Goal: Task Accomplishment & Management: Complete application form

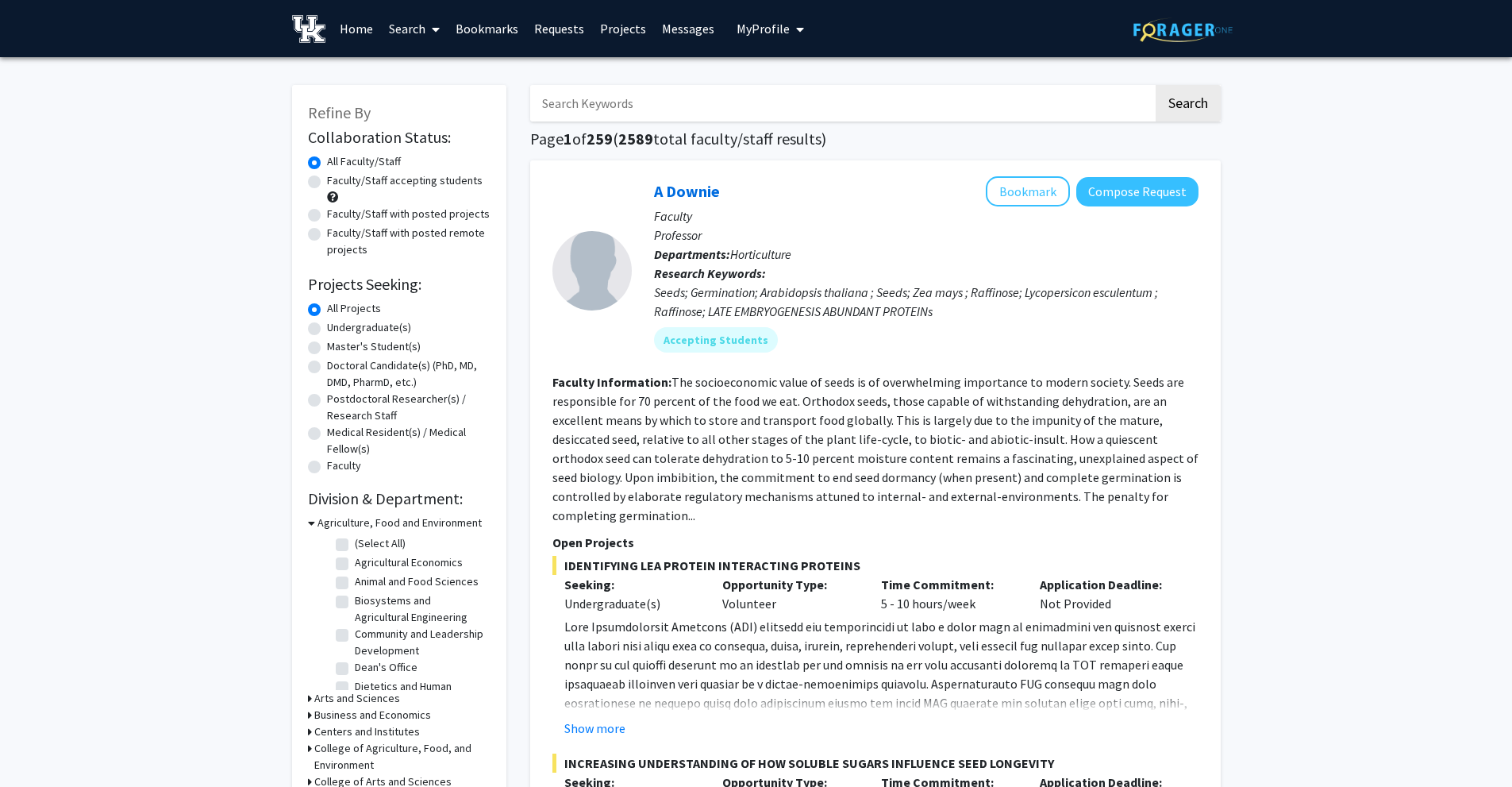
click at [617, 27] on link "Projects" at bounding box center [623, 28] width 62 height 55
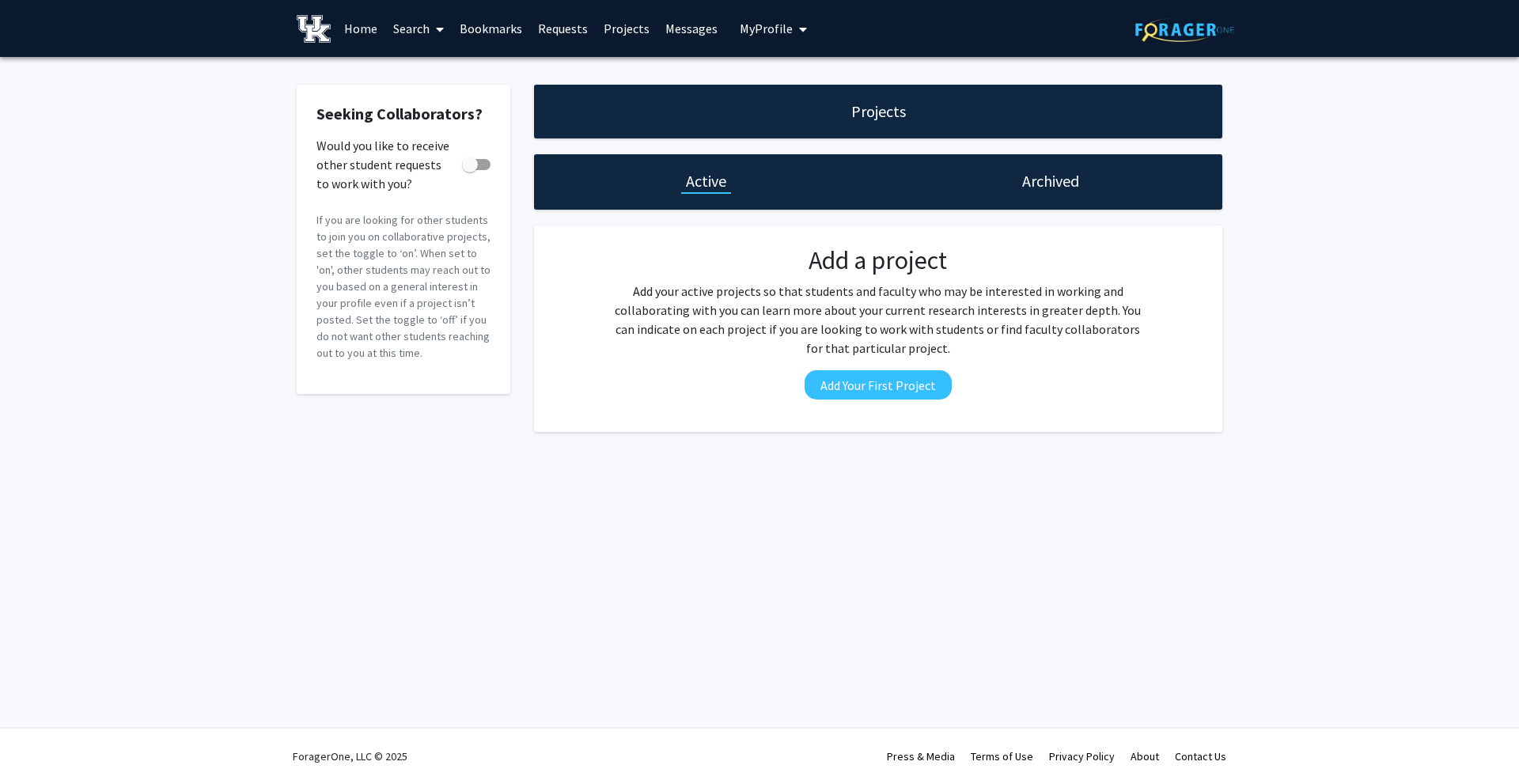
click at [677, 30] on link "Messages" at bounding box center [691, 28] width 68 height 55
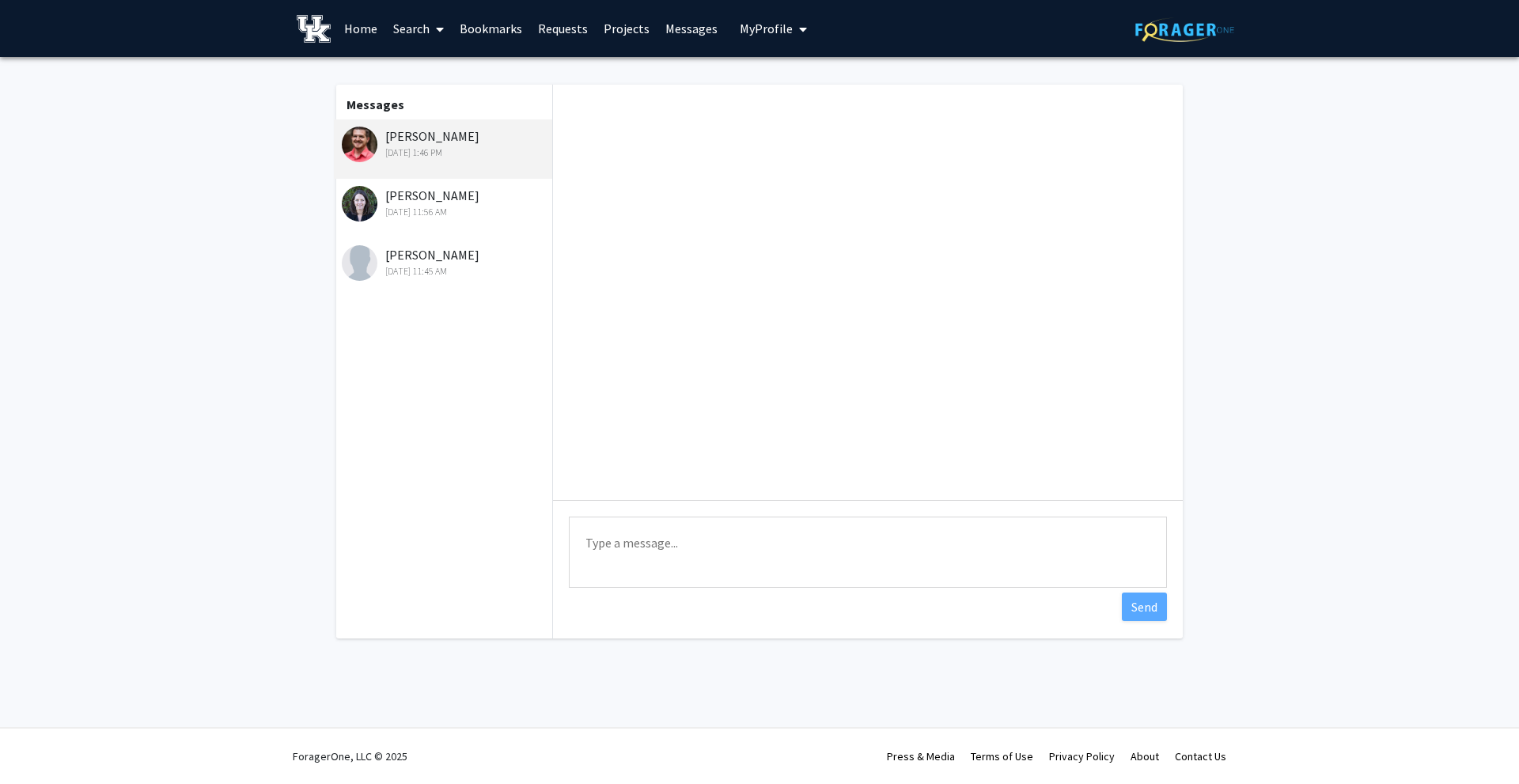
scroll to position [275, 0]
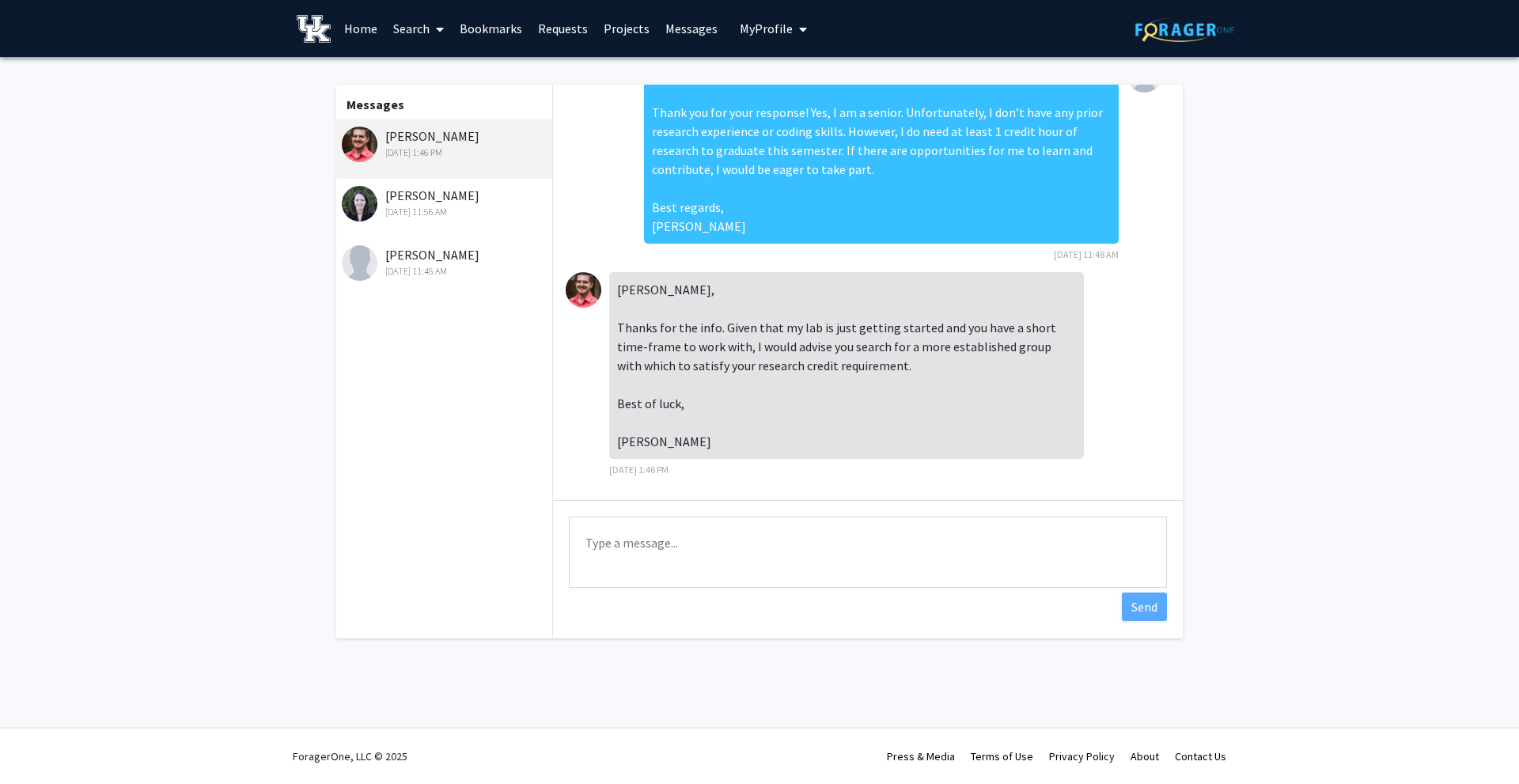
click at [425, 202] on div "[PERSON_NAME] [DATE] 11:56 AM" at bounding box center [445, 202] width 207 height 34
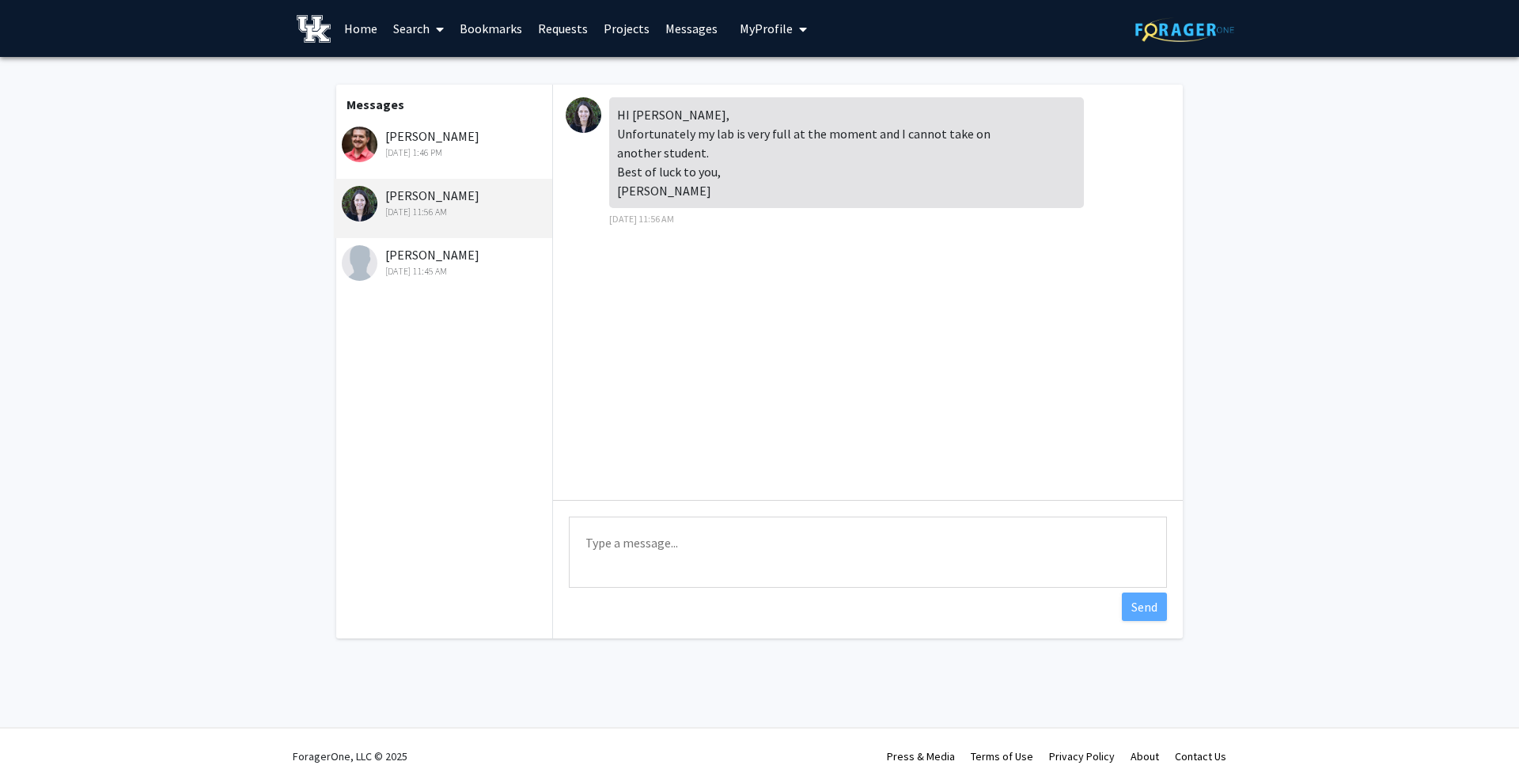
click at [425, 260] on div "[PERSON_NAME] [DATE] 11:45 AM" at bounding box center [445, 262] width 207 height 34
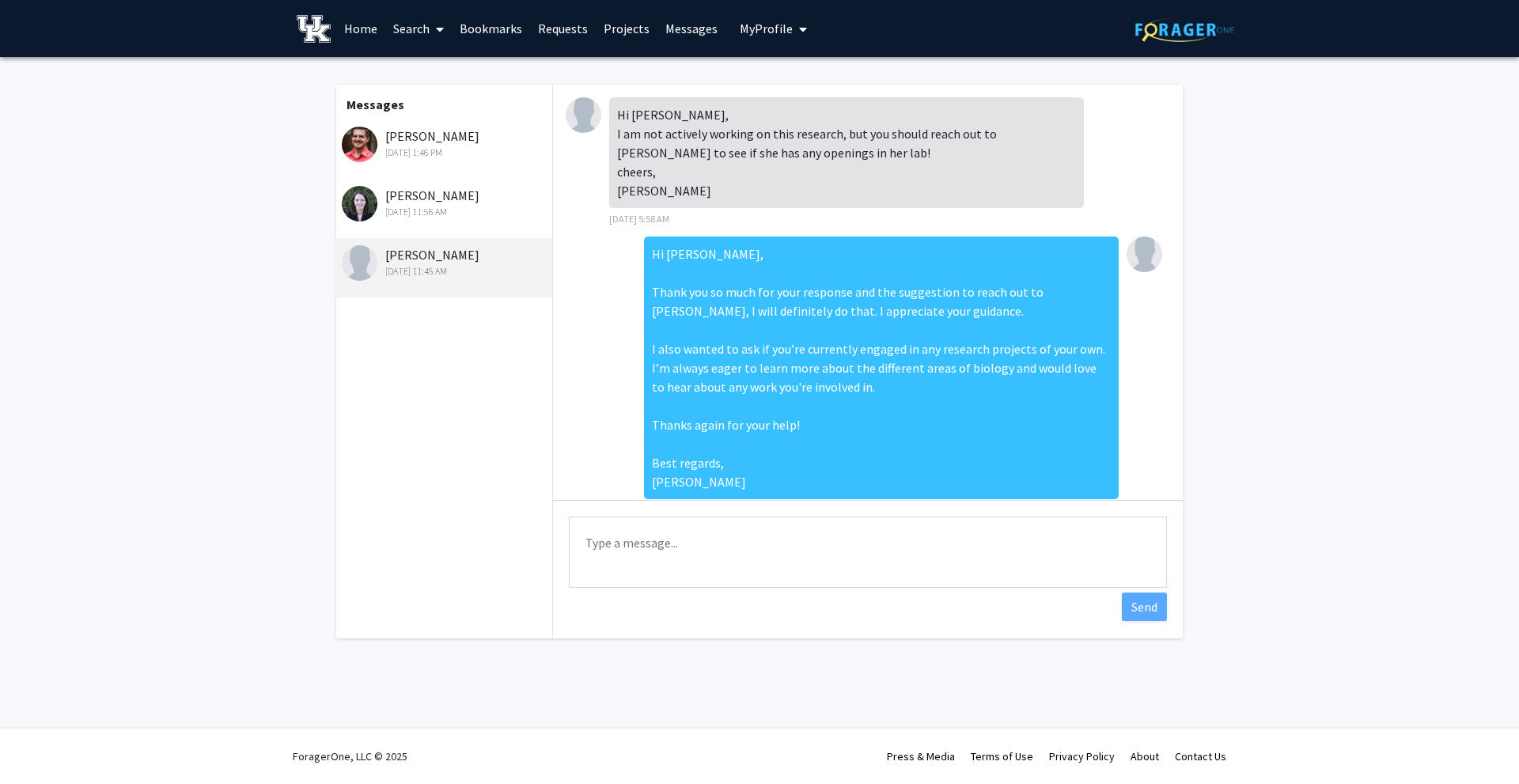
scroll to position [41, 0]
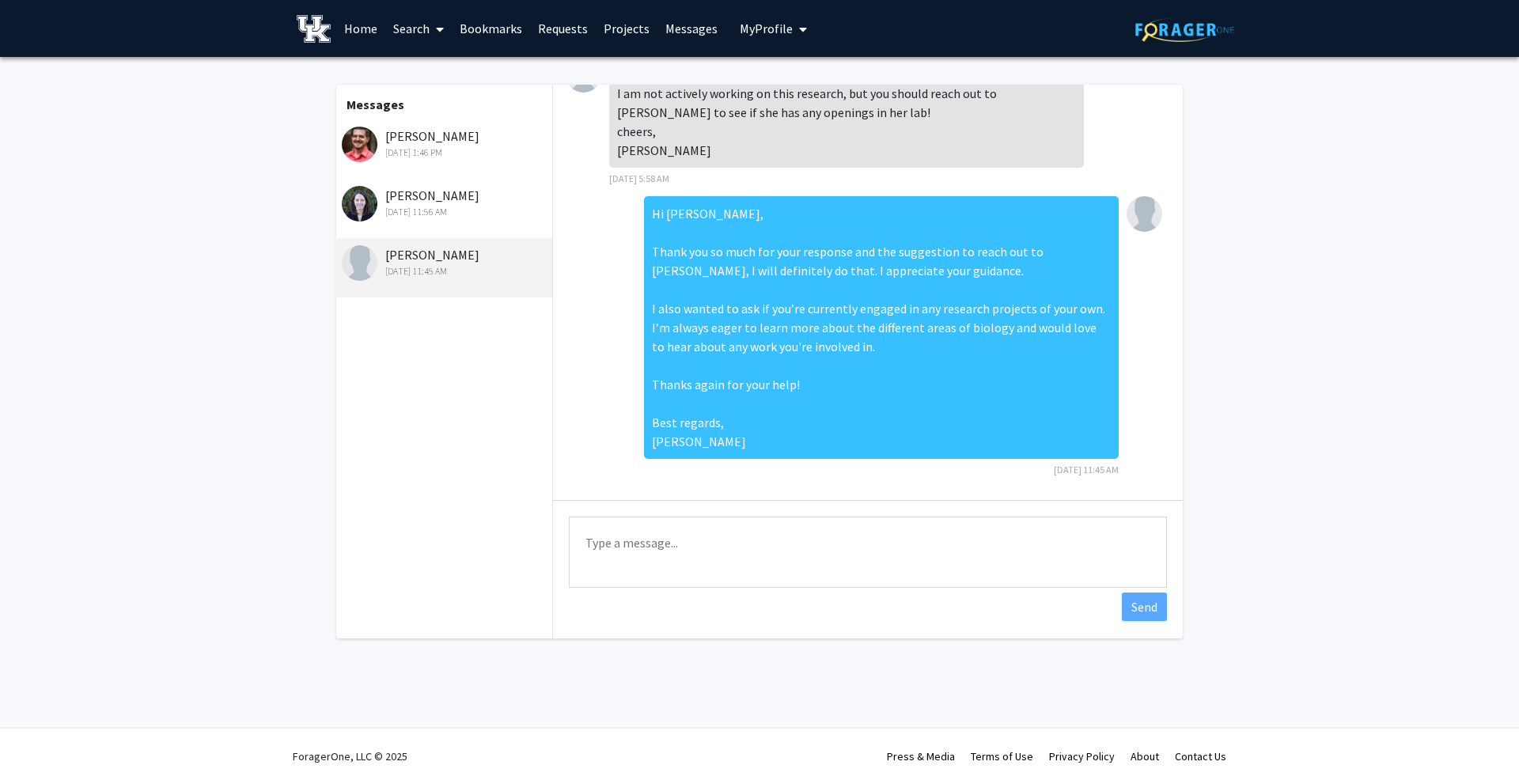
click at [428, 224] on div "[PERSON_NAME] [DATE] 11:56 AM" at bounding box center [443, 208] width 219 height 59
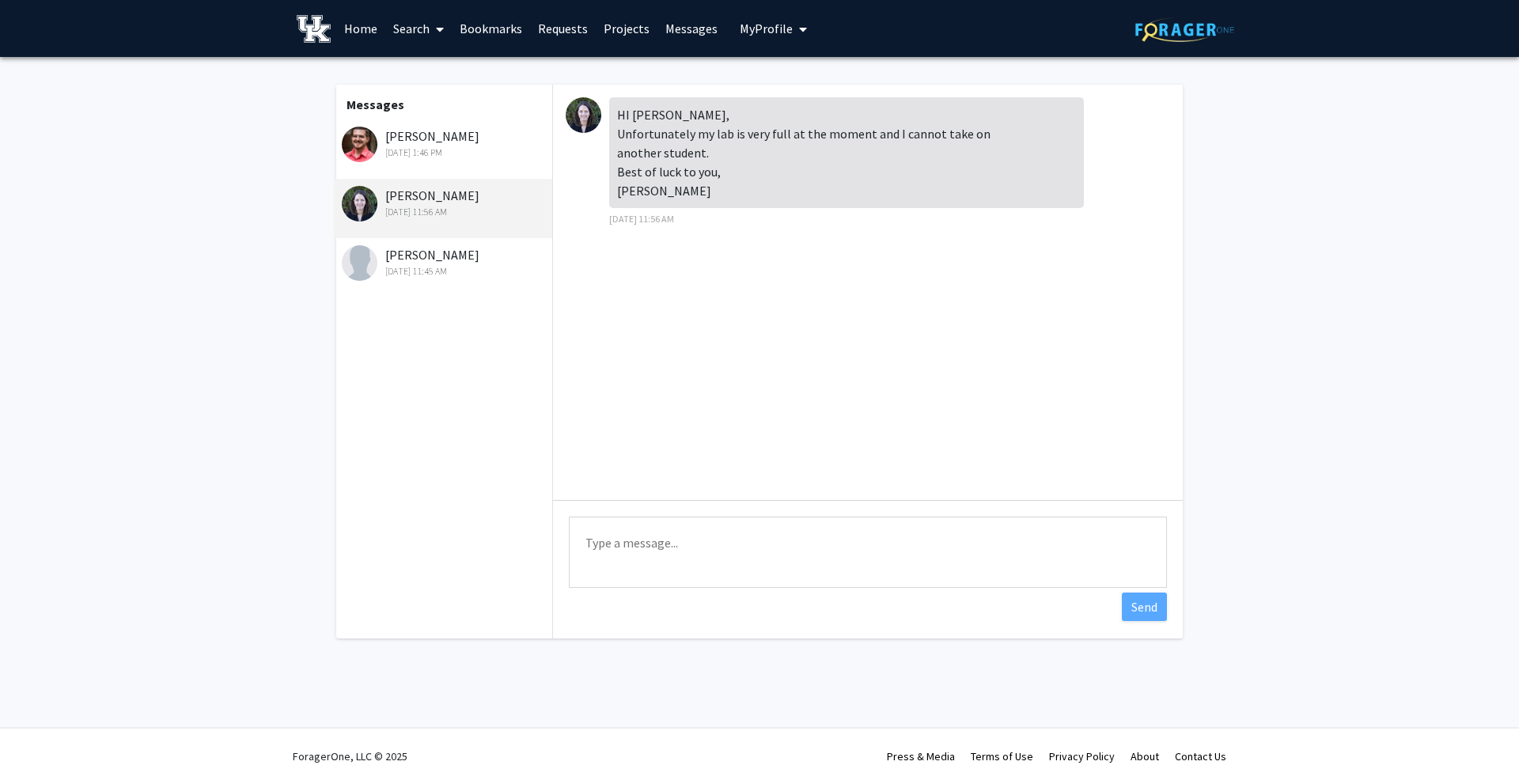
drag, startPoint x: 432, startPoint y: 165, endPoint x: 472, endPoint y: 121, distance: 59.5
click at [432, 164] on div "[PERSON_NAME] [DATE] 1:46 PM" at bounding box center [443, 149] width 219 height 59
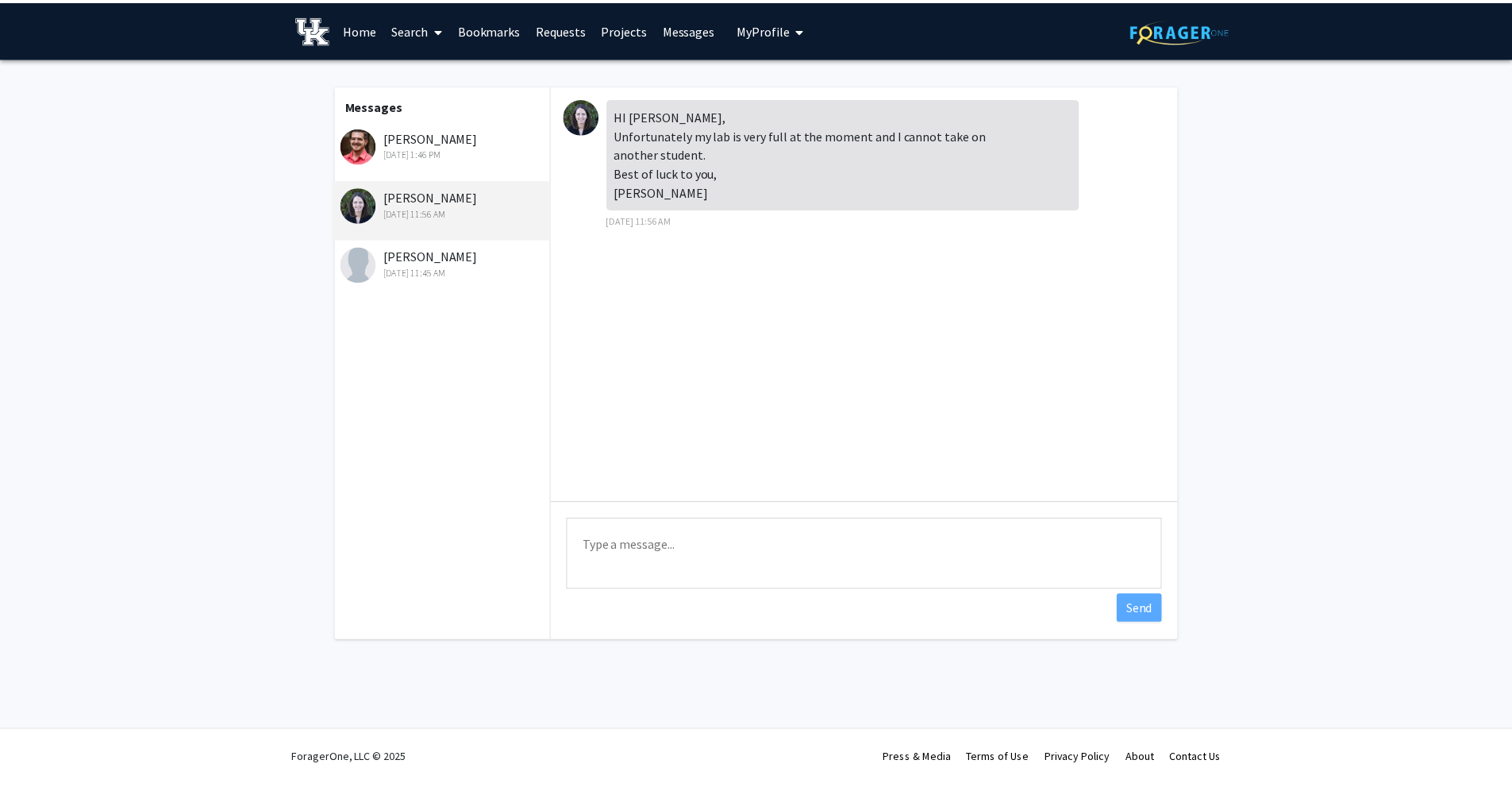
scroll to position [276, 0]
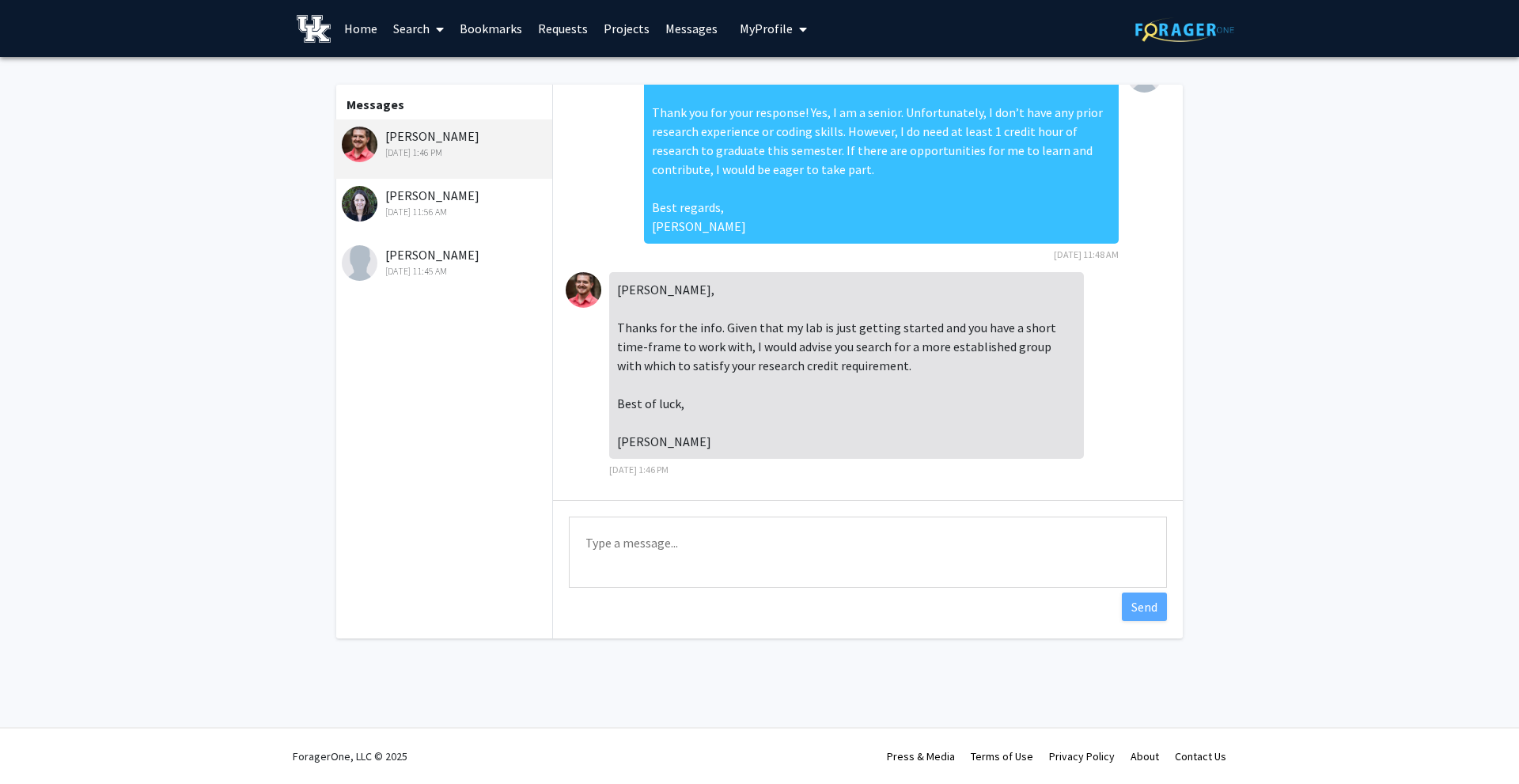
click at [549, 33] on link "Requests" at bounding box center [563, 28] width 65 height 55
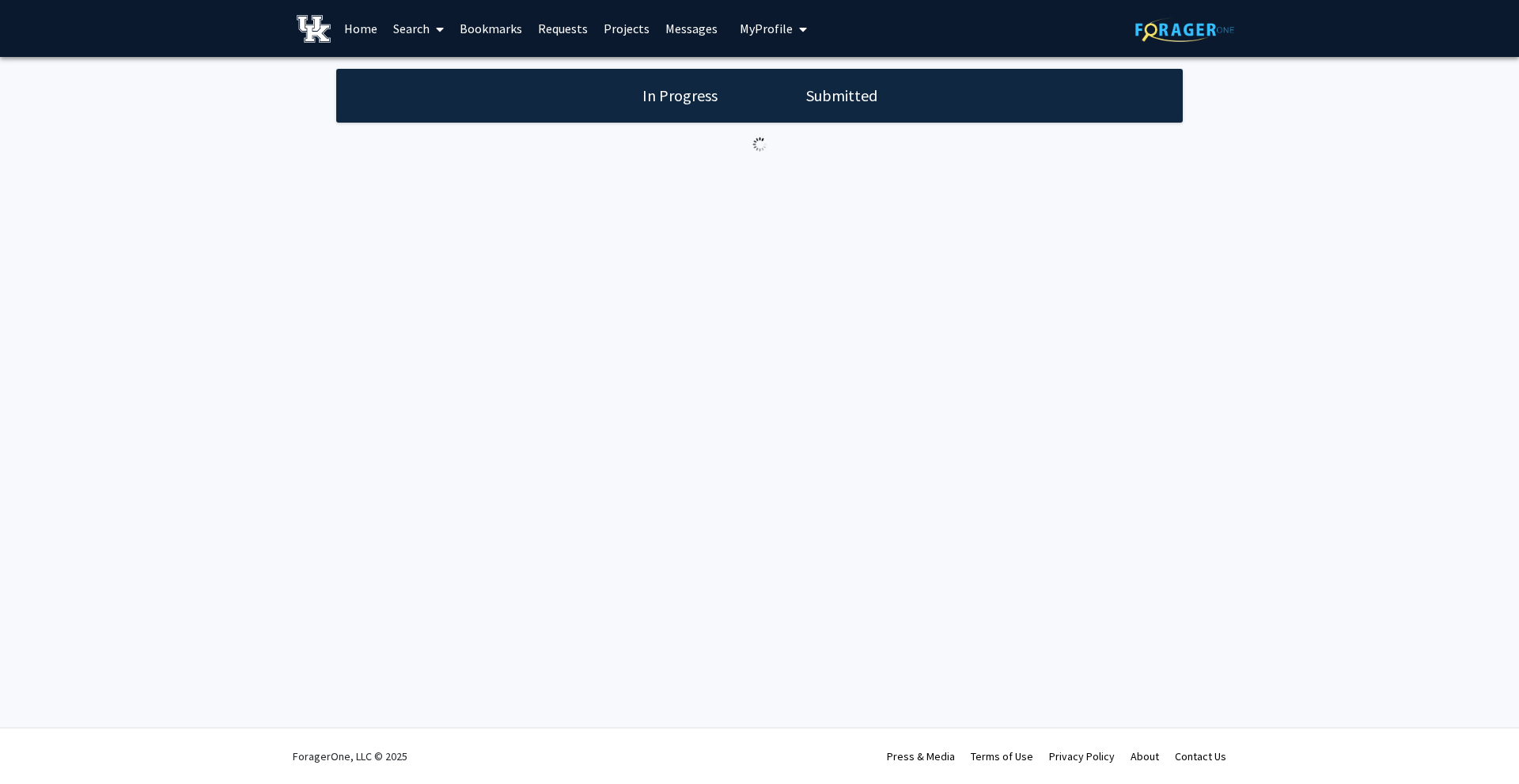
click at [489, 27] on link "Bookmarks" at bounding box center [491, 28] width 78 height 55
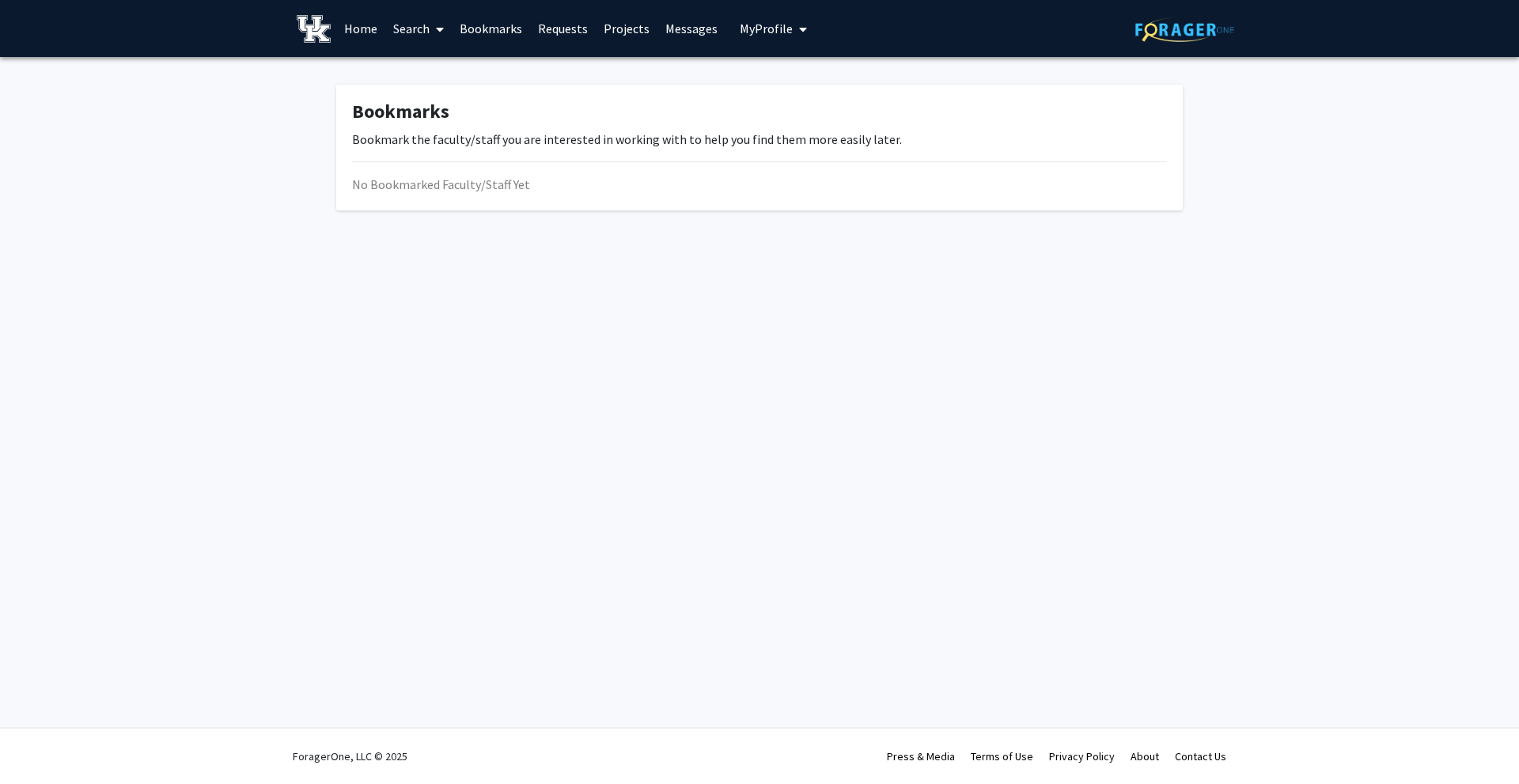
click at [407, 30] on link "Search" at bounding box center [418, 28] width 66 height 55
click at [434, 72] on span "Faculty/Staff" at bounding box center [443, 73] width 116 height 32
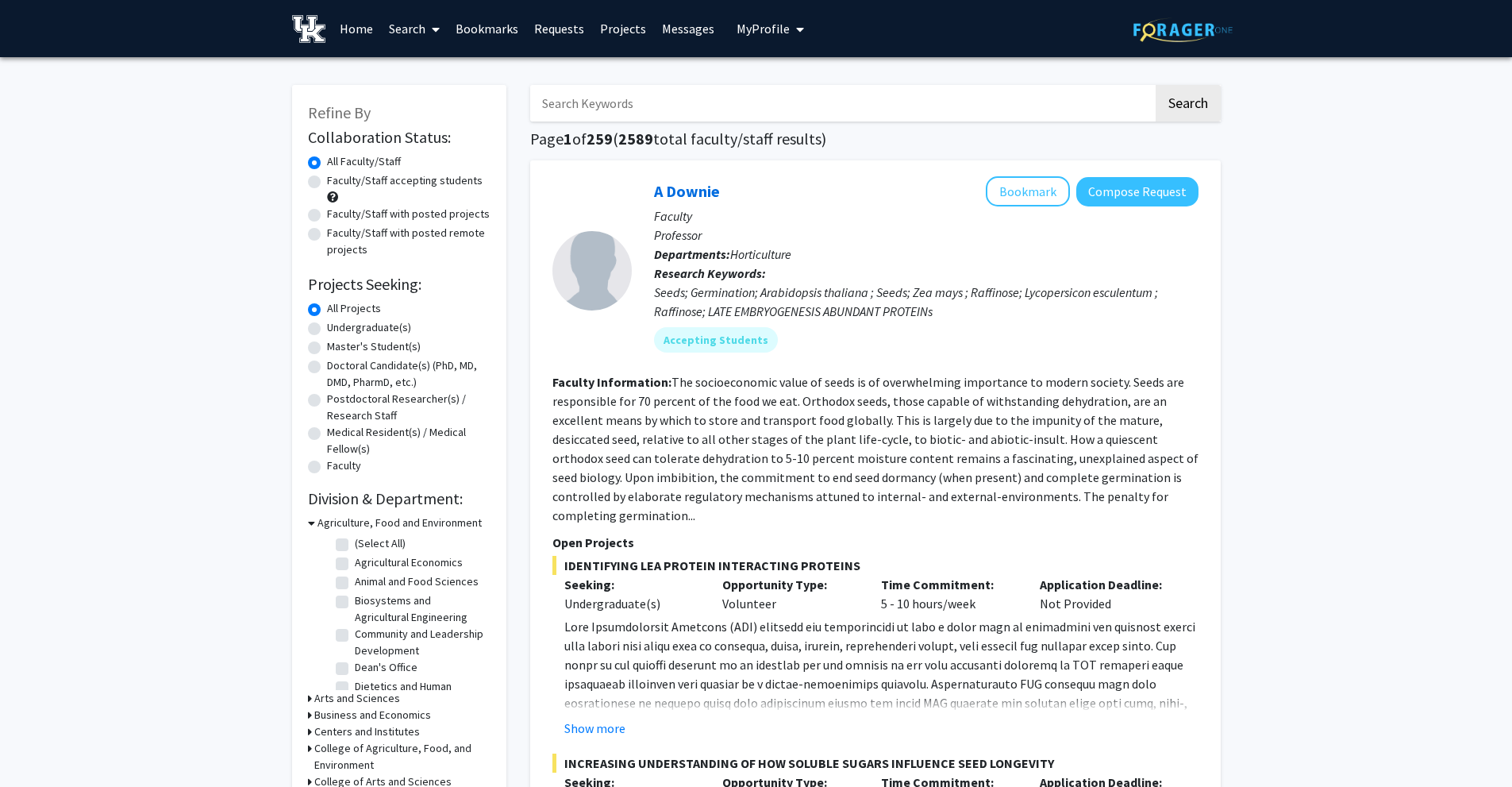
click at [362, 328] on label "Undergraduate(s)" at bounding box center [369, 328] width 85 height 16
click at [338, 328] on input "Undergraduate(s)" at bounding box center [332, 324] width 10 height 10
radio input "true"
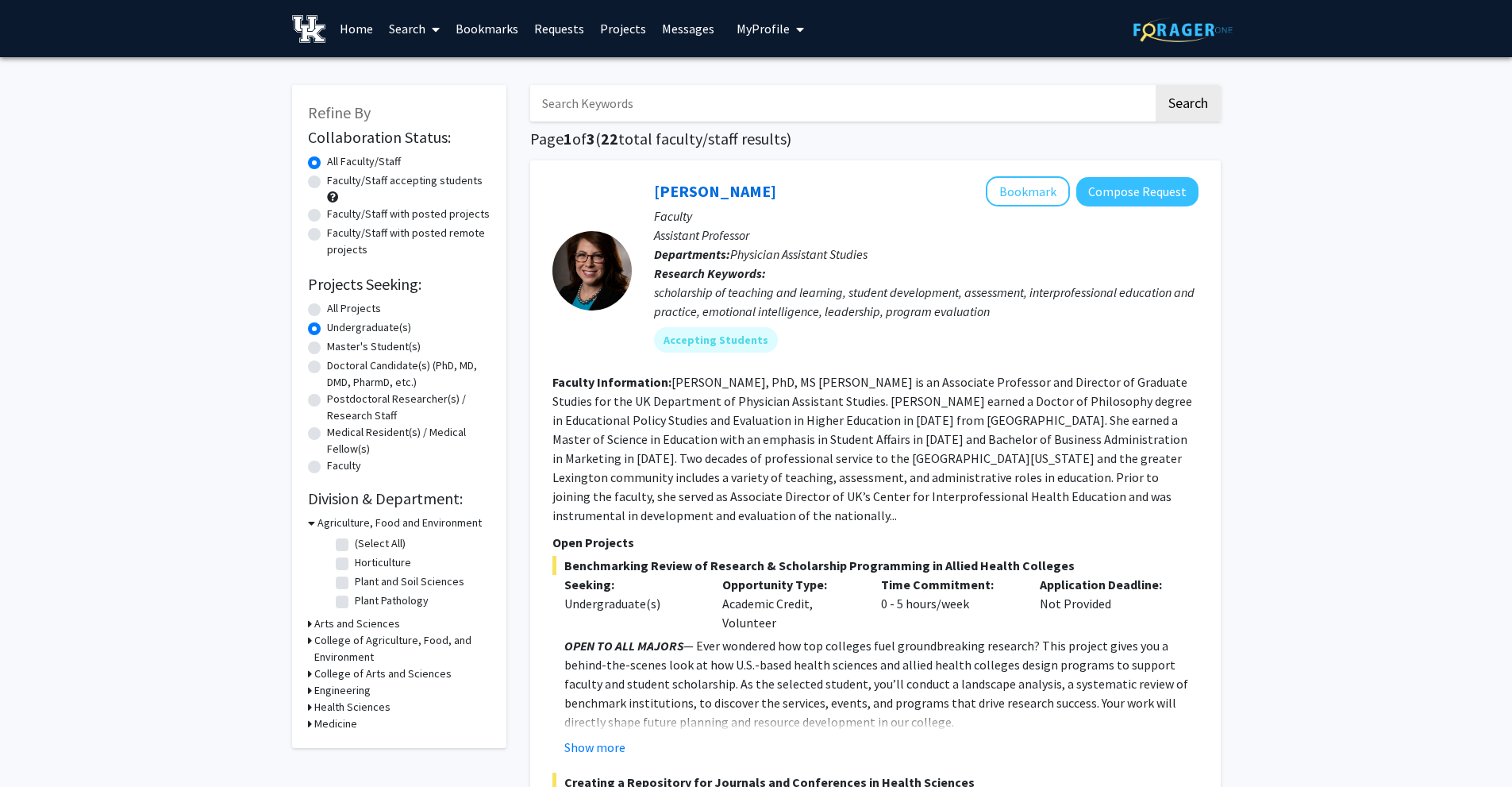
click at [713, 96] on input "Search Keywords" at bounding box center [842, 103] width 623 height 36
type input "[PERSON_NAME]"
click at [1156, 85] on button "Search" at bounding box center [1189, 103] width 66 height 36
radio input "true"
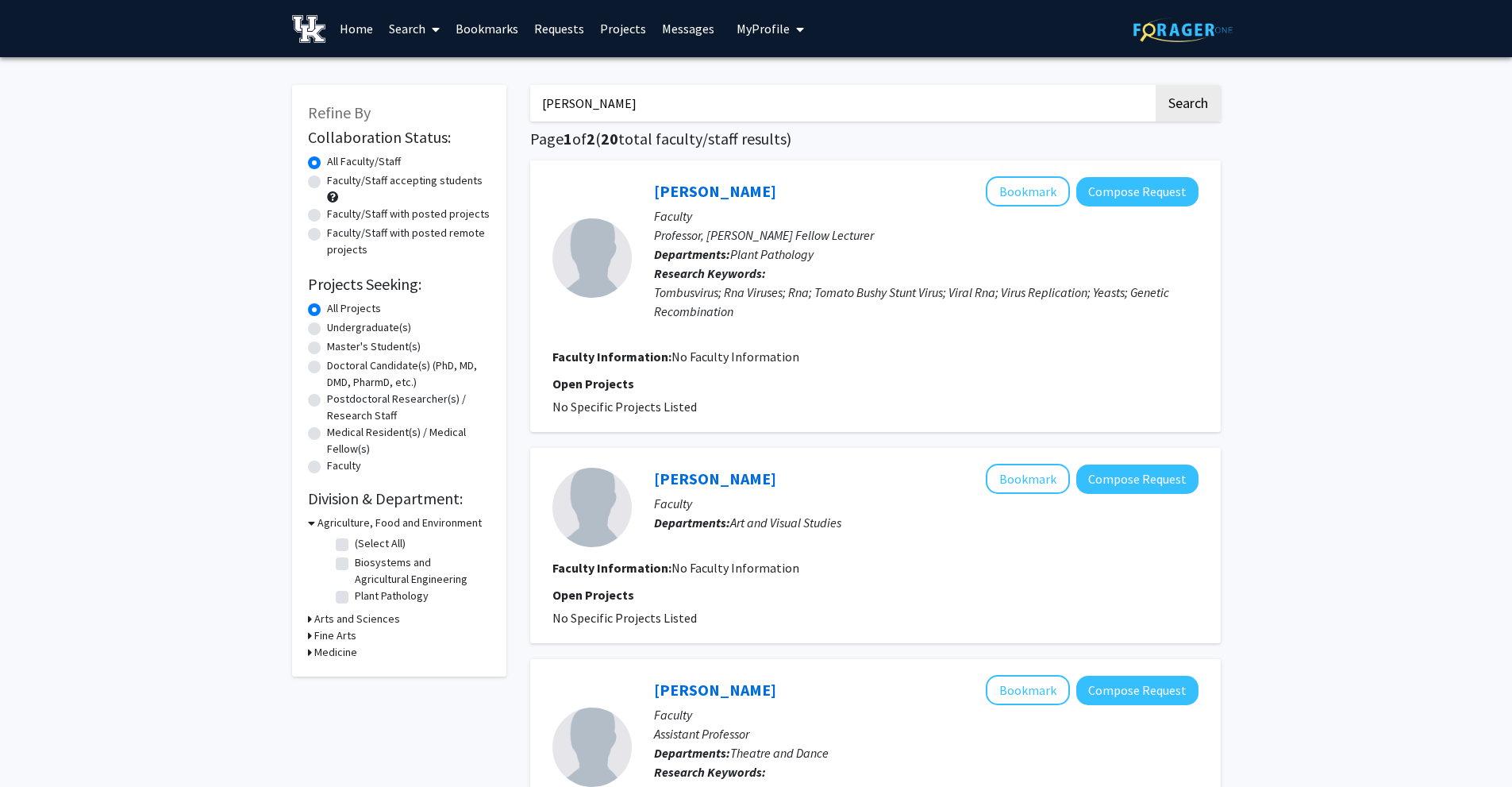
click at [571, 102] on input "[PERSON_NAME]" at bounding box center [842, 103] width 623 height 36
click at [1156, 85] on button "Search" at bounding box center [1189, 103] width 66 height 36
click at [601, 106] on input "[PERSON_NAME]" at bounding box center [842, 103] width 623 height 36
paste input "Mira"
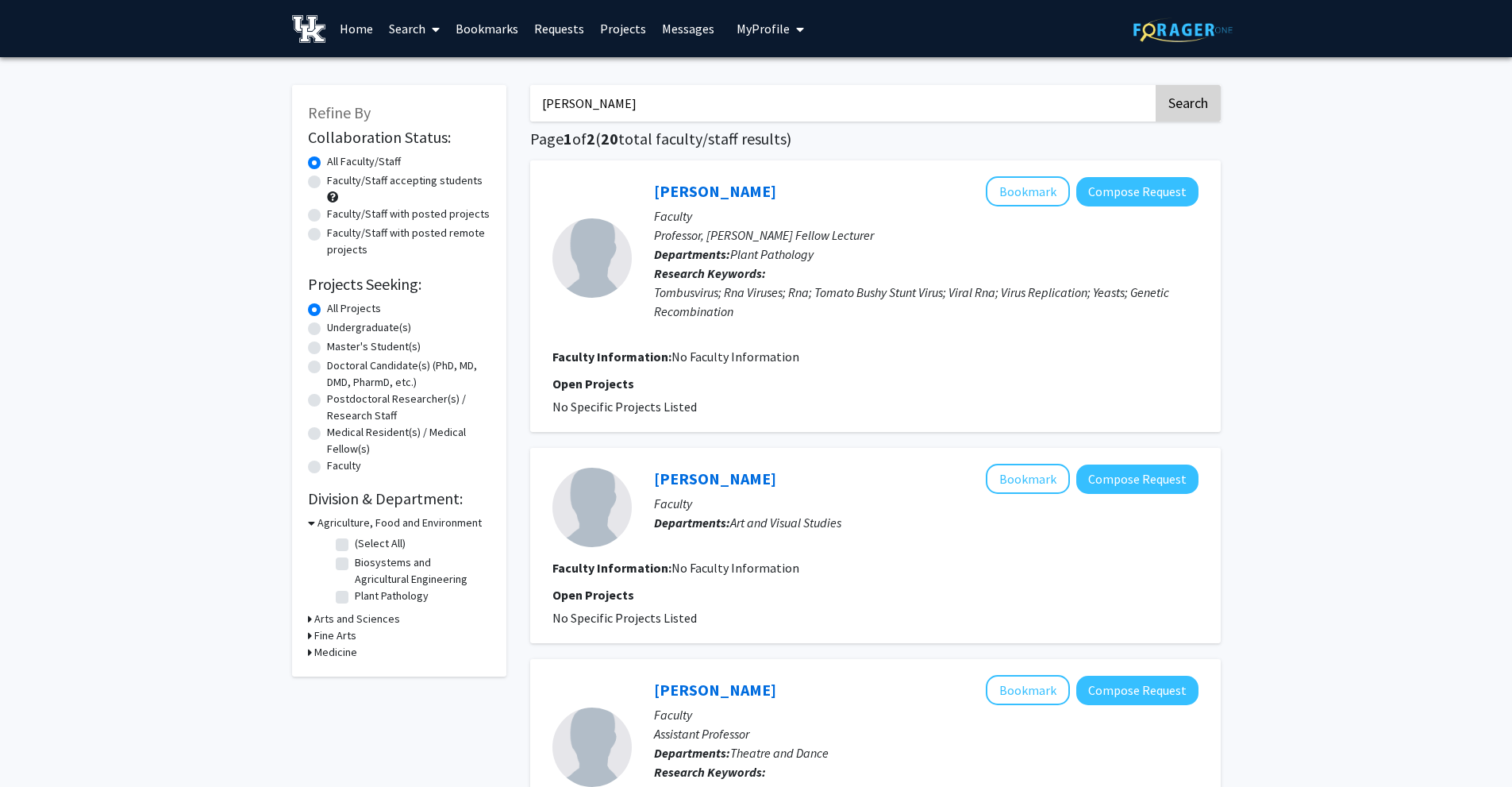
type input "[PERSON_NAME]"
click at [1174, 112] on button "Search" at bounding box center [1189, 103] width 66 height 36
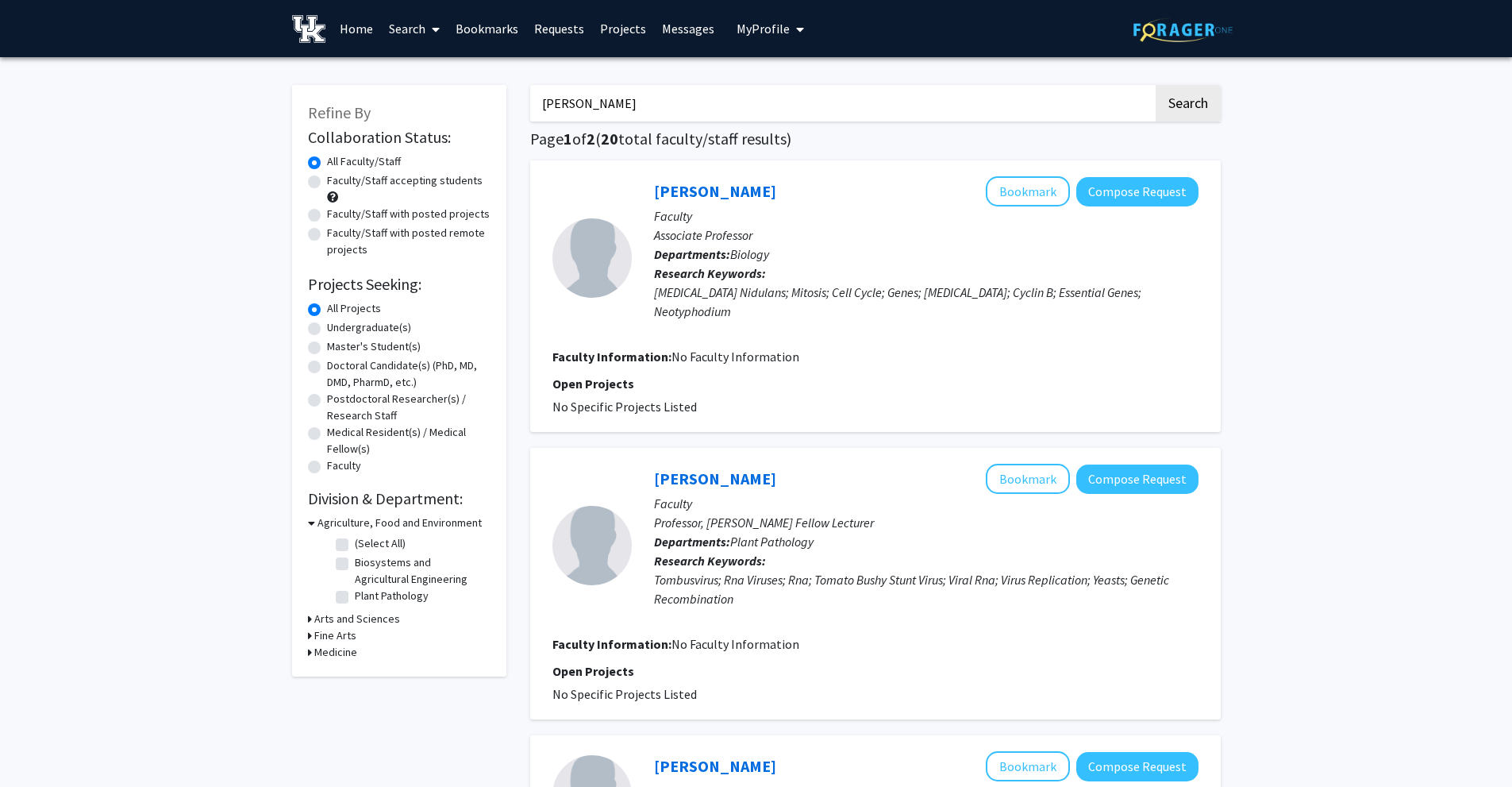
click at [356, 619] on h3 "Arts and Sciences" at bounding box center [358, 619] width 86 height 16
click at [356, 619] on h3 "Arts and Sciences" at bounding box center [360, 619] width 86 height 16
click at [365, 330] on label "Undergraduate(s)" at bounding box center [369, 328] width 85 height 16
click at [338, 329] on input "Undergraduate(s)" at bounding box center [332, 324] width 10 height 10
radio input "true"
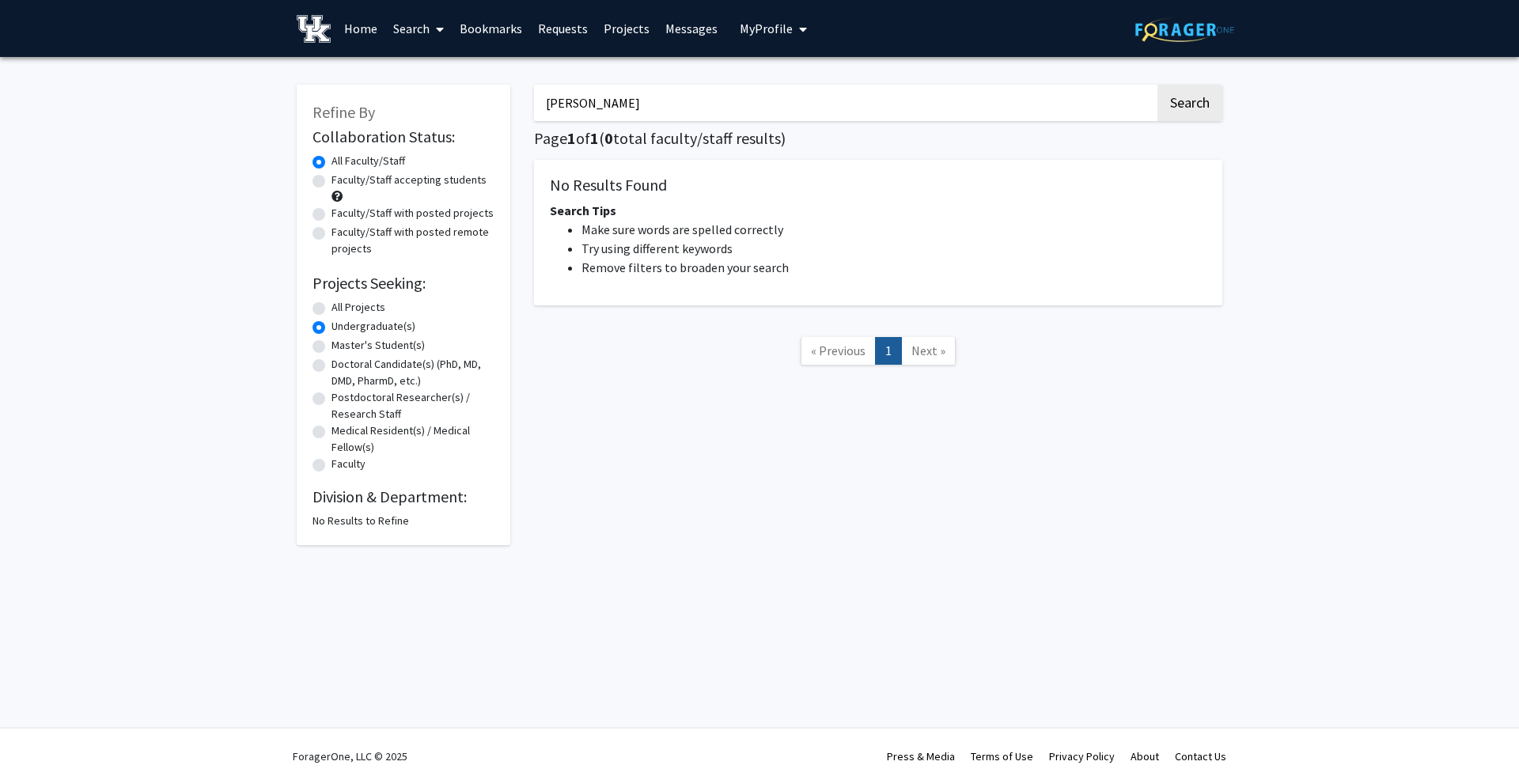
drag, startPoint x: 724, startPoint y: 95, endPoint x: 514, endPoint y: 102, distance: 210.1
click at [514, 102] on div "Refine By Collaboration Status: Collaboration Status All Faculty/Staff Collabor…" at bounding box center [759, 306] width 949 height 476
click at [1158, 84] on button "Search" at bounding box center [1191, 102] width 65 height 36
radio input "true"
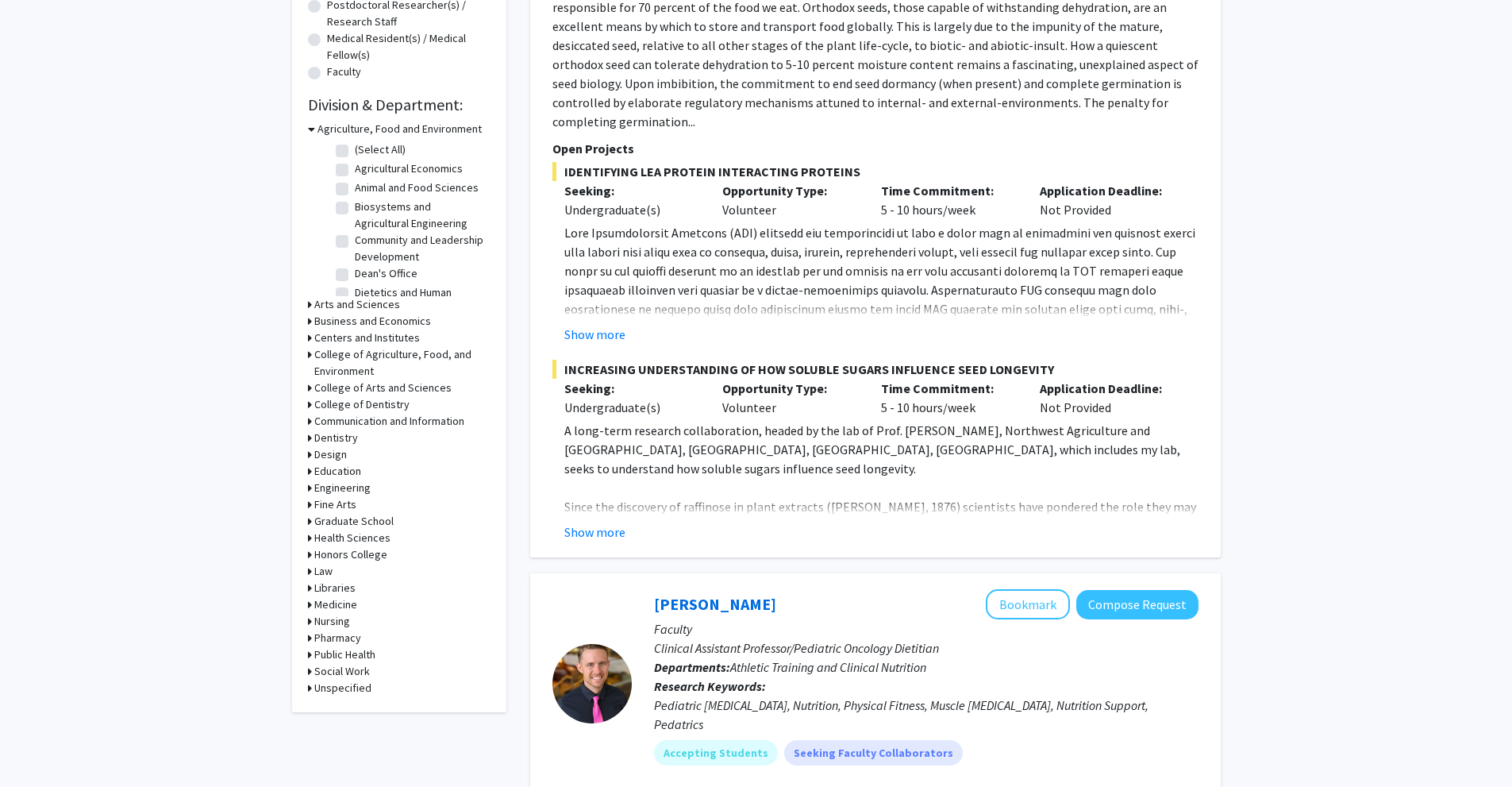
scroll to position [397, 0]
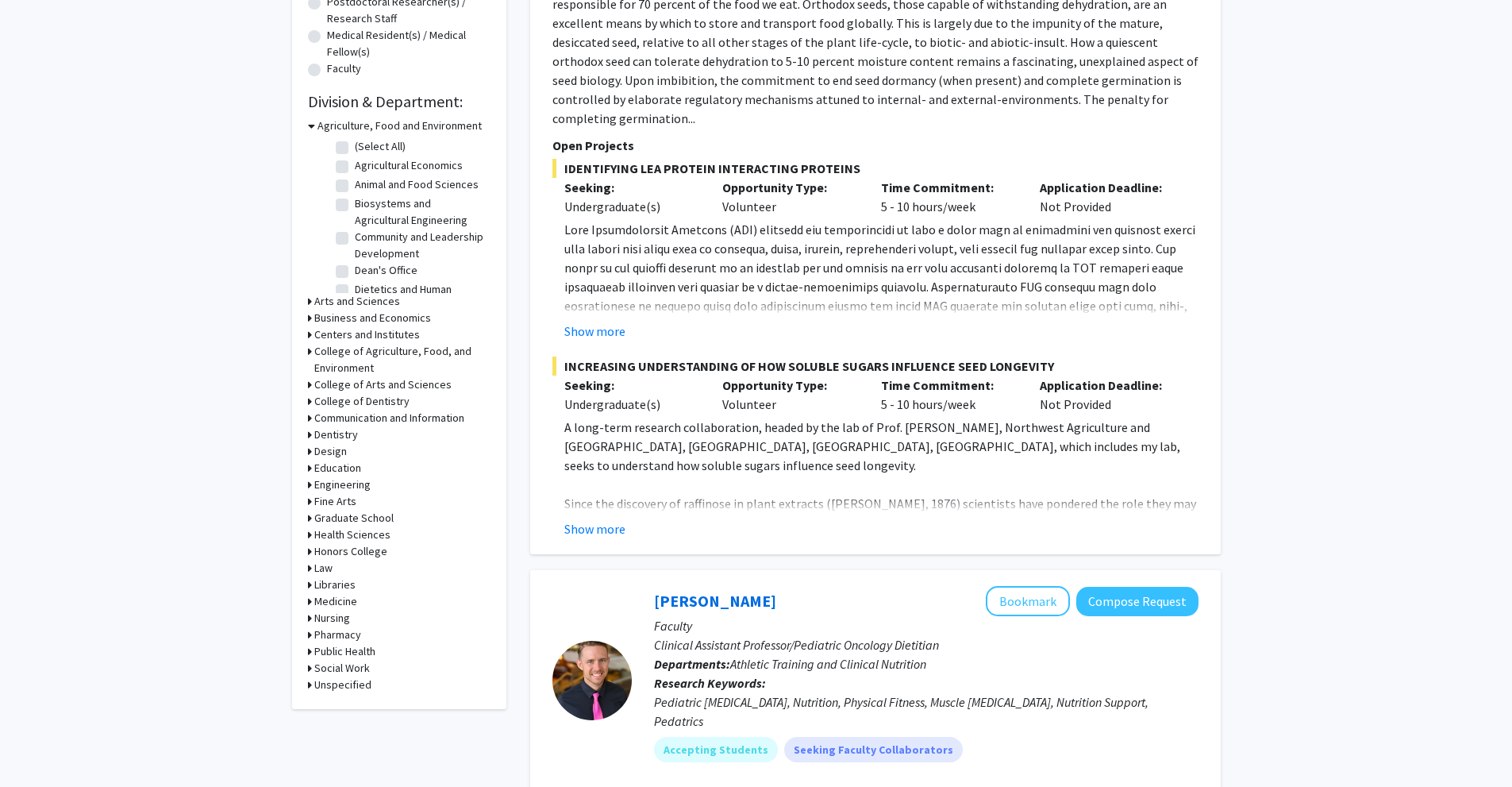
click at [330, 438] on h3 "Dentistry" at bounding box center [337, 435] width 44 height 16
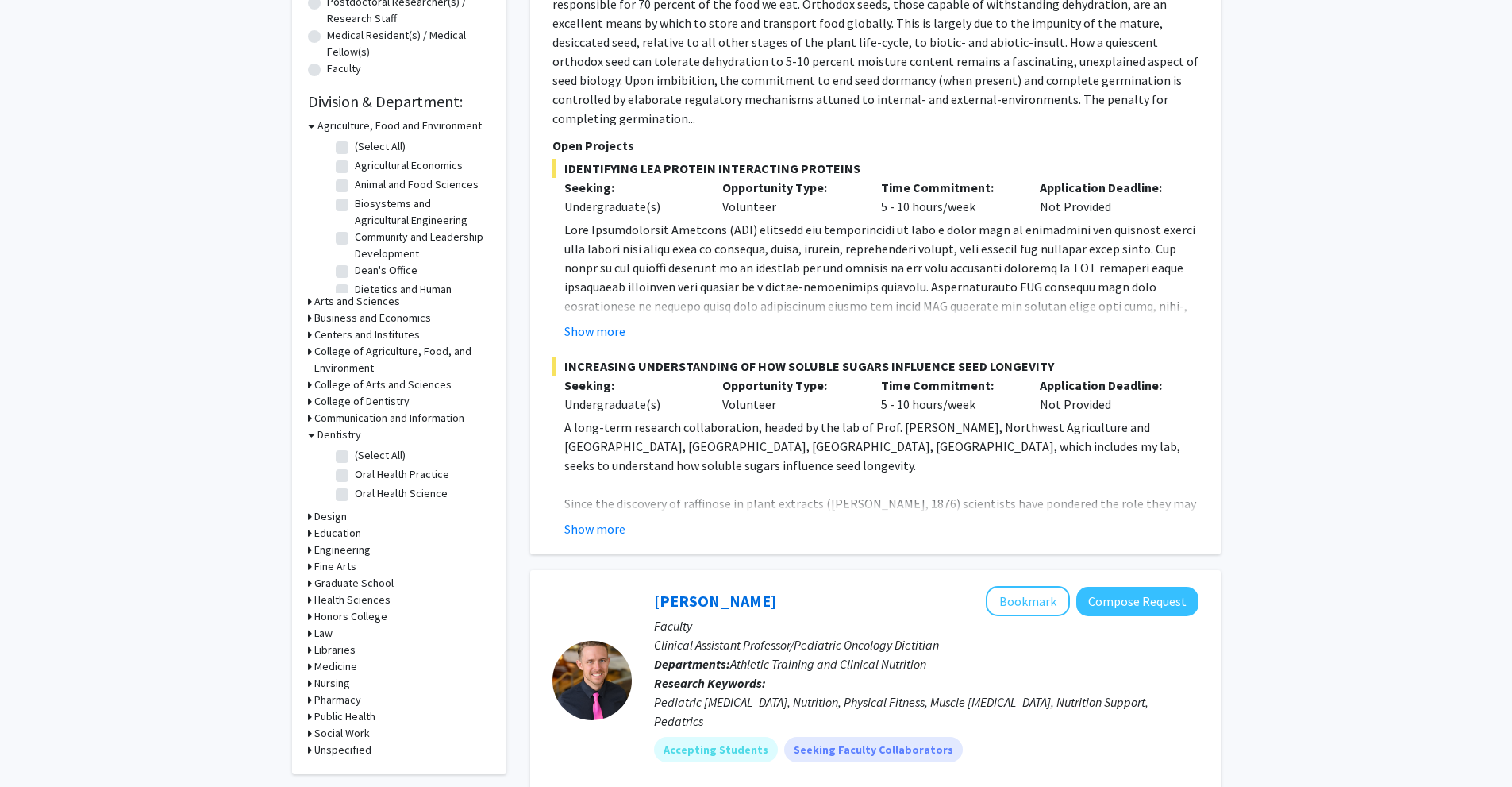
click at [330, 433] on h3 "Dentistry" at bounding box center [339, 435] width 44 height 16
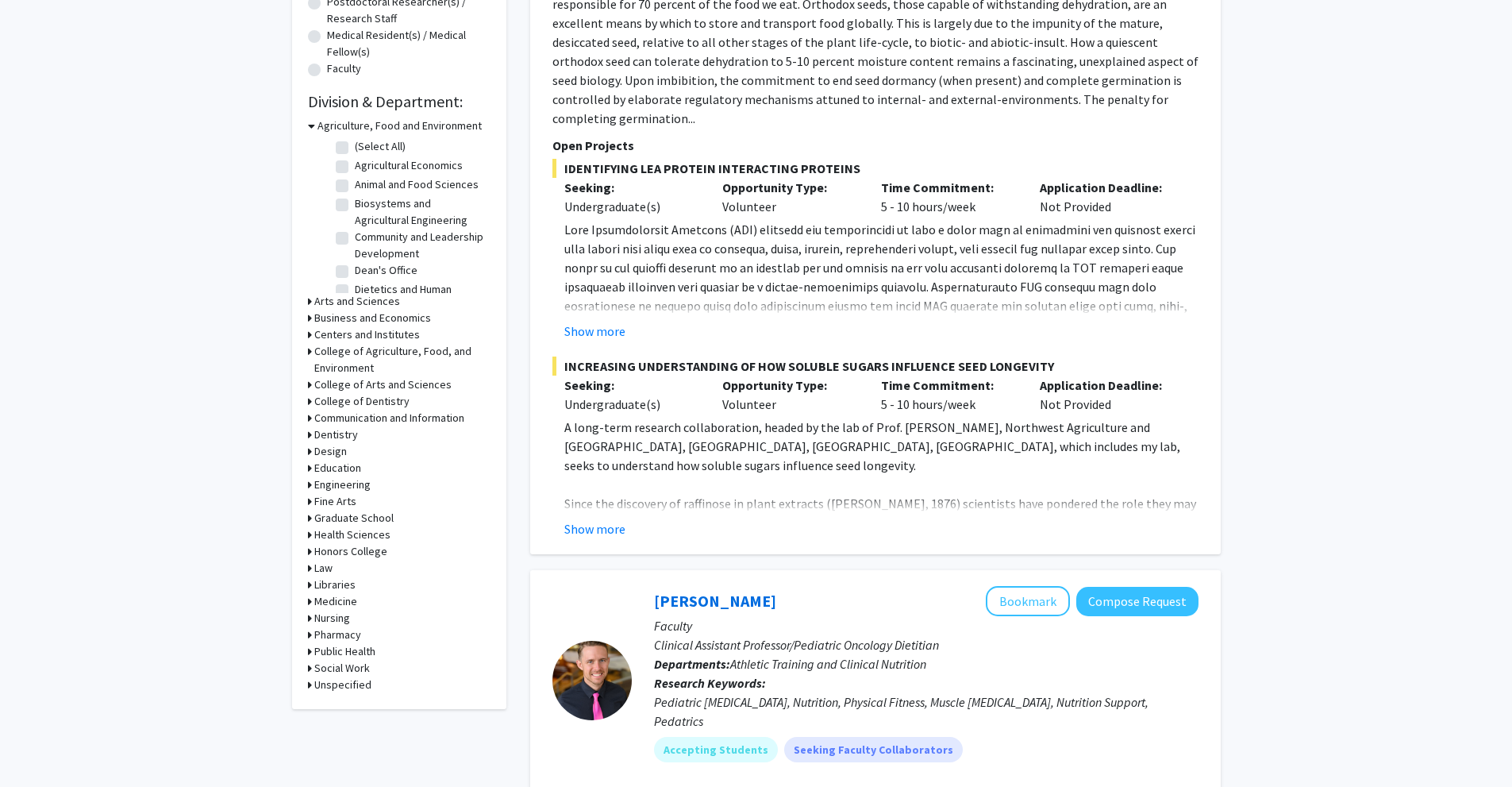
click at [339, 602] on h3 "Medicine" at bounding box center [336, 601] width 43 height 16
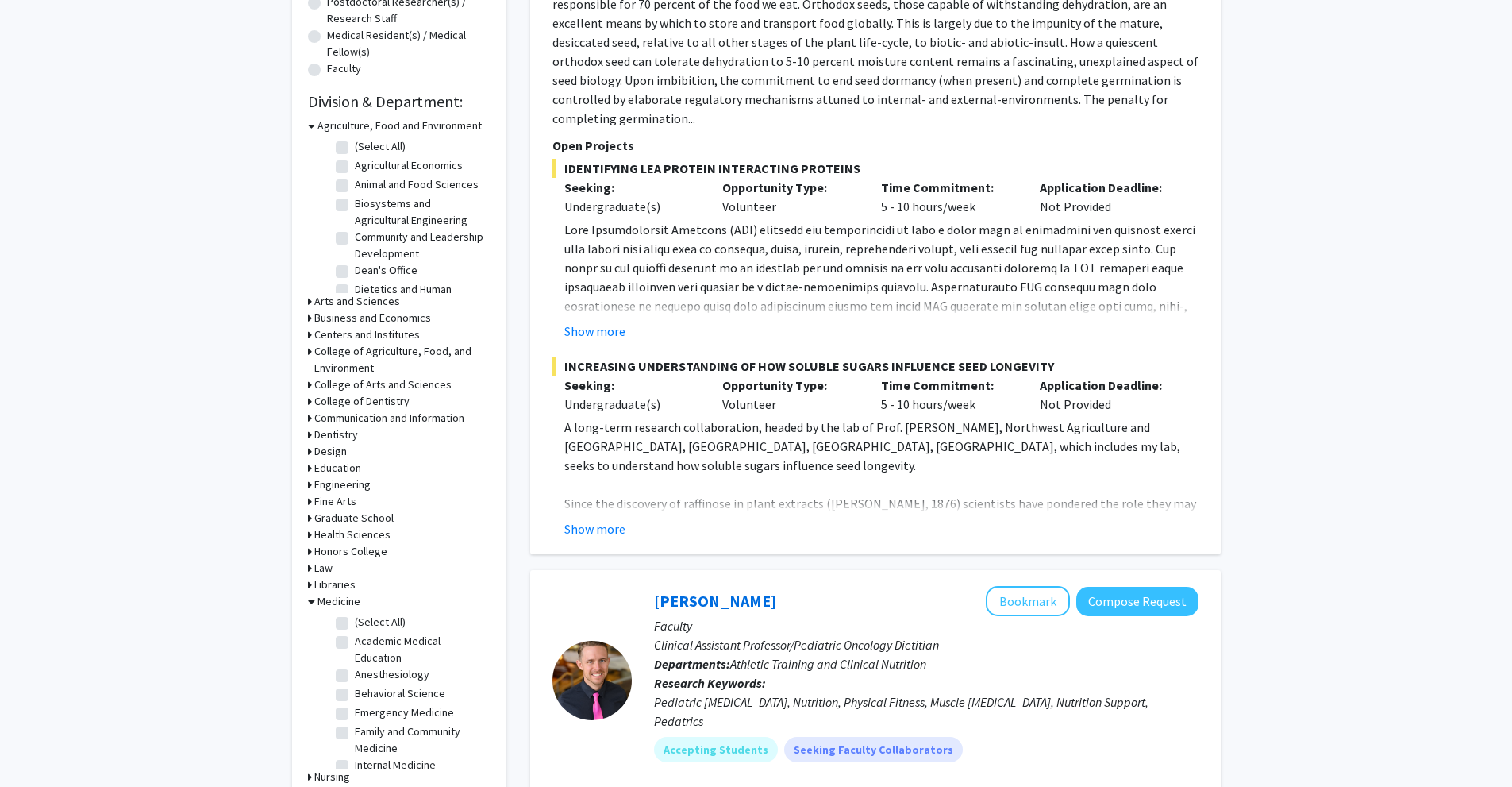
click at [339, 602] on h3 "Medicine" at bounding box center [338, 601] width 43 height 16
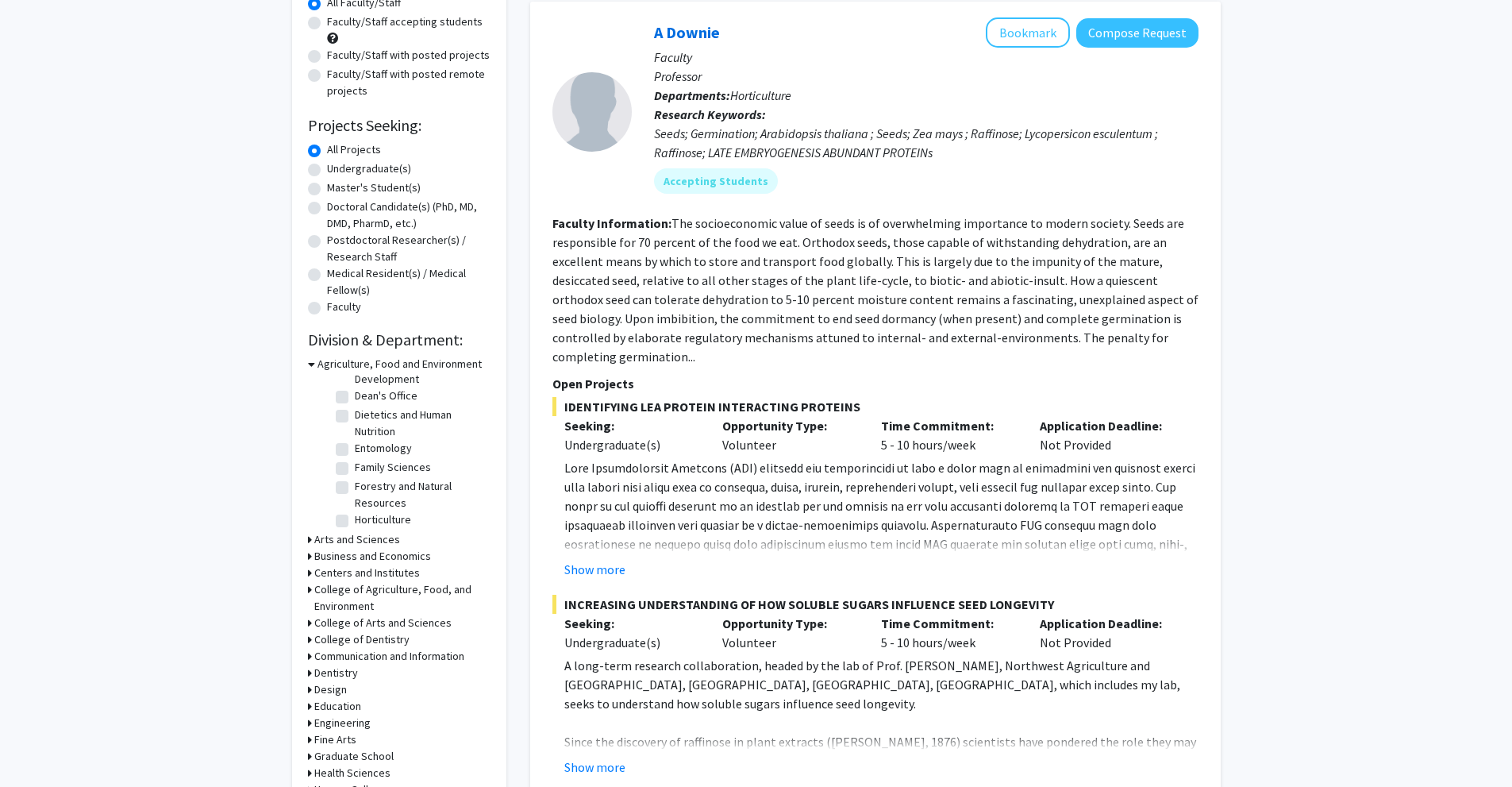
scroll to position [159, 0]
click at [360, 539] on h3 "Arts and Sciences" at bounding box center [358, 540] width 86 height 16
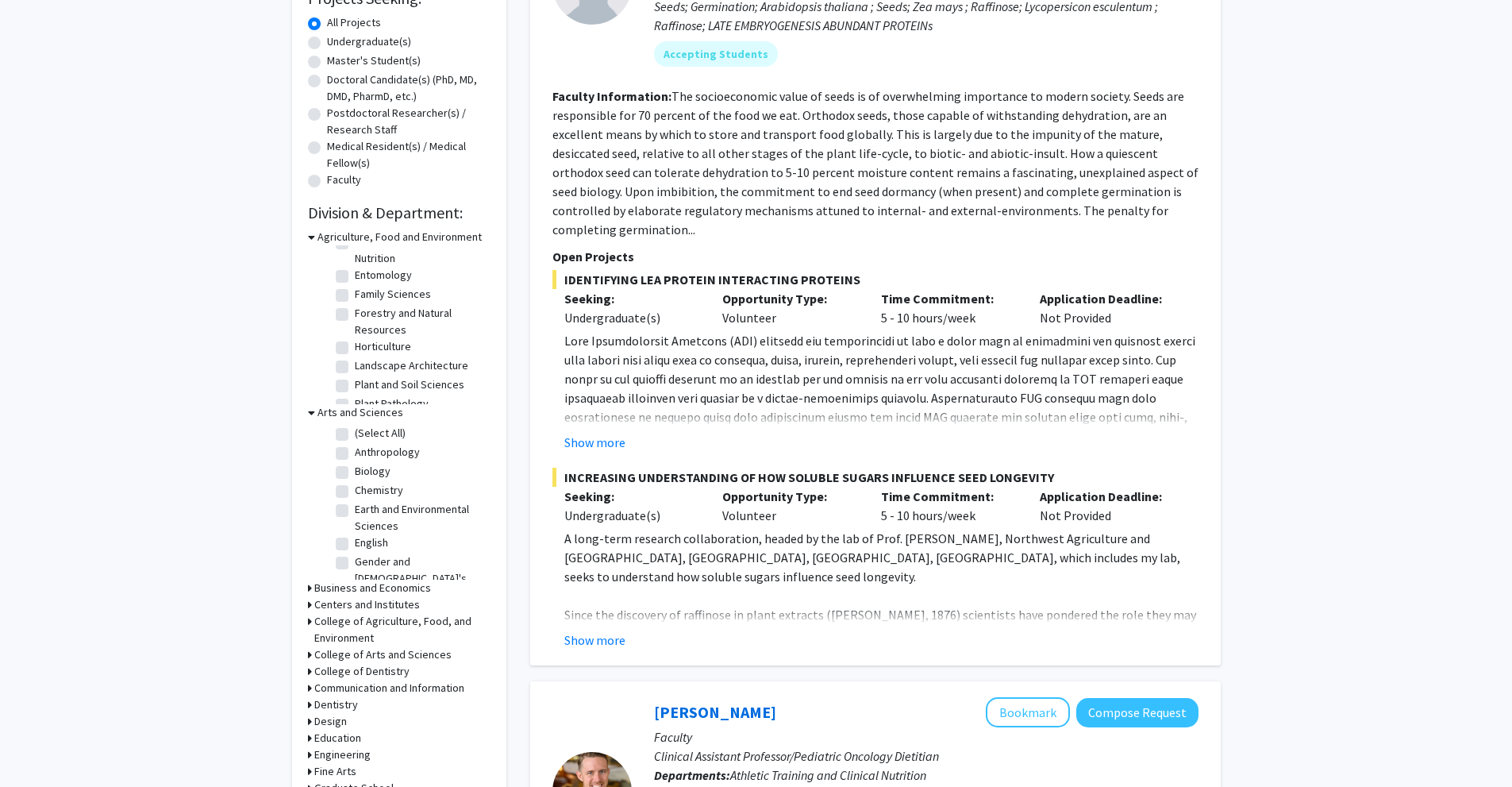
scroll to position [318, 0]
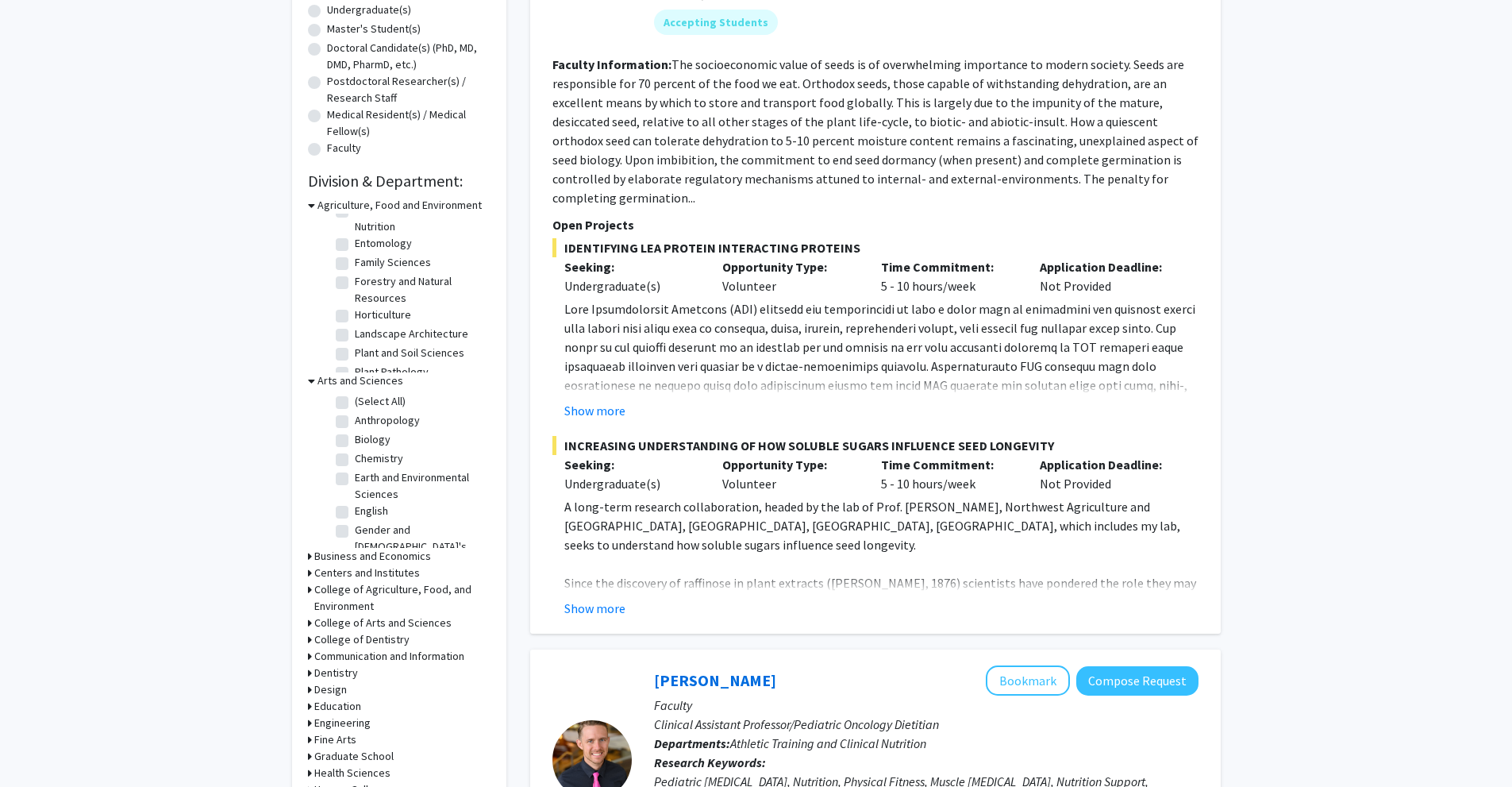
click at [355, 441] on label "Biology" at bounding box center [372, 439] width 35 height 16
click at [355, 441] on input "Biology" at bounding box center [359, 436] width 10 height 10
checkbox input "true"
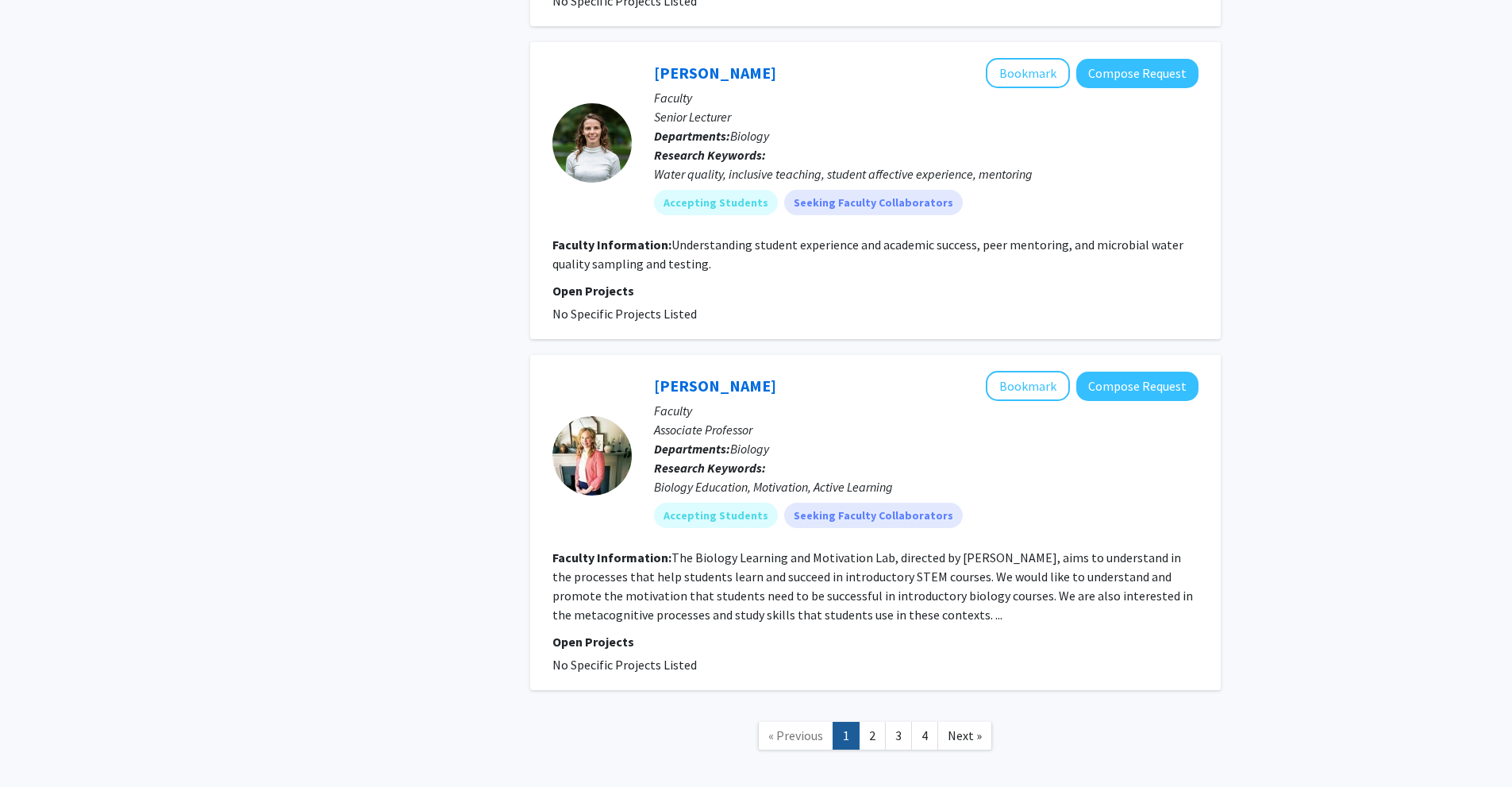
scroll to position [4491, 0]
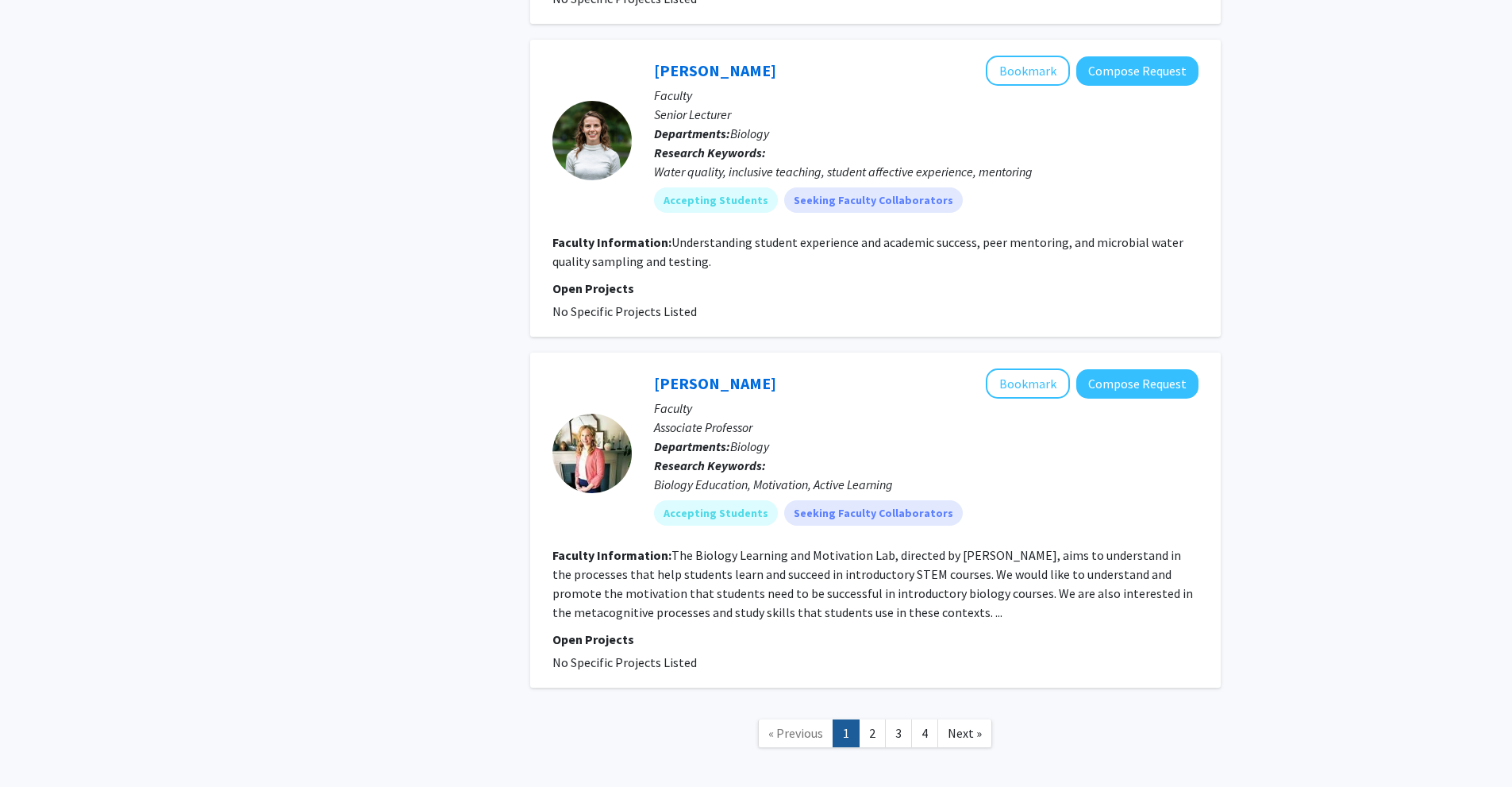
drag, startPoint x: 875, startPoint y: 656, endPoint x: 807, endPoint y: 457, distance: 210.3
click at [807, 457] on div "[PERSON_NAME] Bookmark Compose Request Faculty Associate Professor Departments:…" at bounding box center [915, 453] width 567 height 169
click at [869, 720] on link "2" at bounding box center [872, 733] width 27 height 28
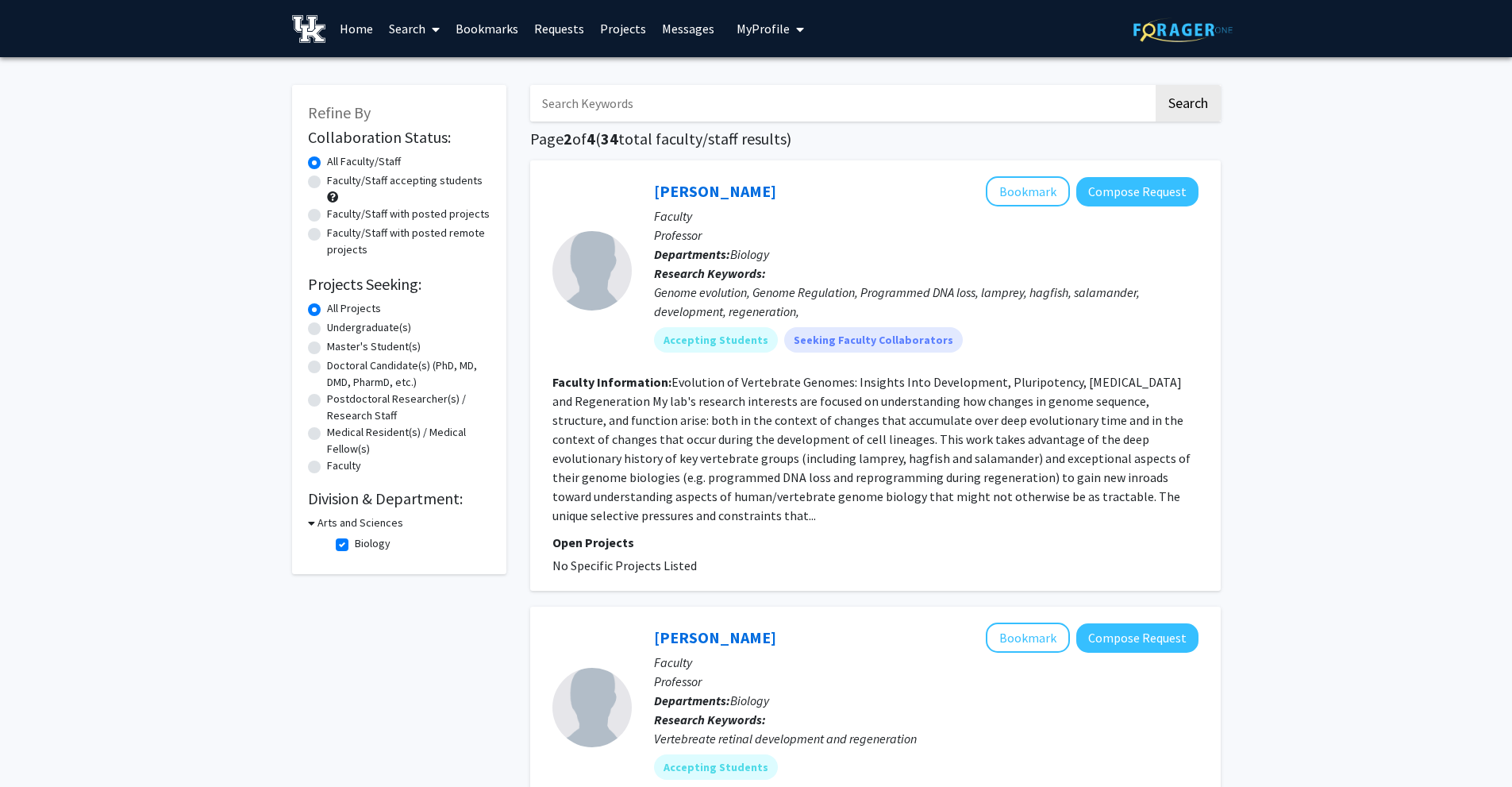
drag, startPoint x: 753, startPoint y: 491, endPoint x: 721, endPoint y: 427, distance: 71.6
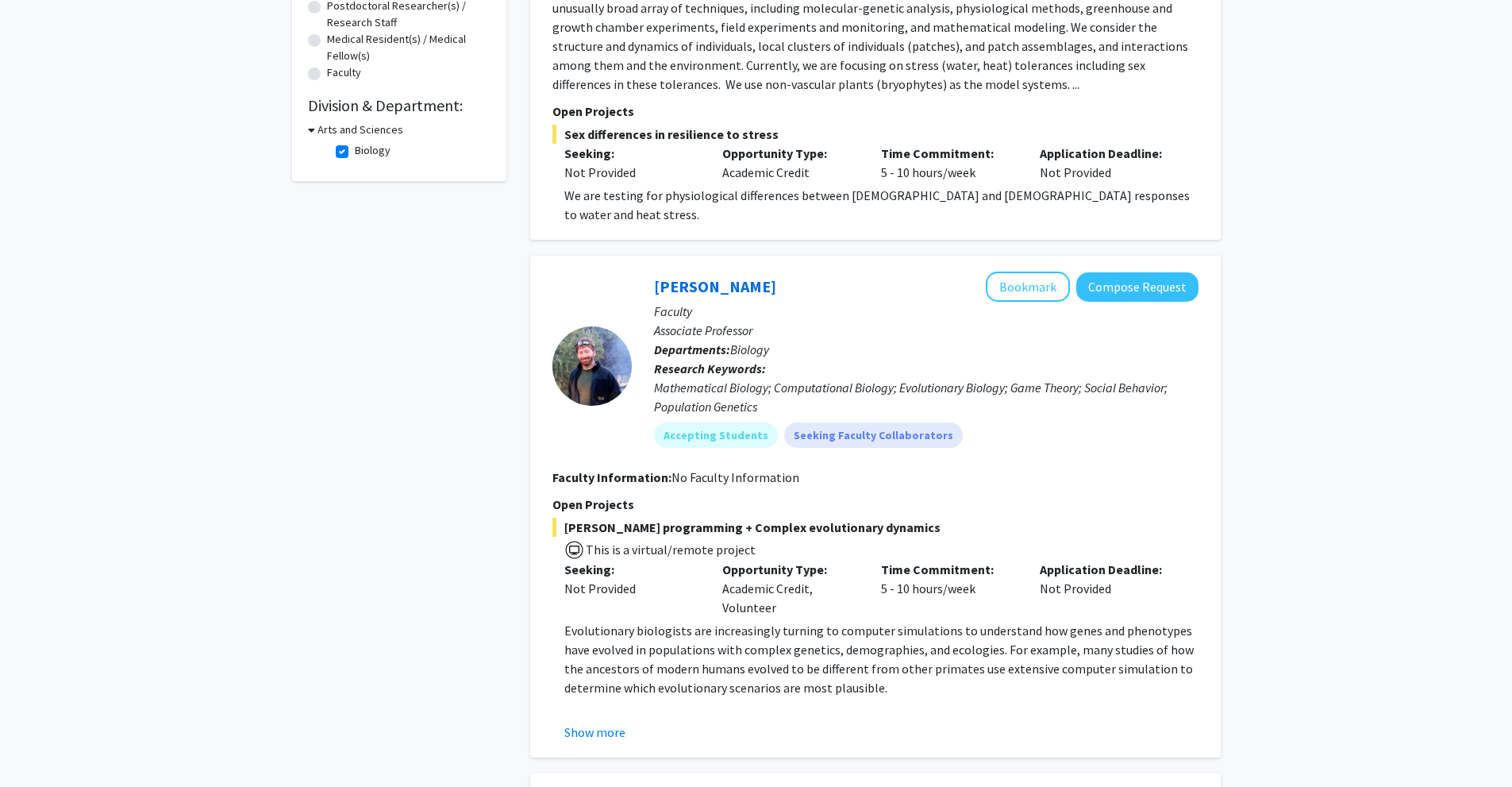
scroll to position [397, 0]
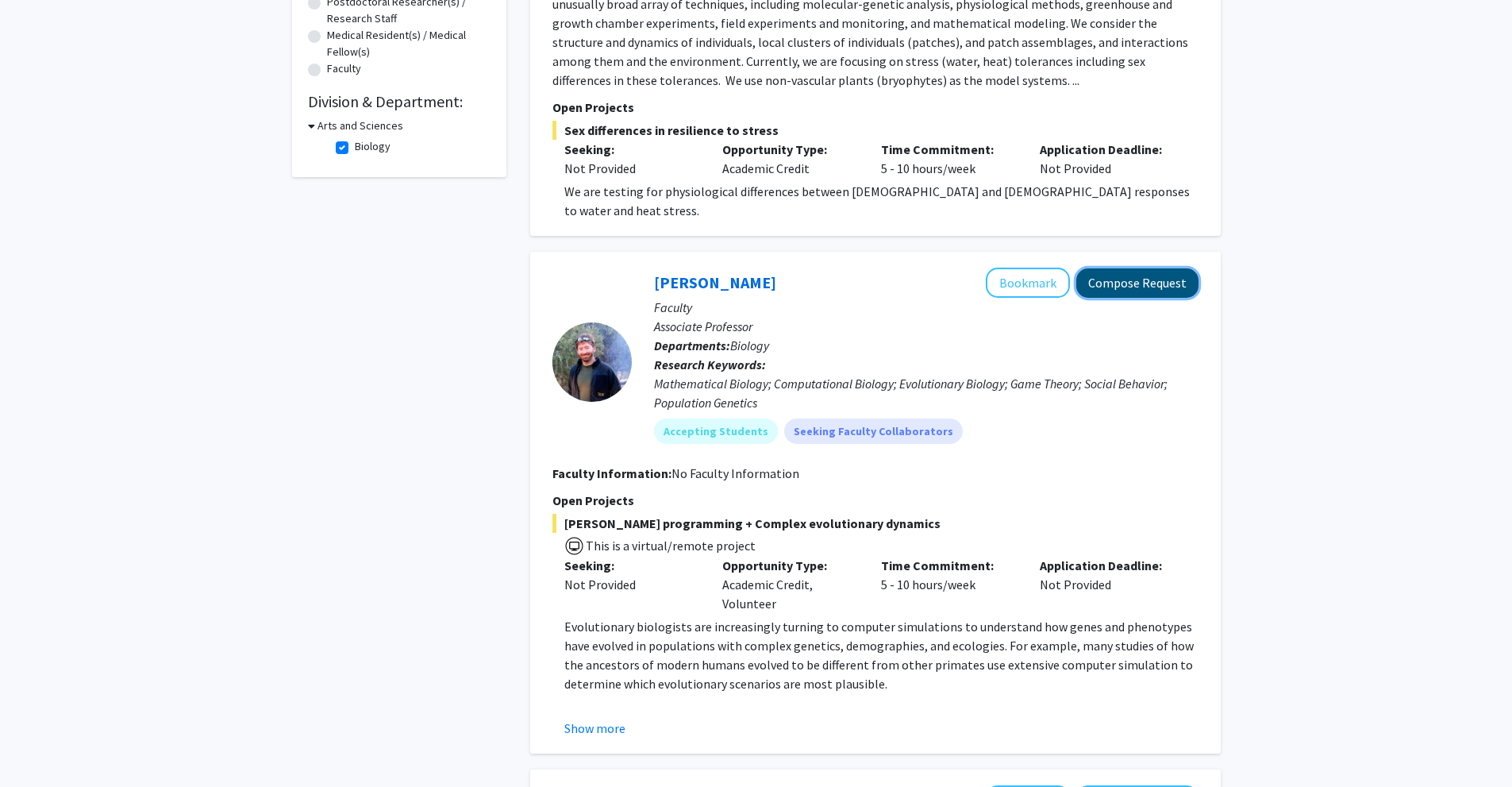
click at [1135, 268] on button "Compose Request" at bounding box center [1137, 283] width 122 height 29
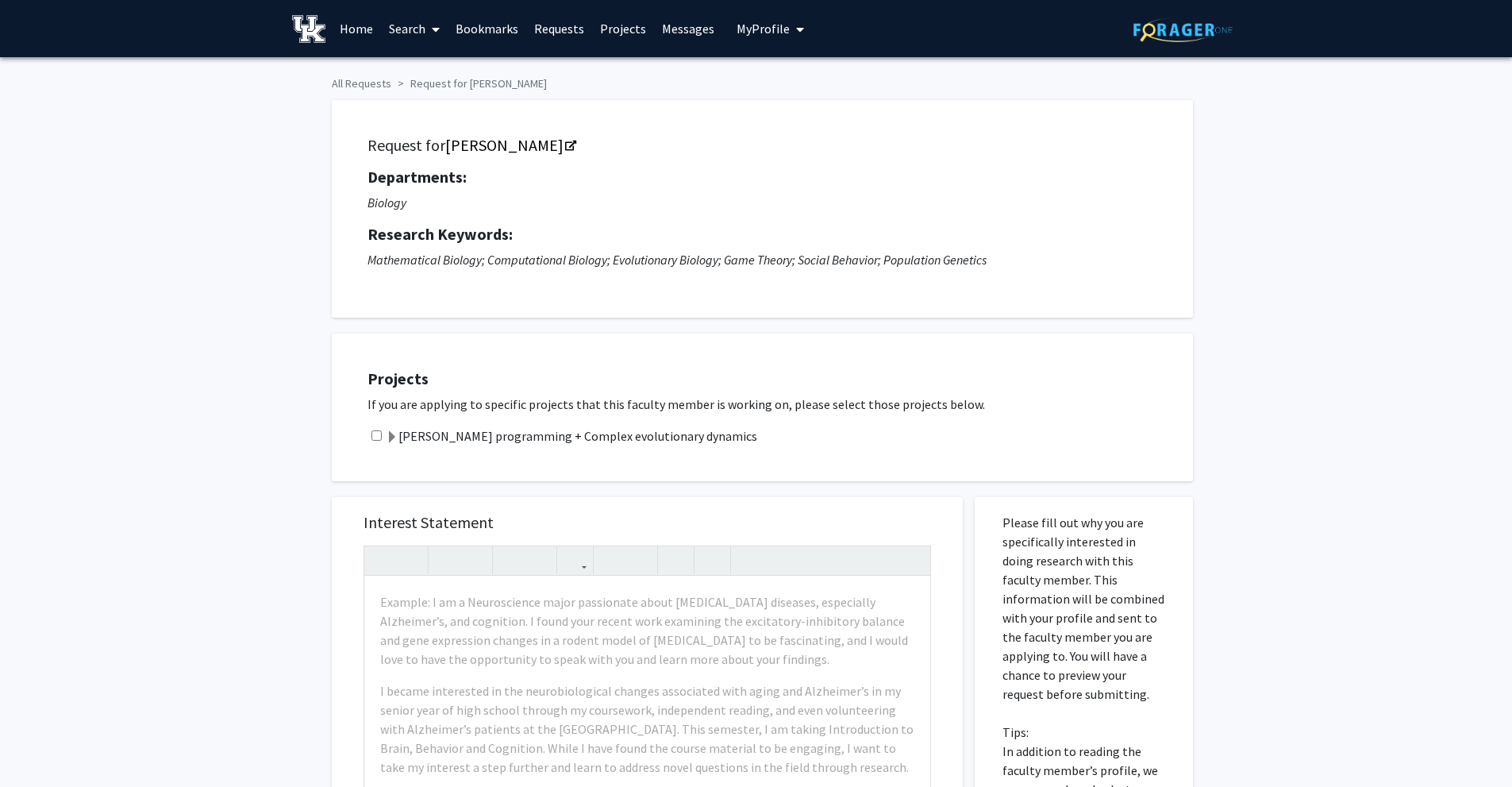
click at [372, 435] on input "checkbox" at bounding box center [376, 435] width 10 height 10
checkbox input "true"
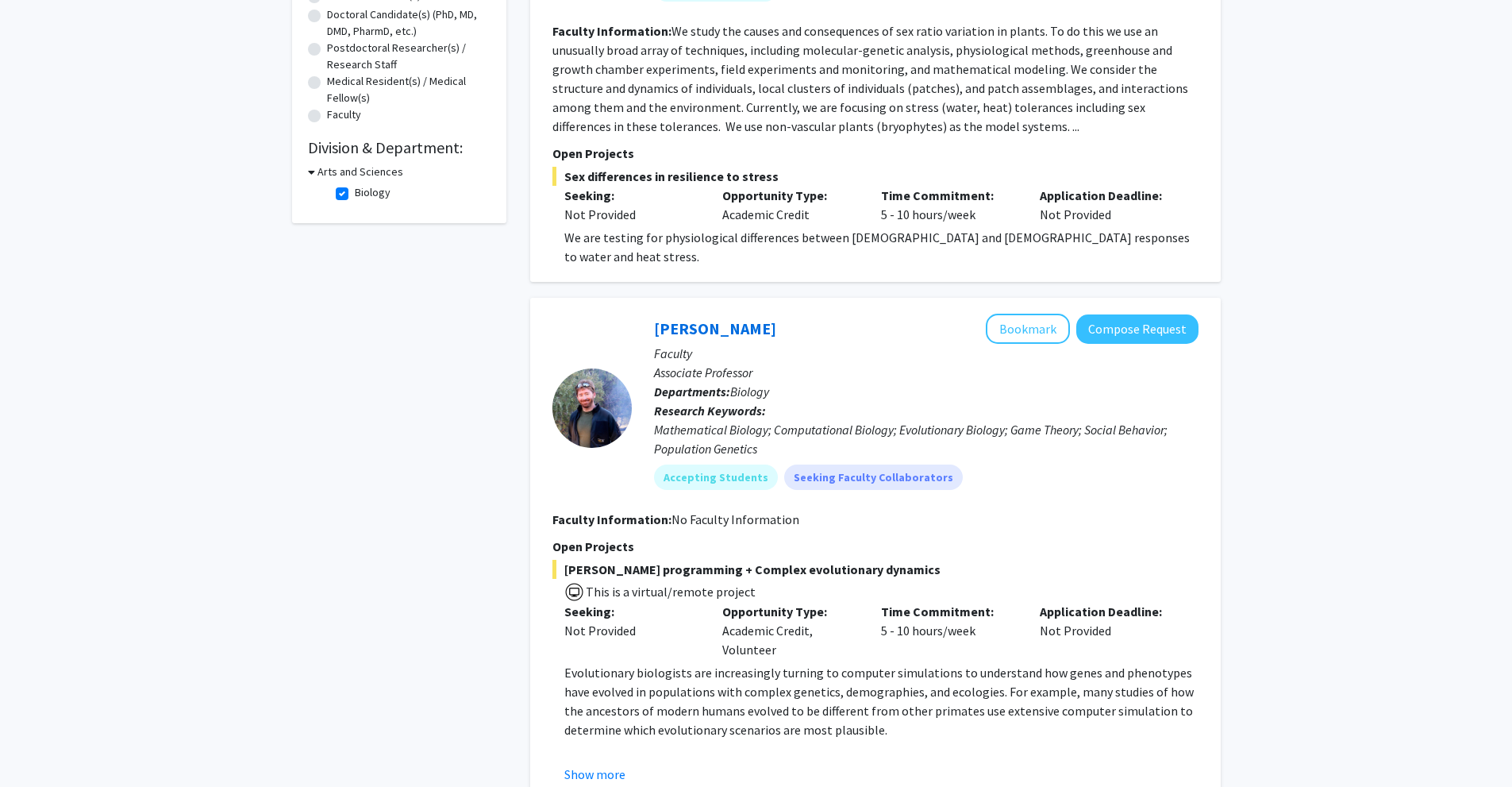
scroll to position [477, 0]
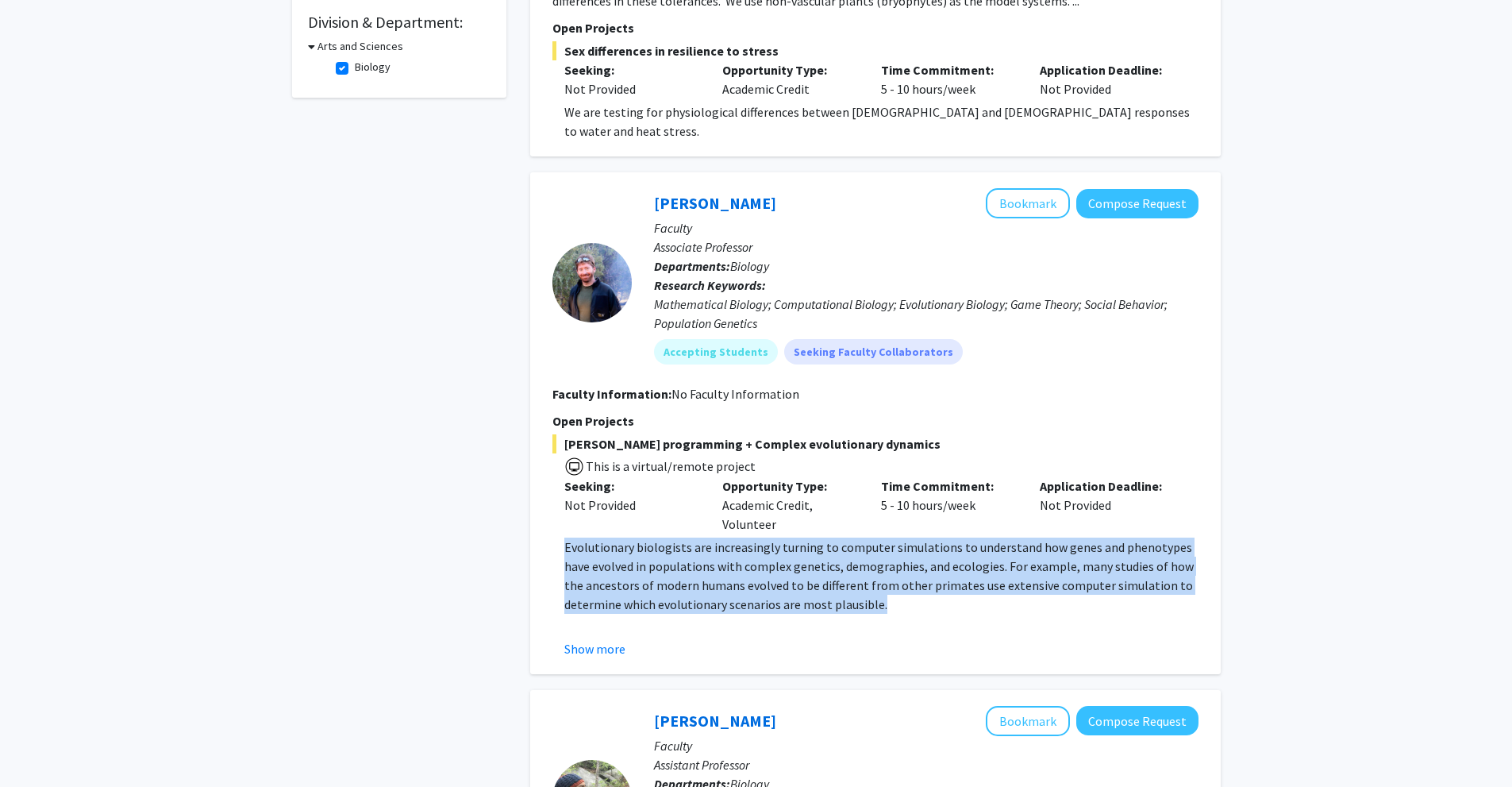
drag, startPoint x: 559, startPoint y: 507, endPoint x: 900, endPoint y: 567, distance: 346.2
click at [900, 567] on fg-read-more "Evolutionary biologists are increasingly turning to computer simulations to und…" at bounding box center [875, 598] width 646 height 121
copy p "Evolutionary biologists are increasingly turning to computer simulations to und…"
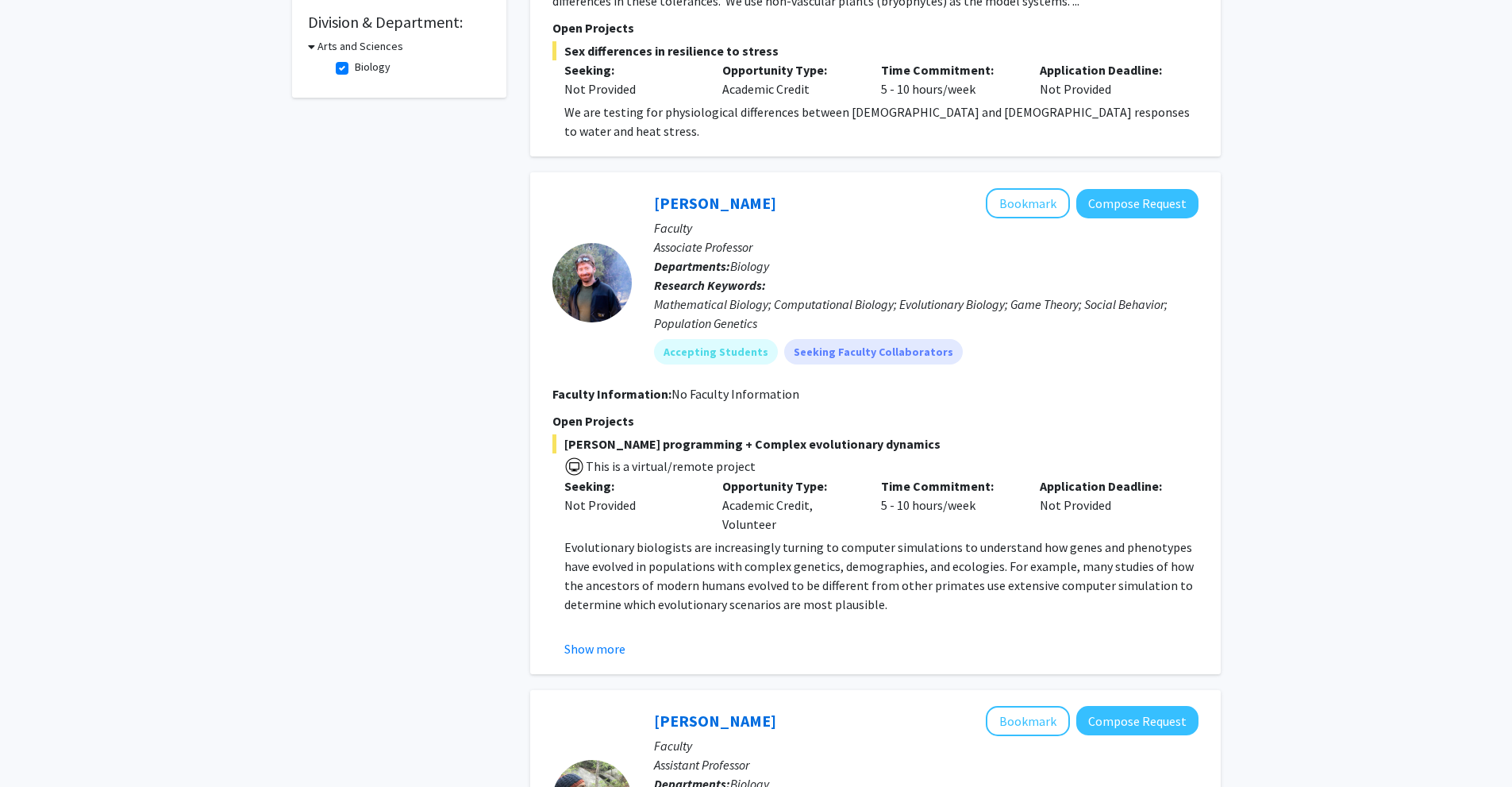
click at [914, 614] on p at bounding box center [881, 623] width 634 height 19
click at [613, 639] on button "Show more" at bounding box center [594, 648] width 61 height 19
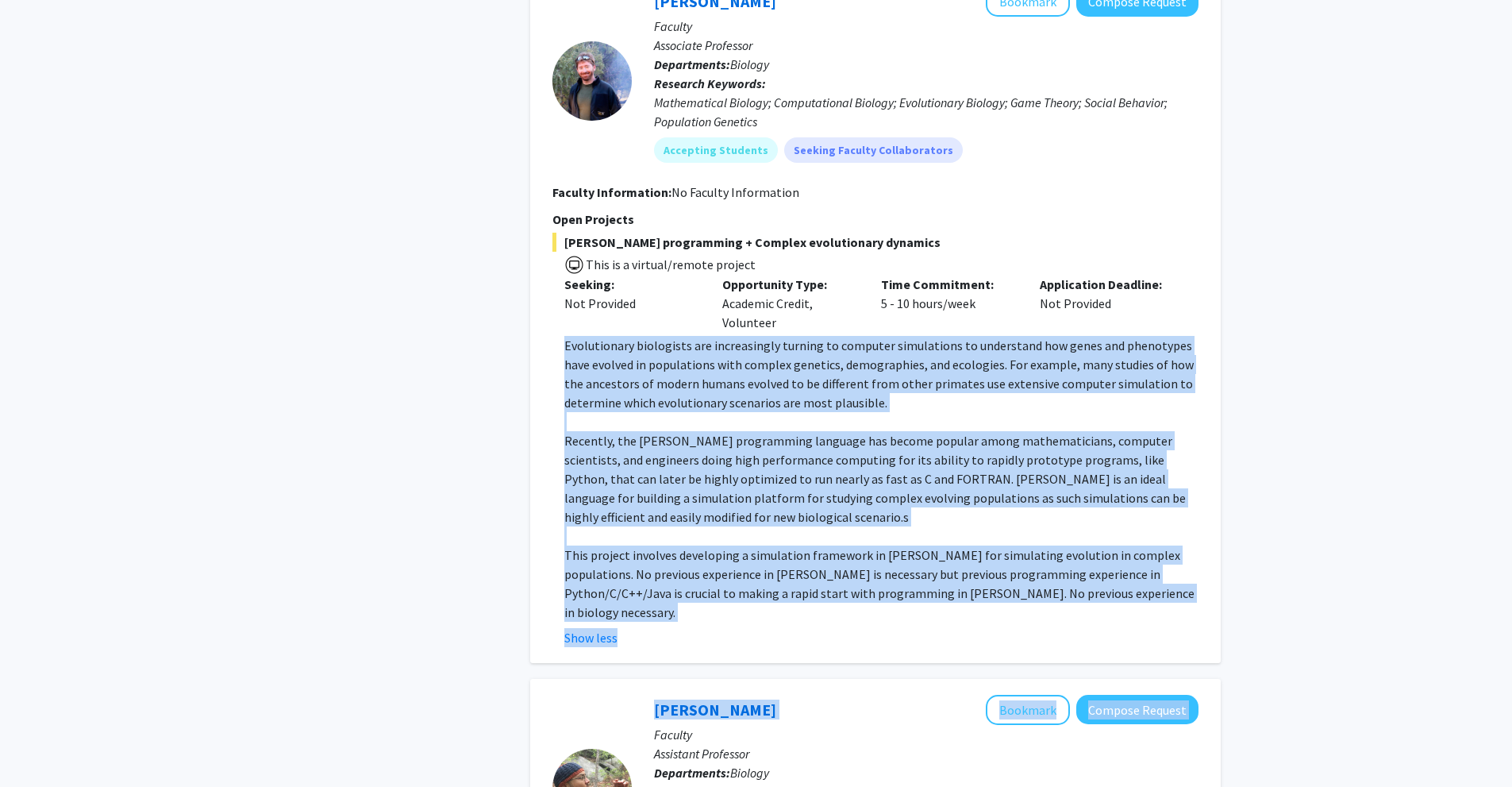
scroll to position [714, 0]
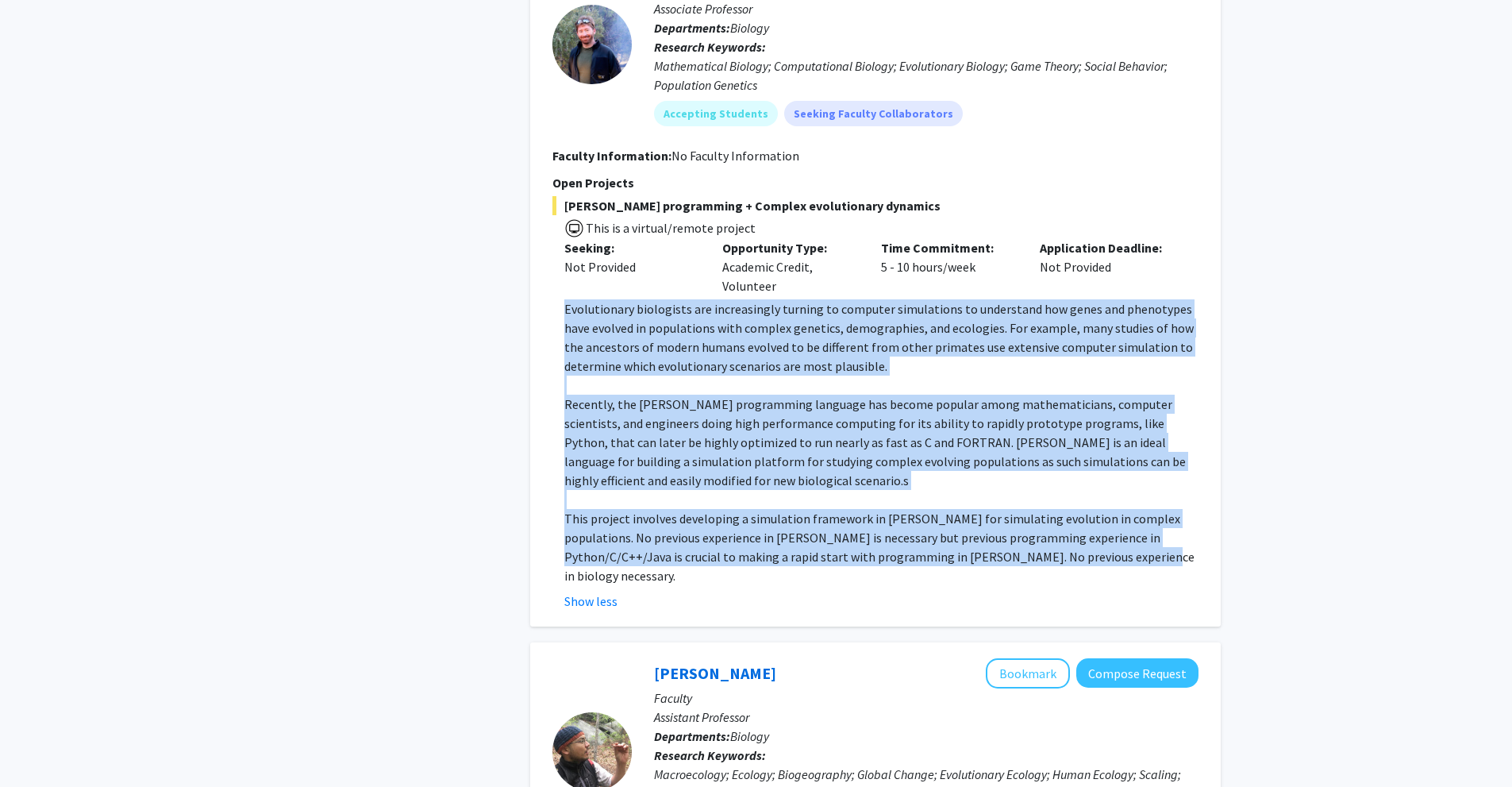
drag, startPoint x: 562, startPoint y: 427, endPoint x: 1062, endPoint y: 516, distance: 507.9
click at [1062, 516] on fg-read-more "Evolutionary biologists are increasingly turning to computer simulations to und…" at bounding box center [875, 455] width 646 height 311
copy div "Evolutionary biologists are increasingly turning to computer simulations to und…"
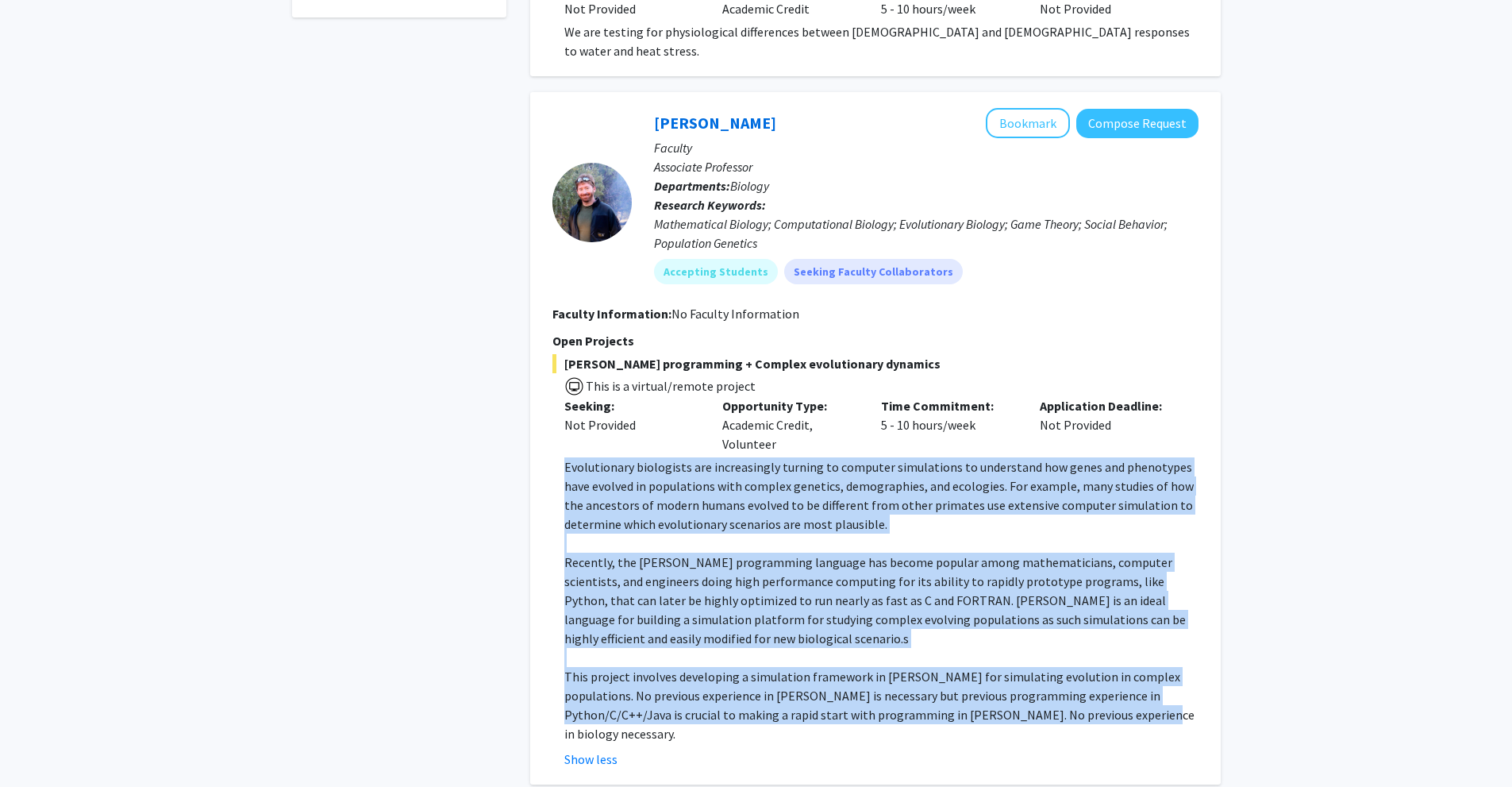
scroll to position [556, 0]
click at [1154, 109] on button "Compose Request" at bounding box center [1137, 124] width 122 height 29
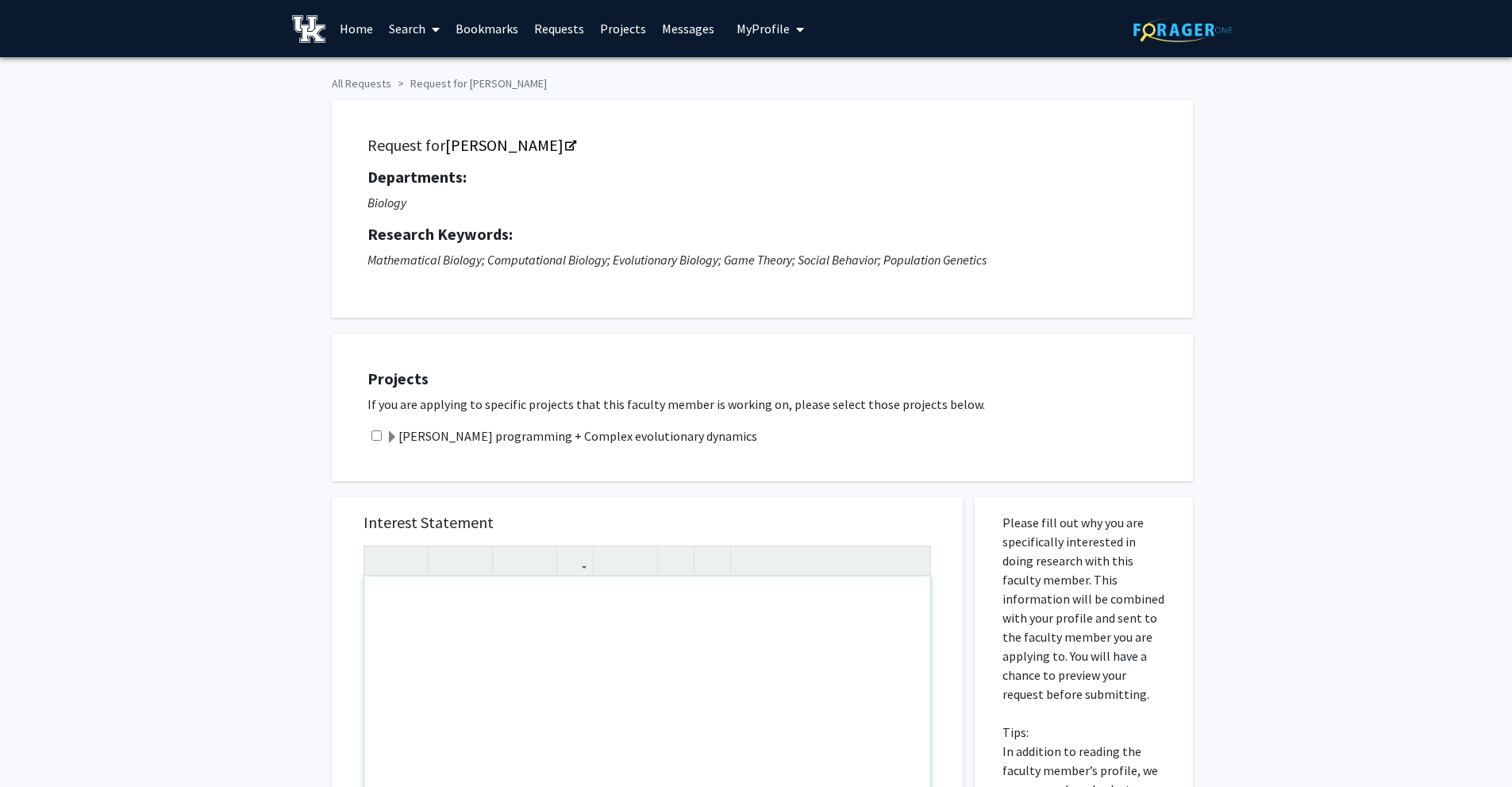
paste div "Note to users with screen readers: Please press Alt+0 or Option+0 to deactivate…"
type textarea "<l>I dolo sita consect adipi eli sedd. Ei temp in Utlab Etdo, mag A en ad minim…"
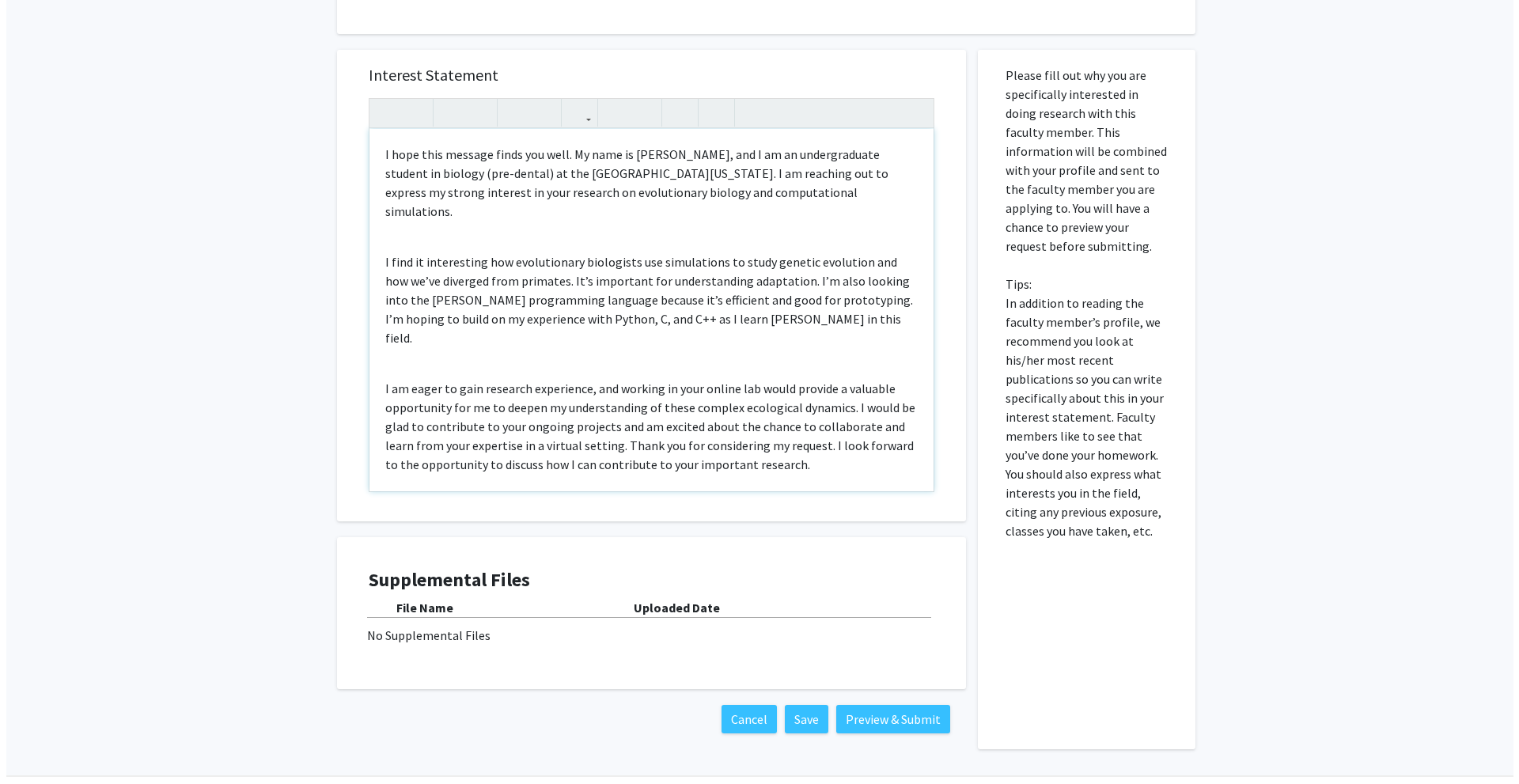
scroll to position [475, 0]
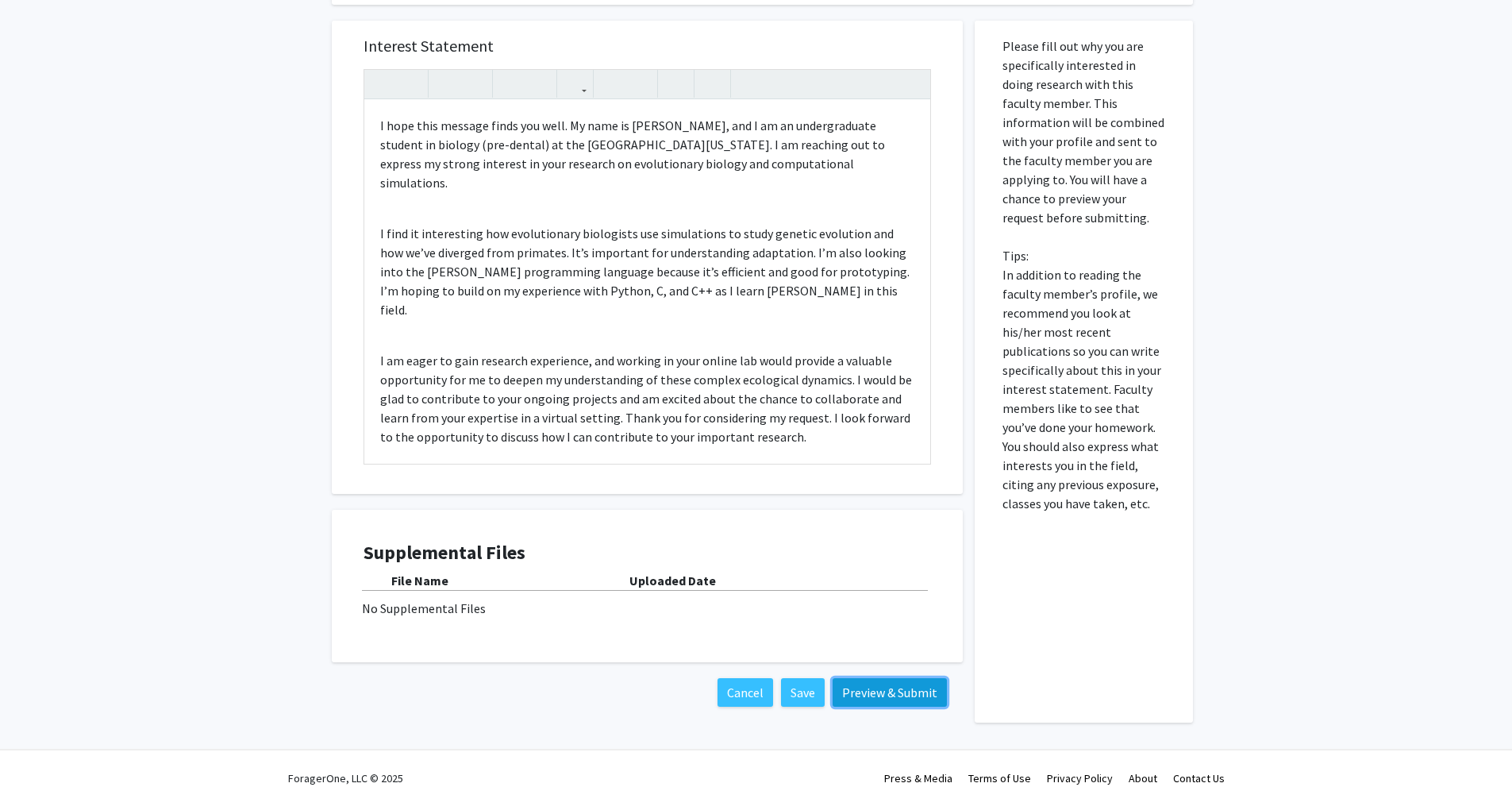
click at [882, 689] on button "Preview & Submit" at bounding box center [890, 691] width 115 height 28
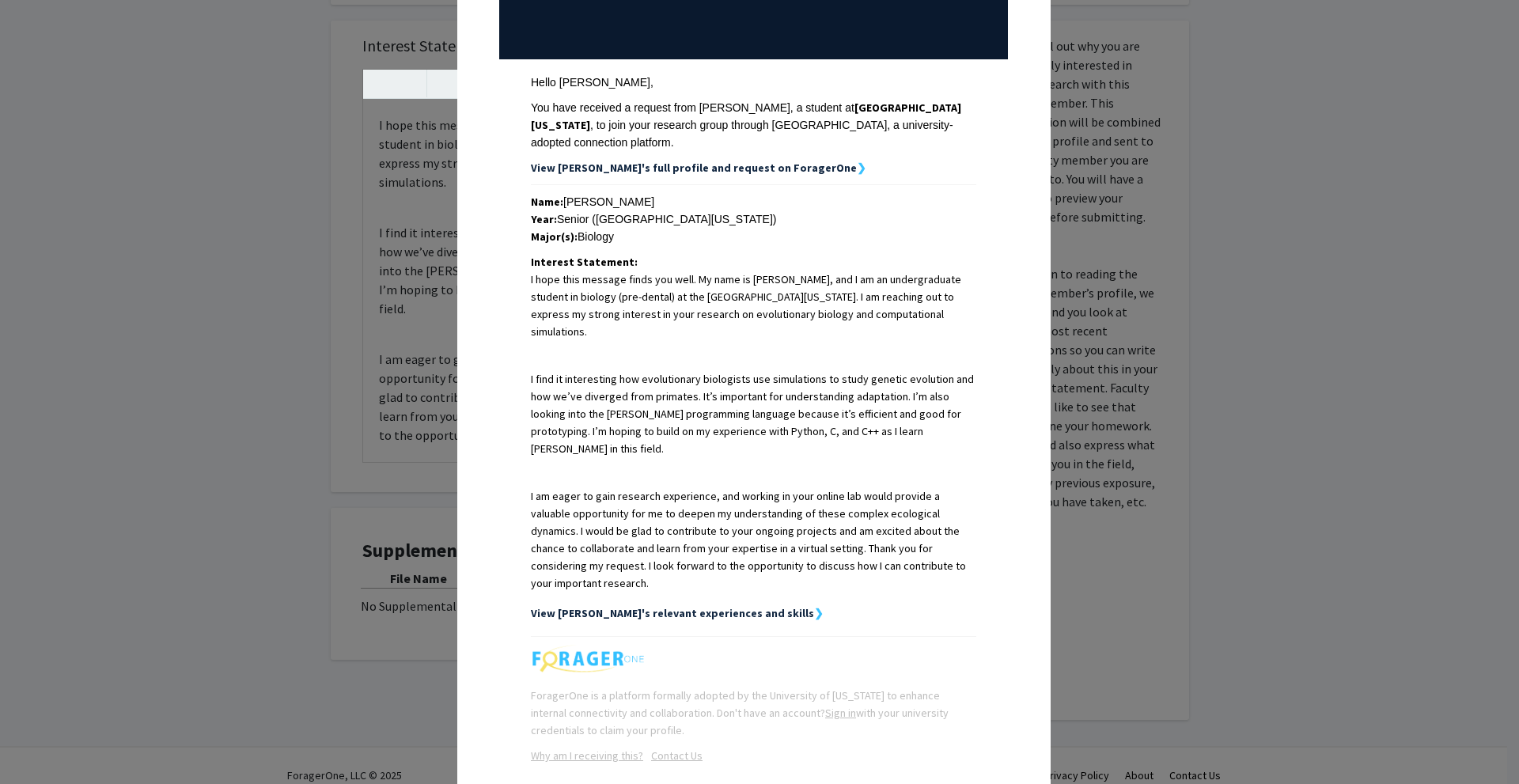
scroll to position [202, 0]
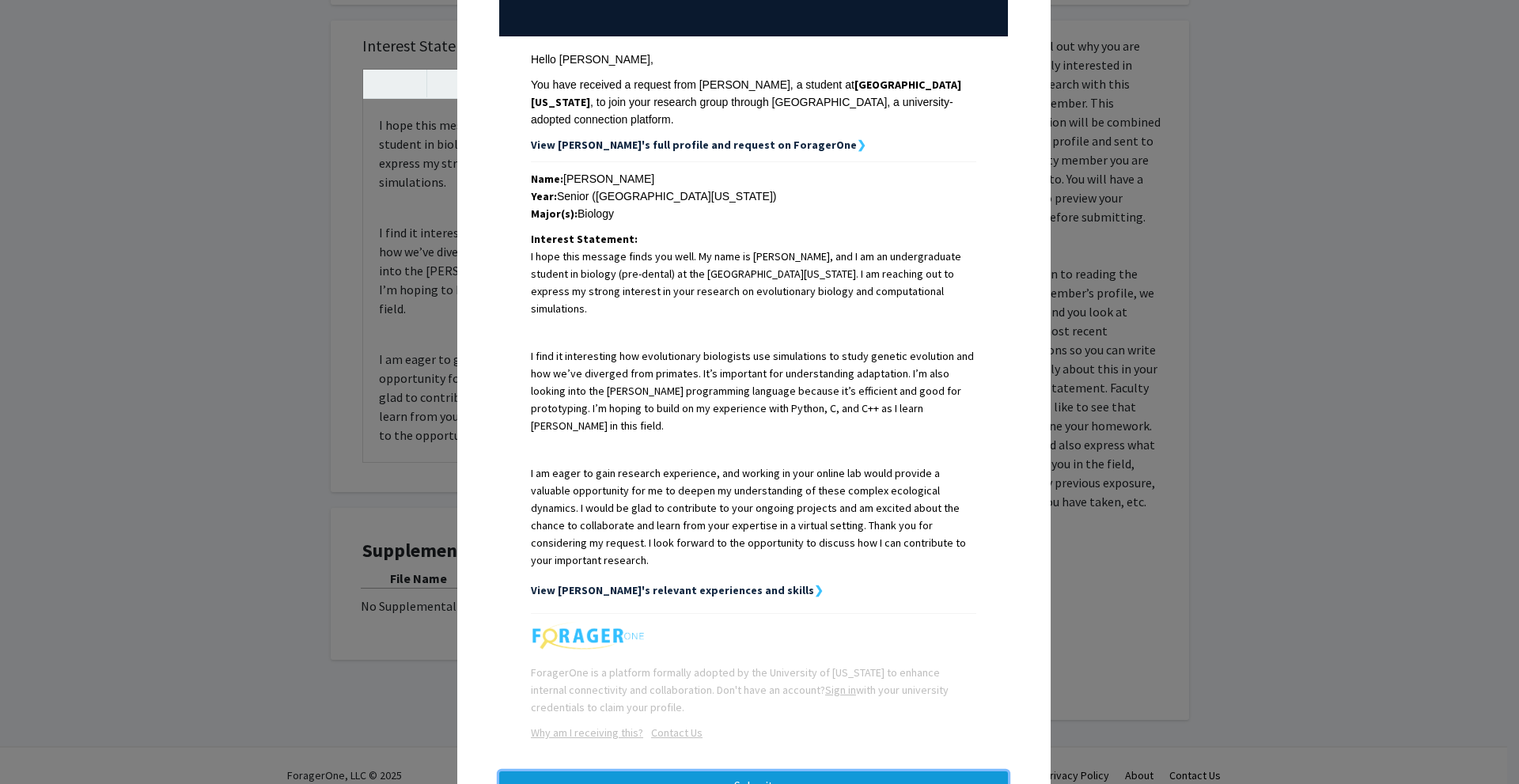
click at [764, 771] on button "Submit" at bounding box center [754, 785] width 509 height 28
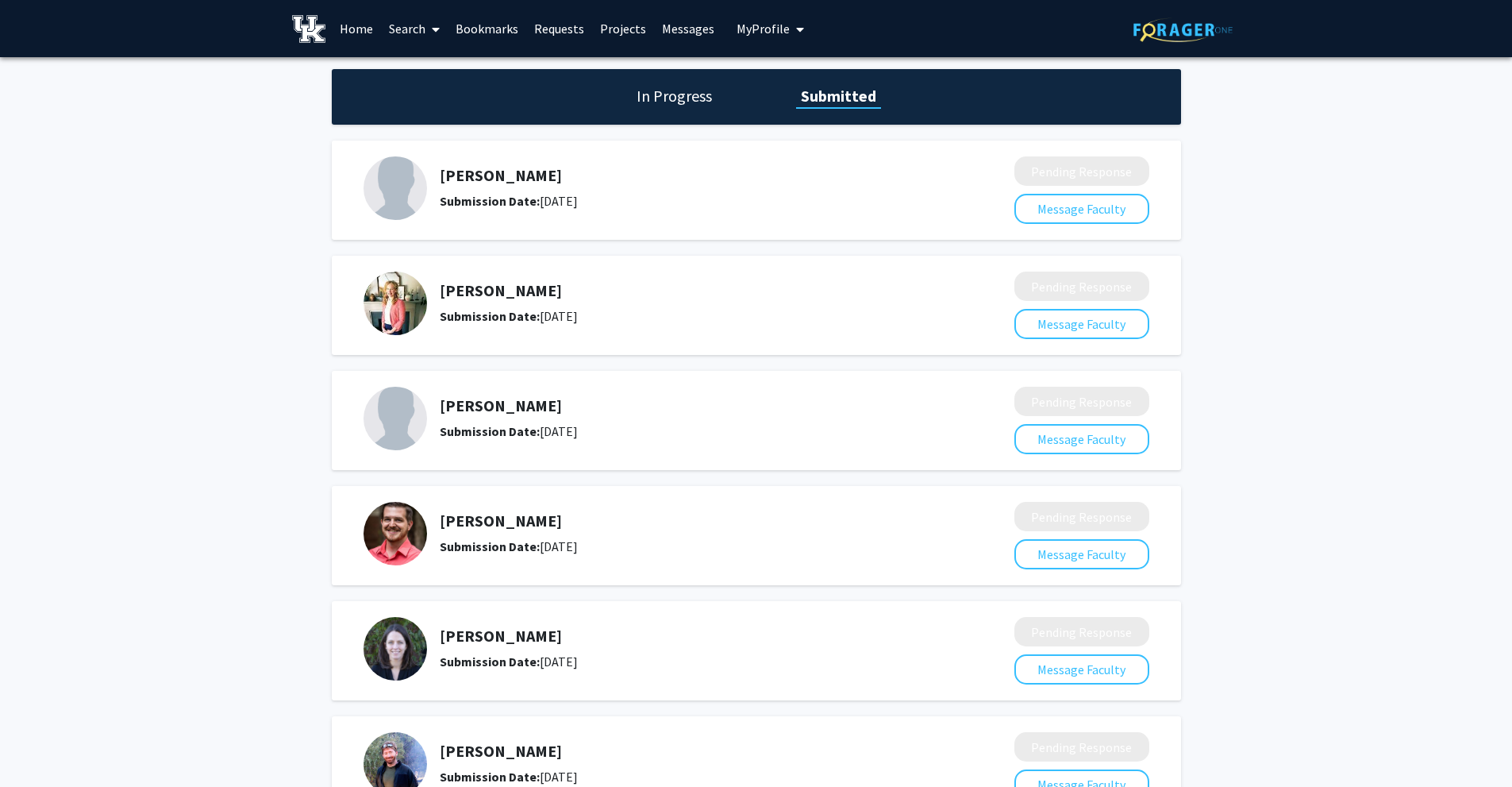
click at [688, 96] on h1 "In Progress" at bounding box center [674, 96] width 85 height 22
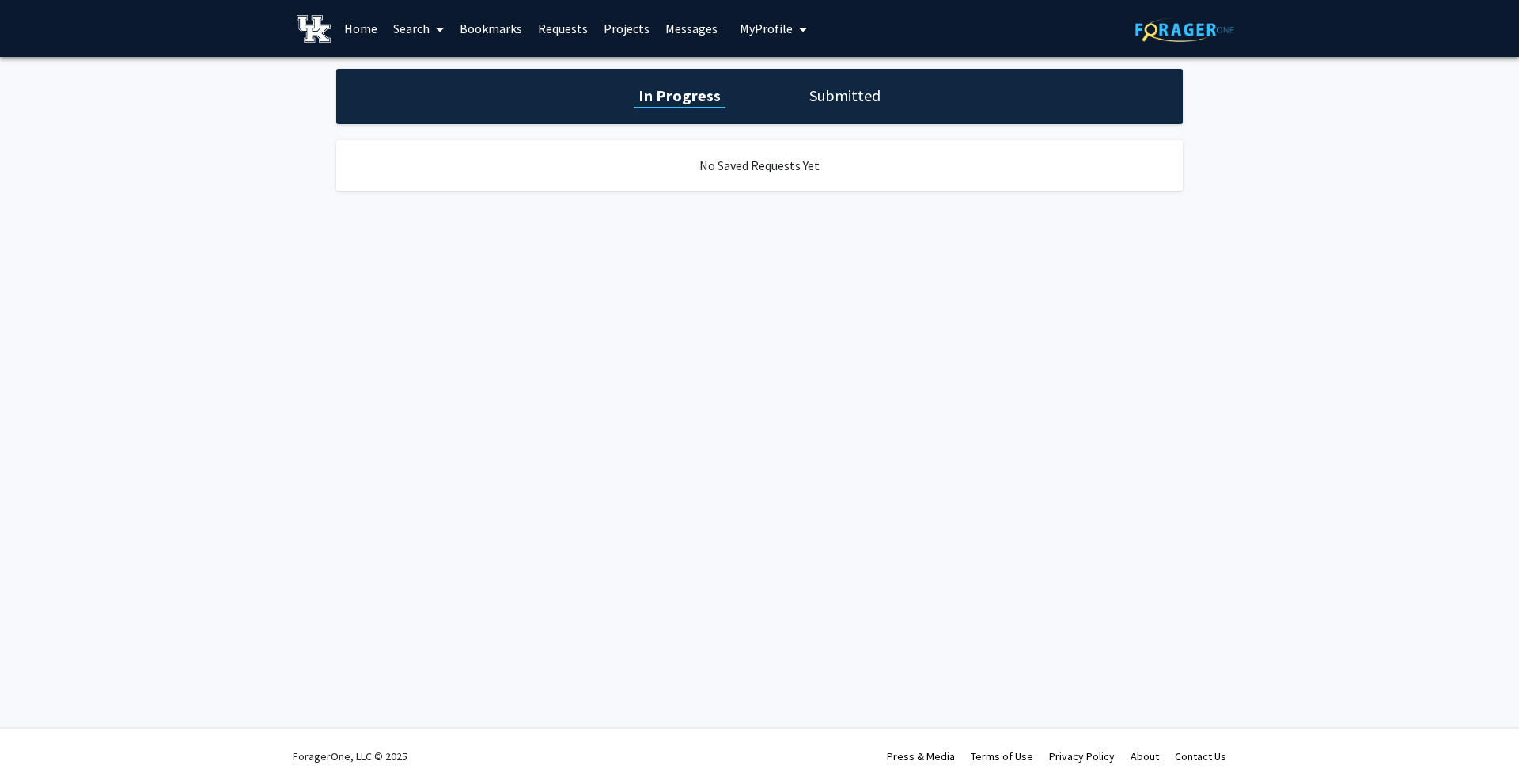
click at [846, 90] on h1 "Submitted" at bounding box center [844, 95] width 81 height 22
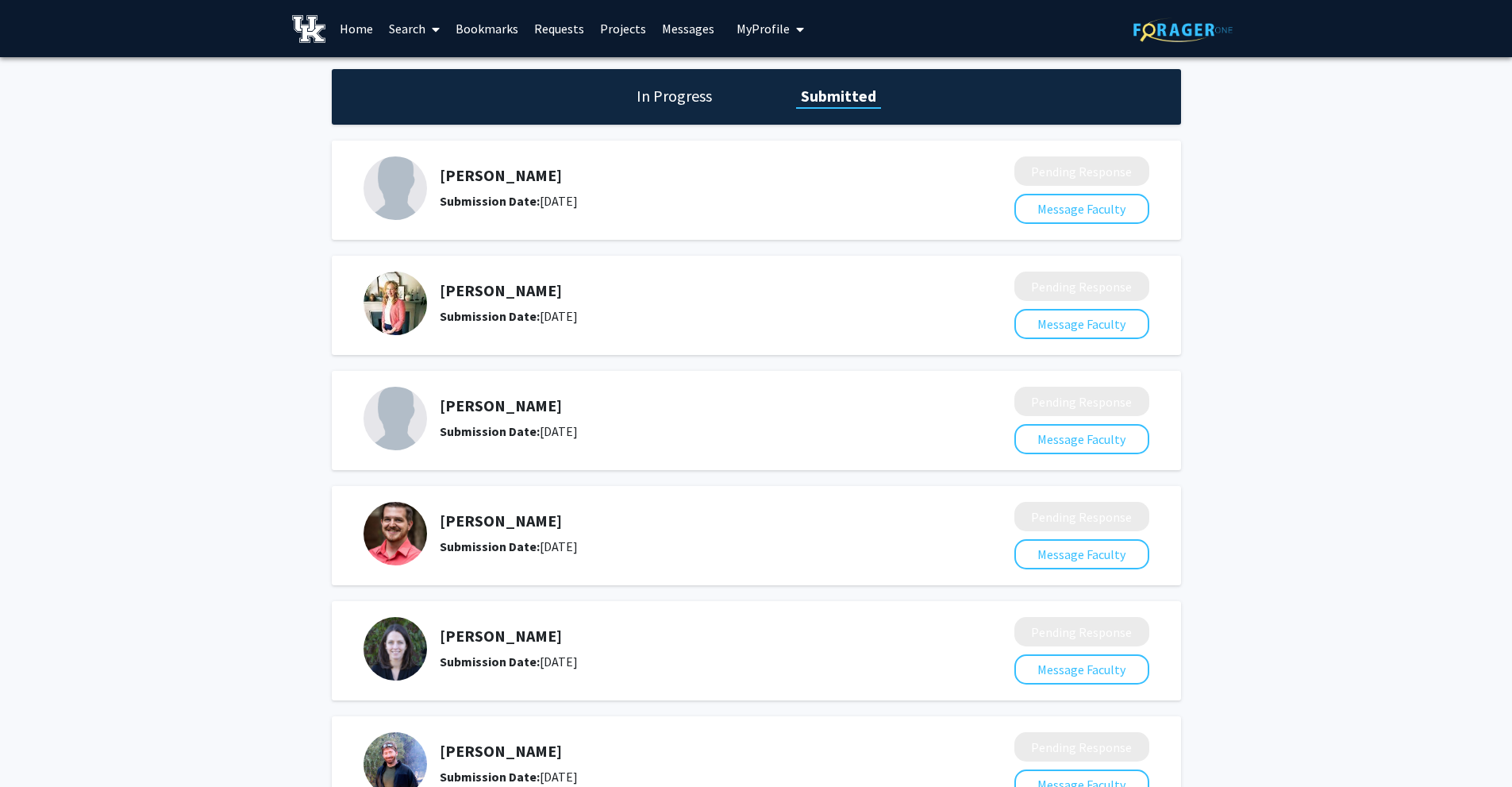
click at [483, 34] on link "Bookmarks" at bounding box center [487, 28] width 78 height 55
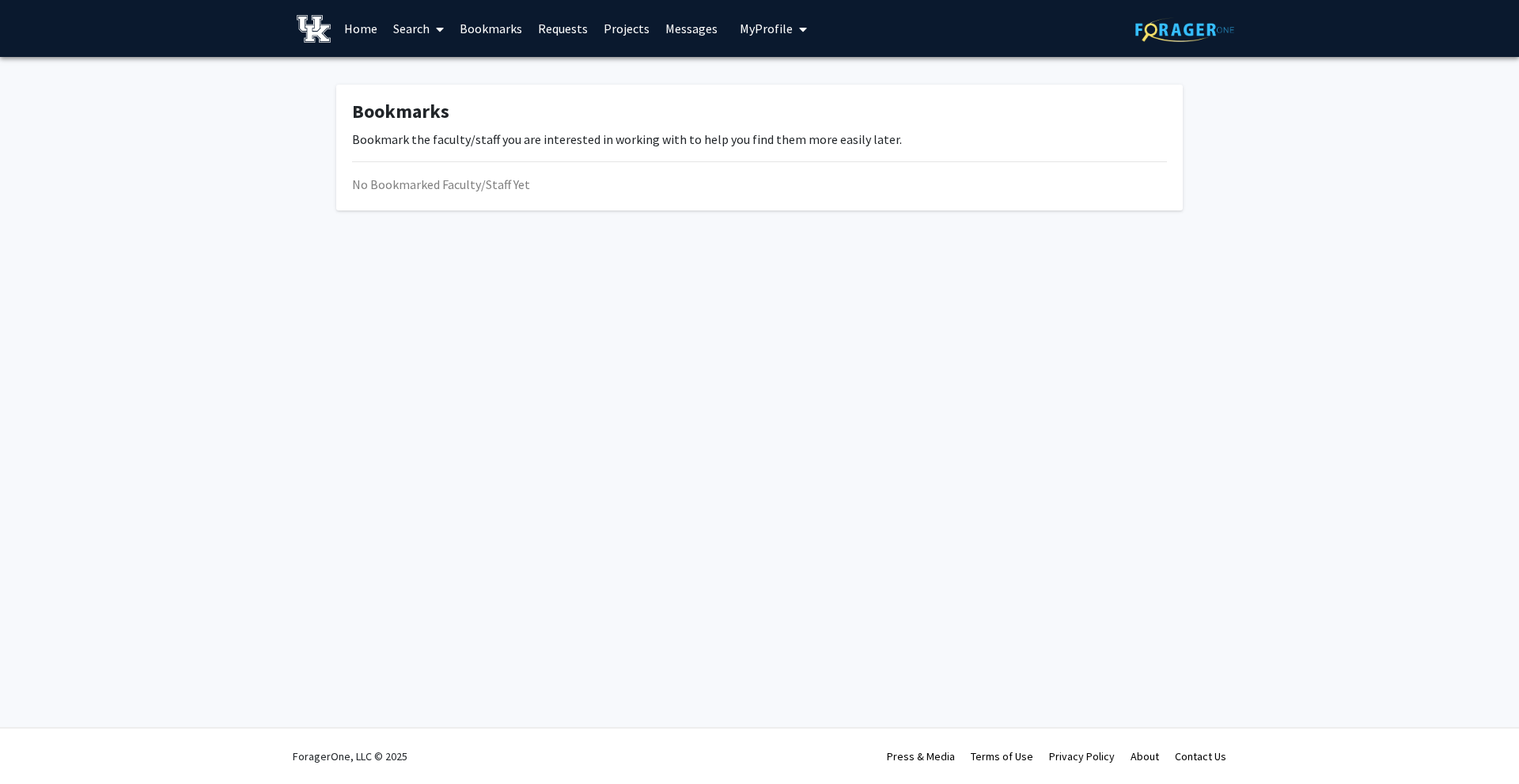
click at [412, 34] on link "Search" at bounding box center [418, 28] width 66 height 55
click at [440, 72] on span "Faculty/Staff" at bounding box center [443, 73] width 116 height 32
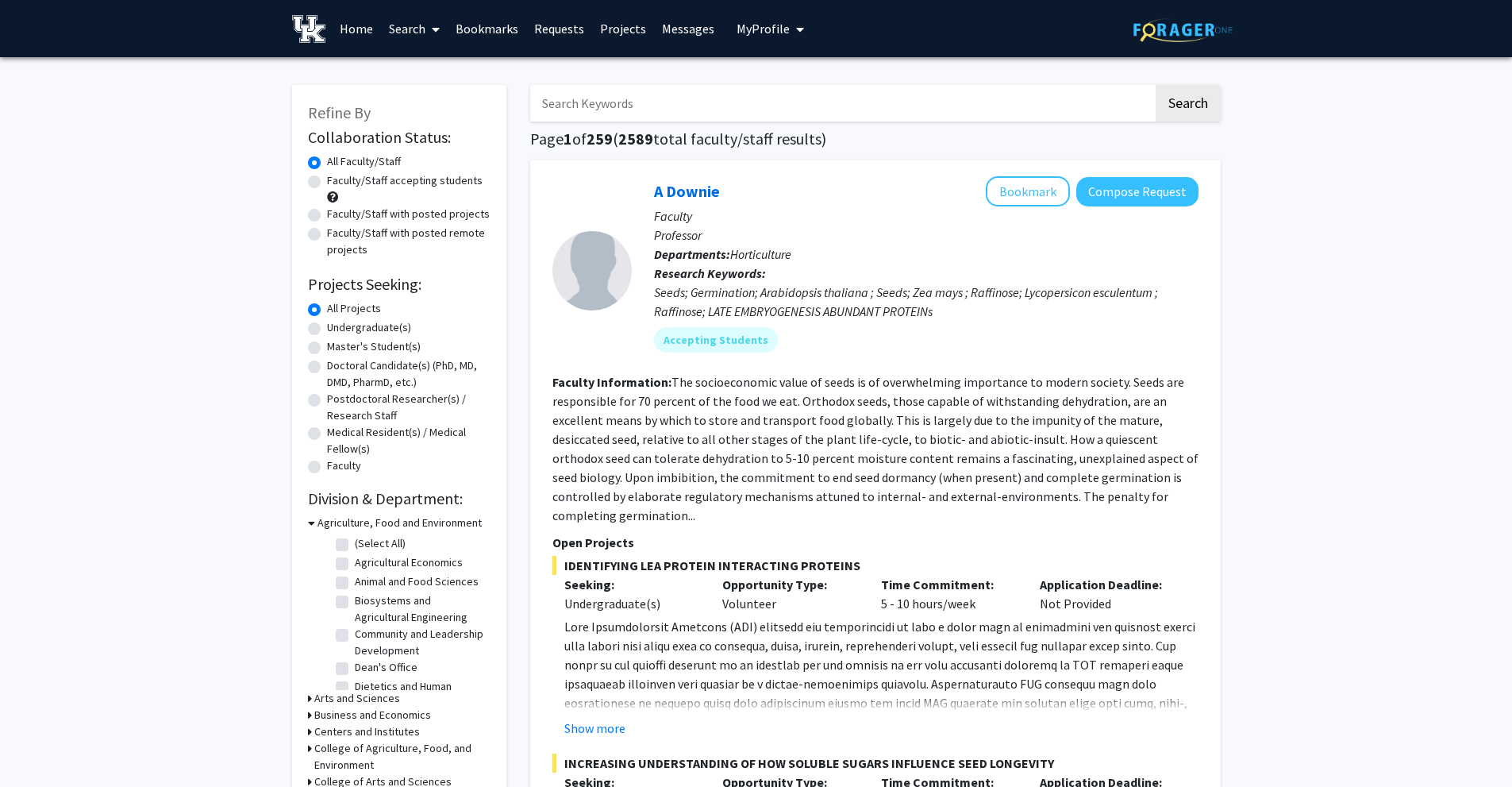
click at [368, 330] on label "Undergraduate(s)" at bounding box center [369, 328] width 85 height 16
click at [338, 329] on input "Undergraduate(s)" at bounding box center [332, 324] width 10 height 10
radio input "true"
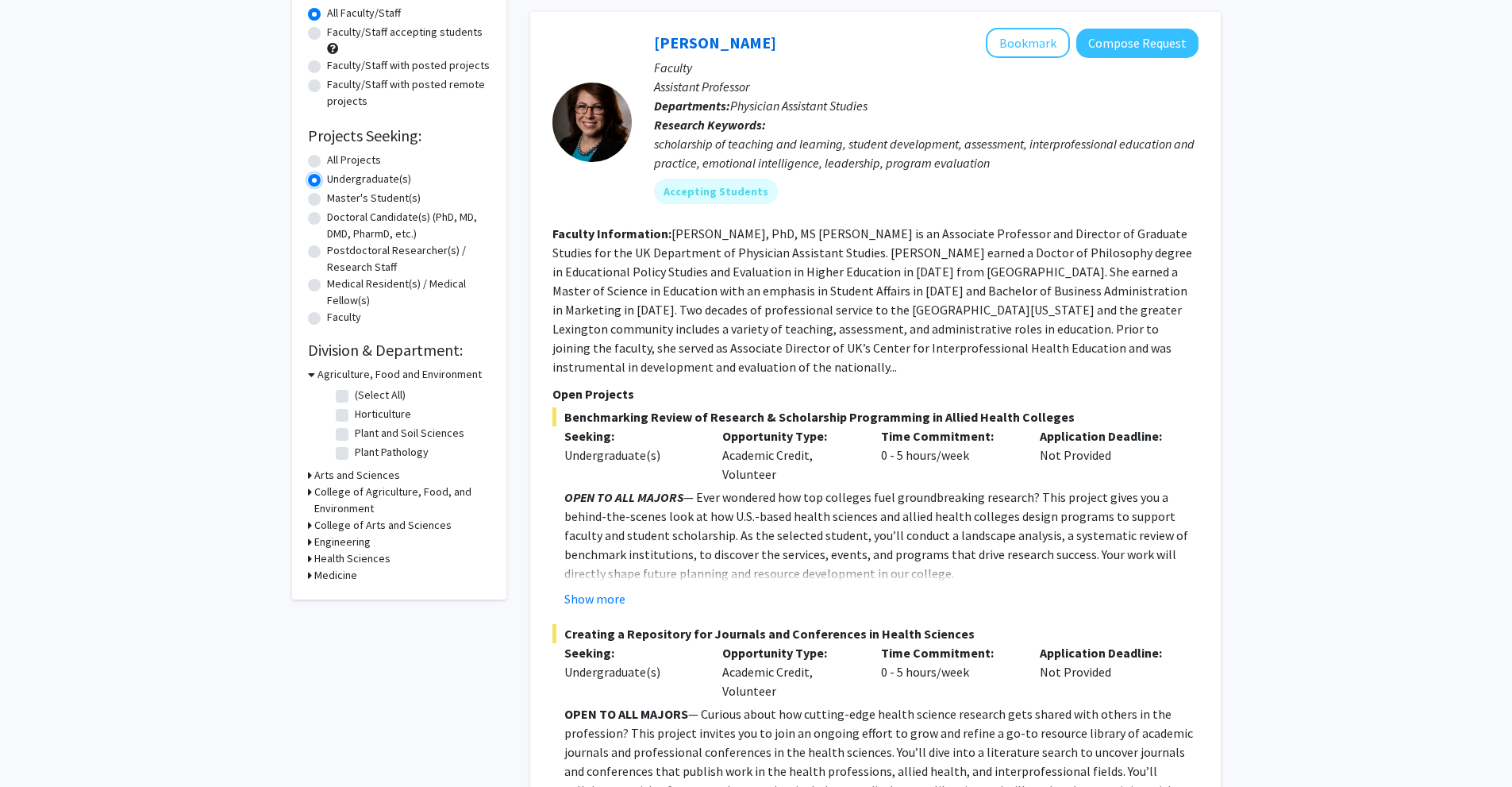
scroll to position [238, 0]
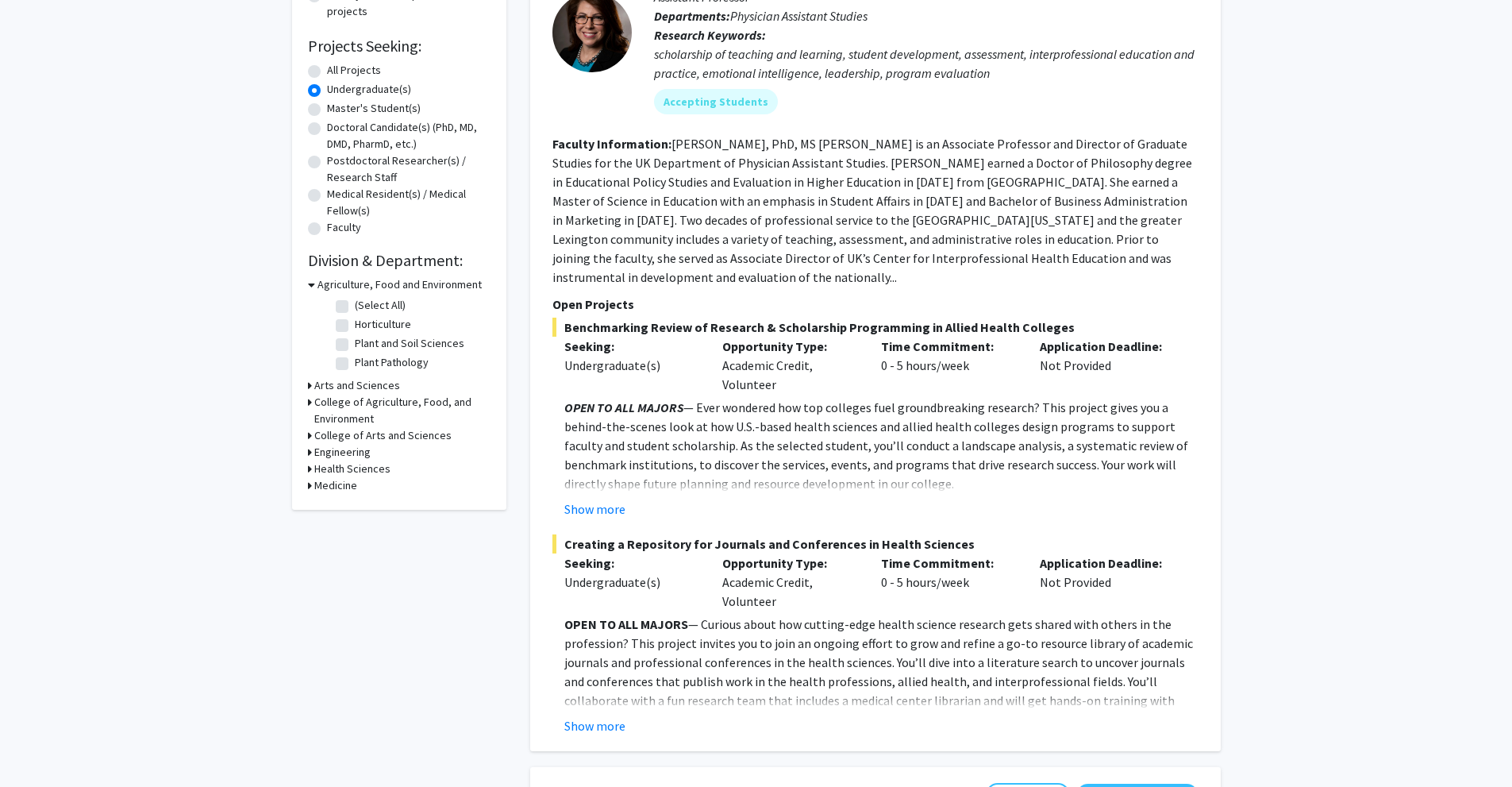
click at [364, 383] on h3 "Arts and Sciences" at bounding box center [358, 386] width 86 height 16
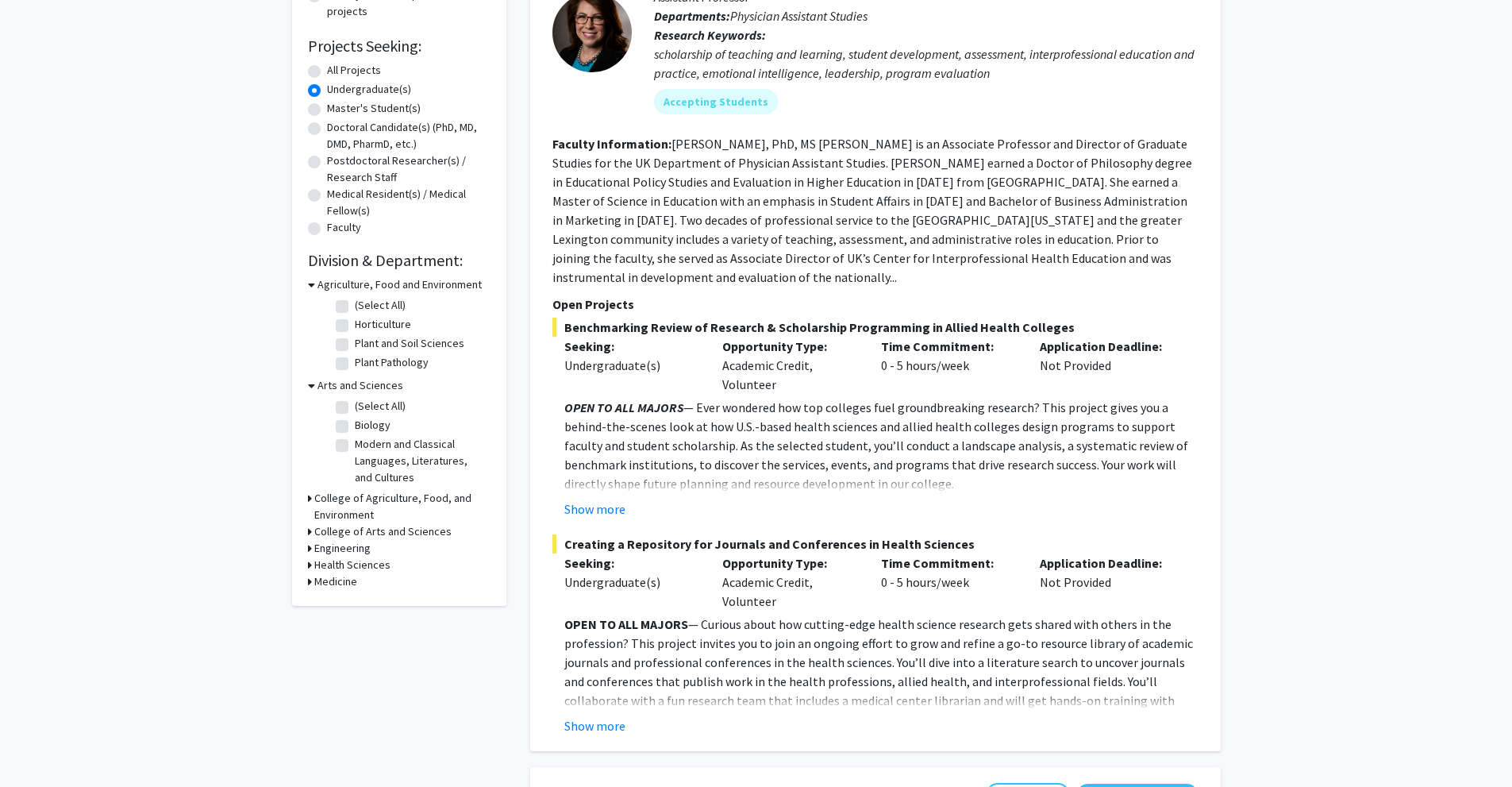
click at [355, 423] on label "Biology" at bounding box center [372, 425] width 35 height 16
click at [355, 423] on input "Biology" at bounding box center [359, 421] width 10 height 10
checkbox input "true"
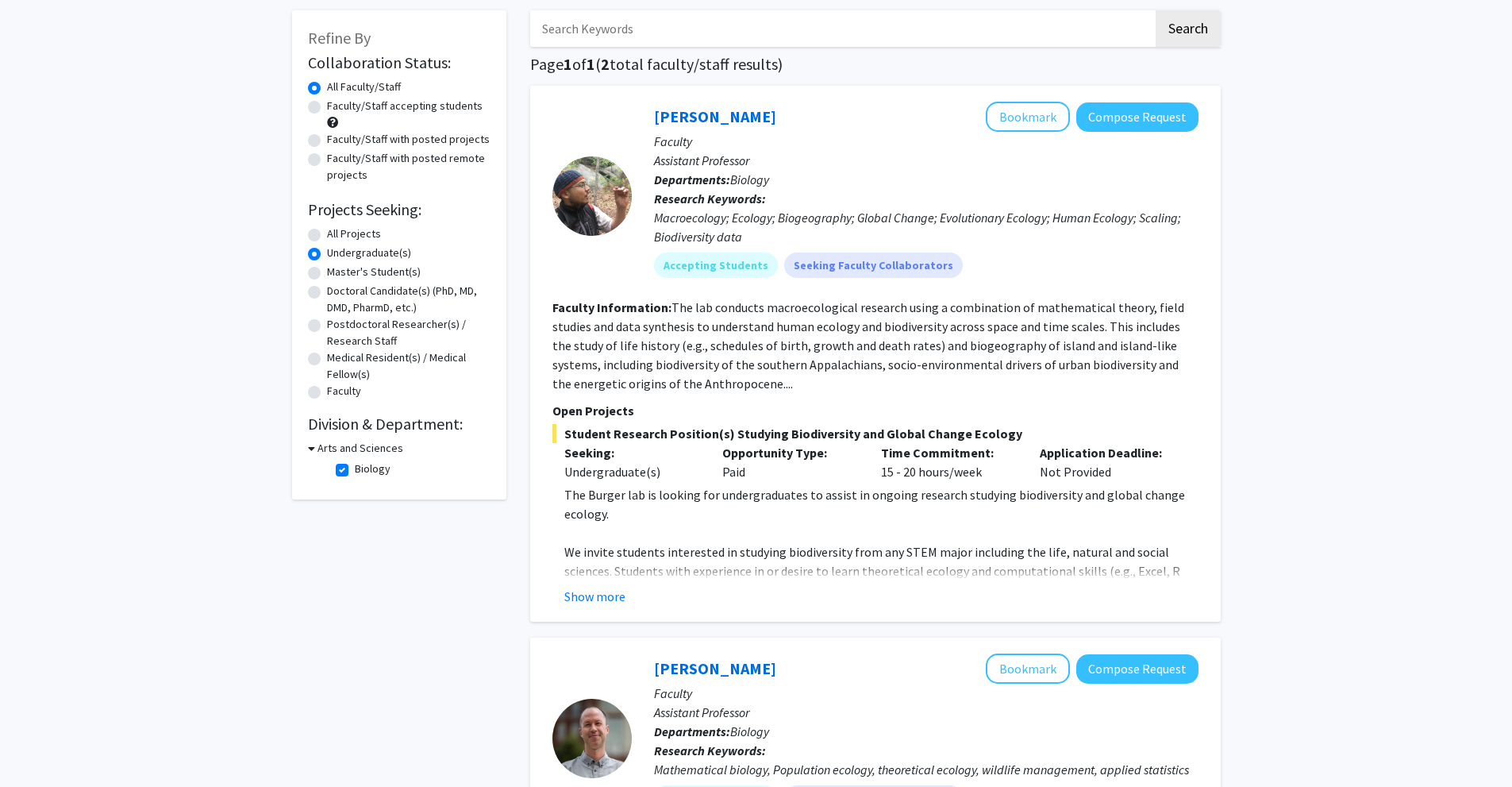
scroll to position [79, 0]
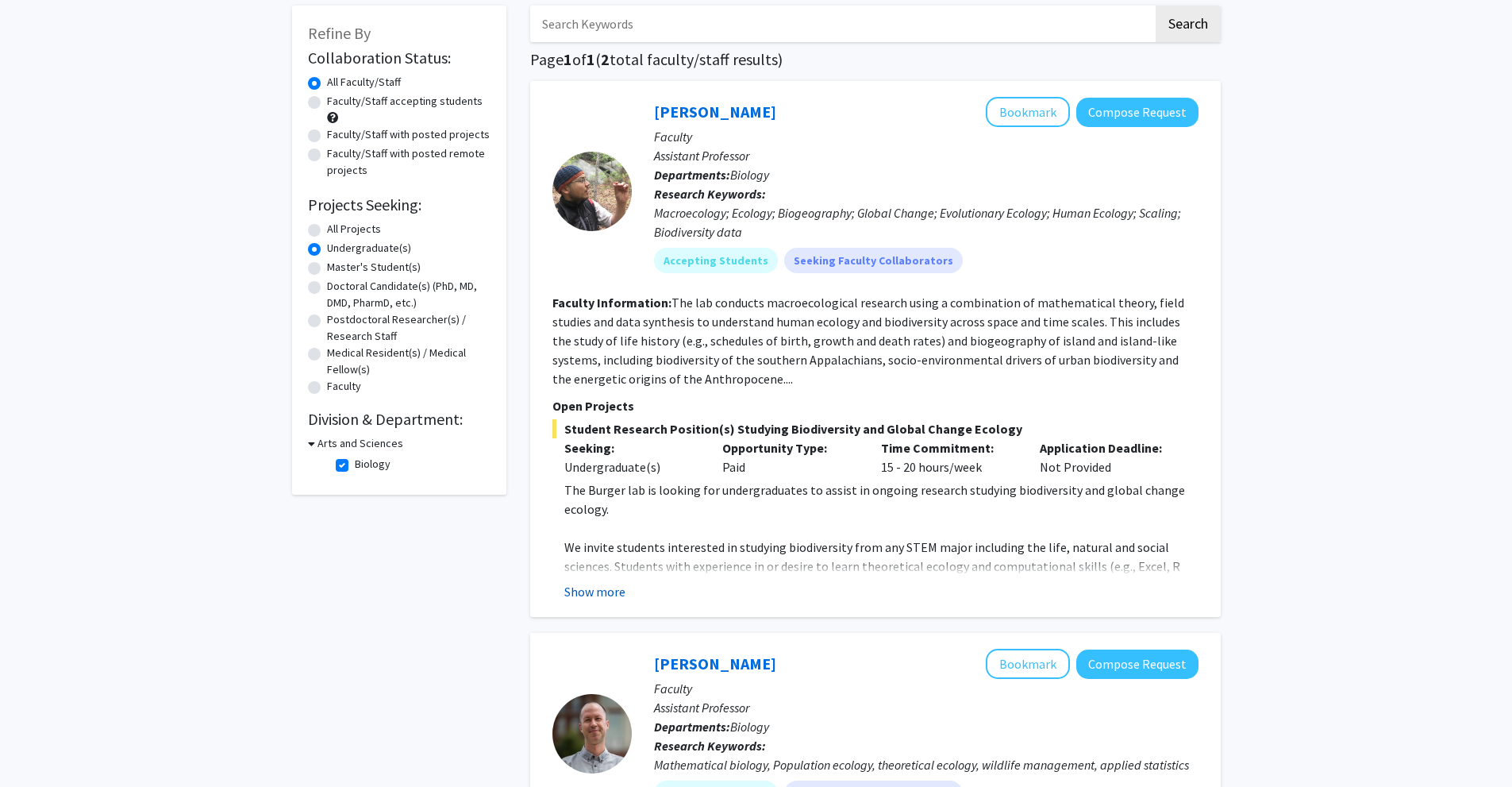
click at [590, 590] on button "Show more" at bounding box center [594, 591] width 61 height 19
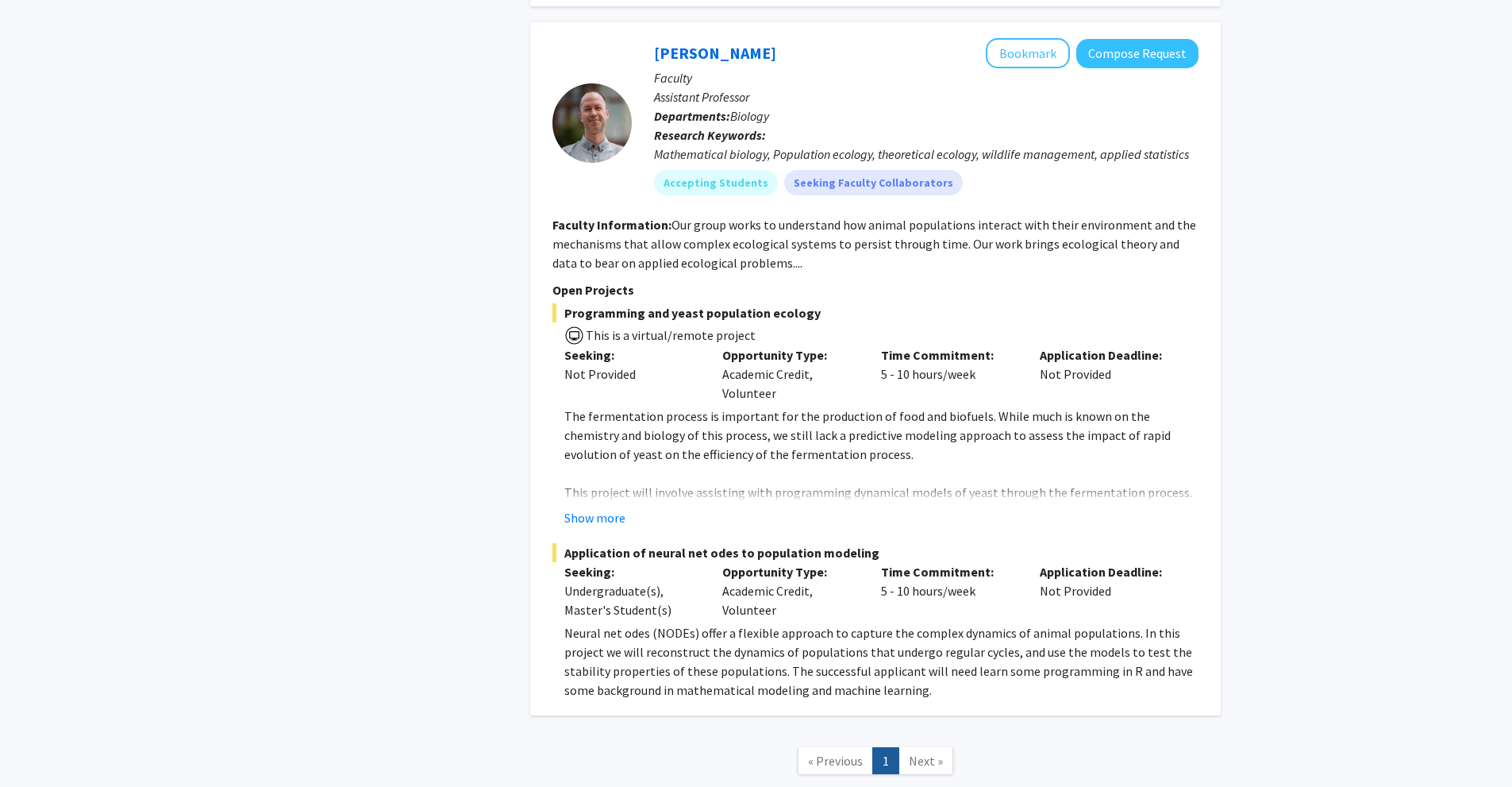
scroll to position [873, 0]
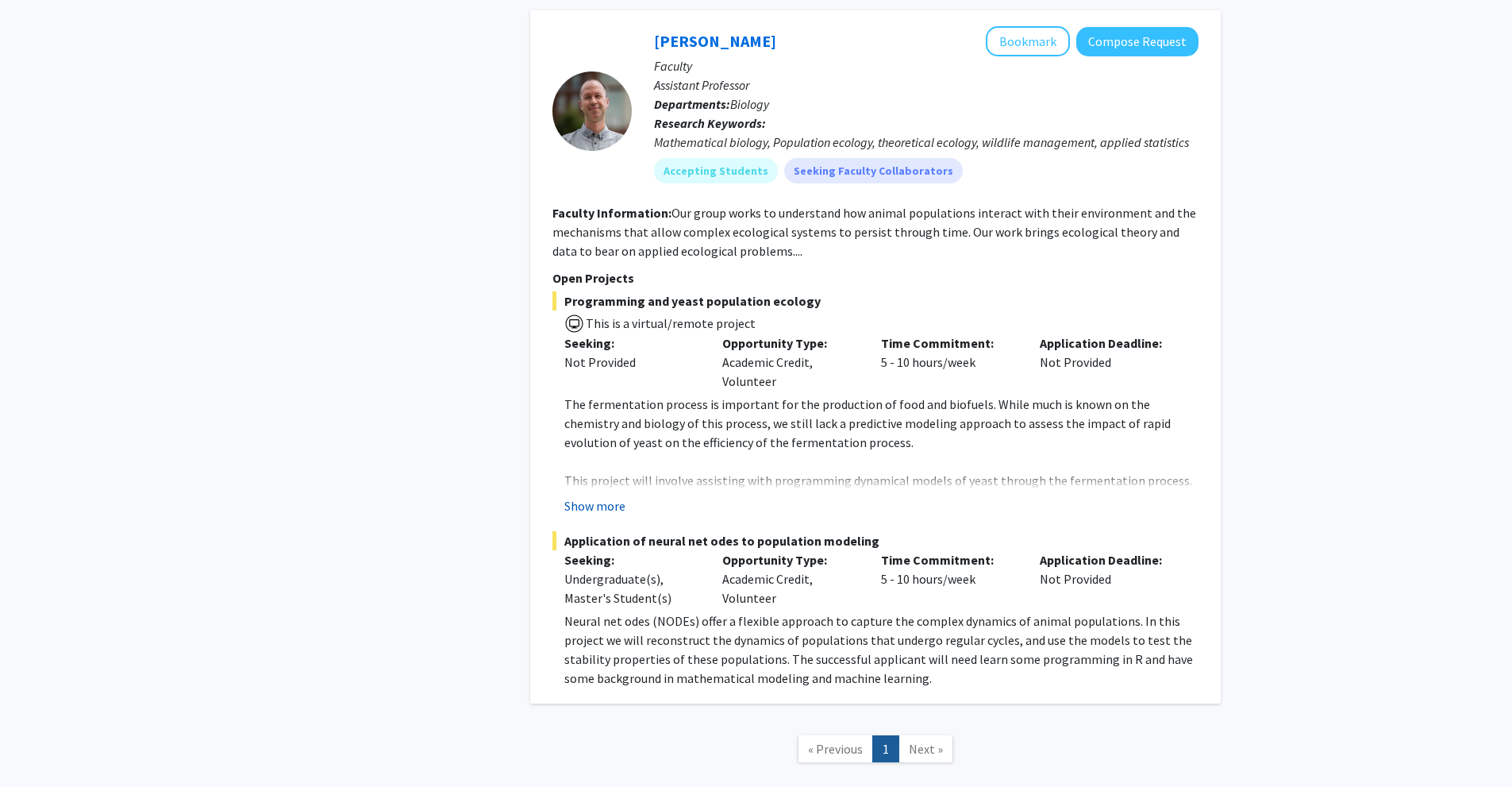
click at [612, 496] on button "Show more" at bounding box center [594, 505] width 61 height 19
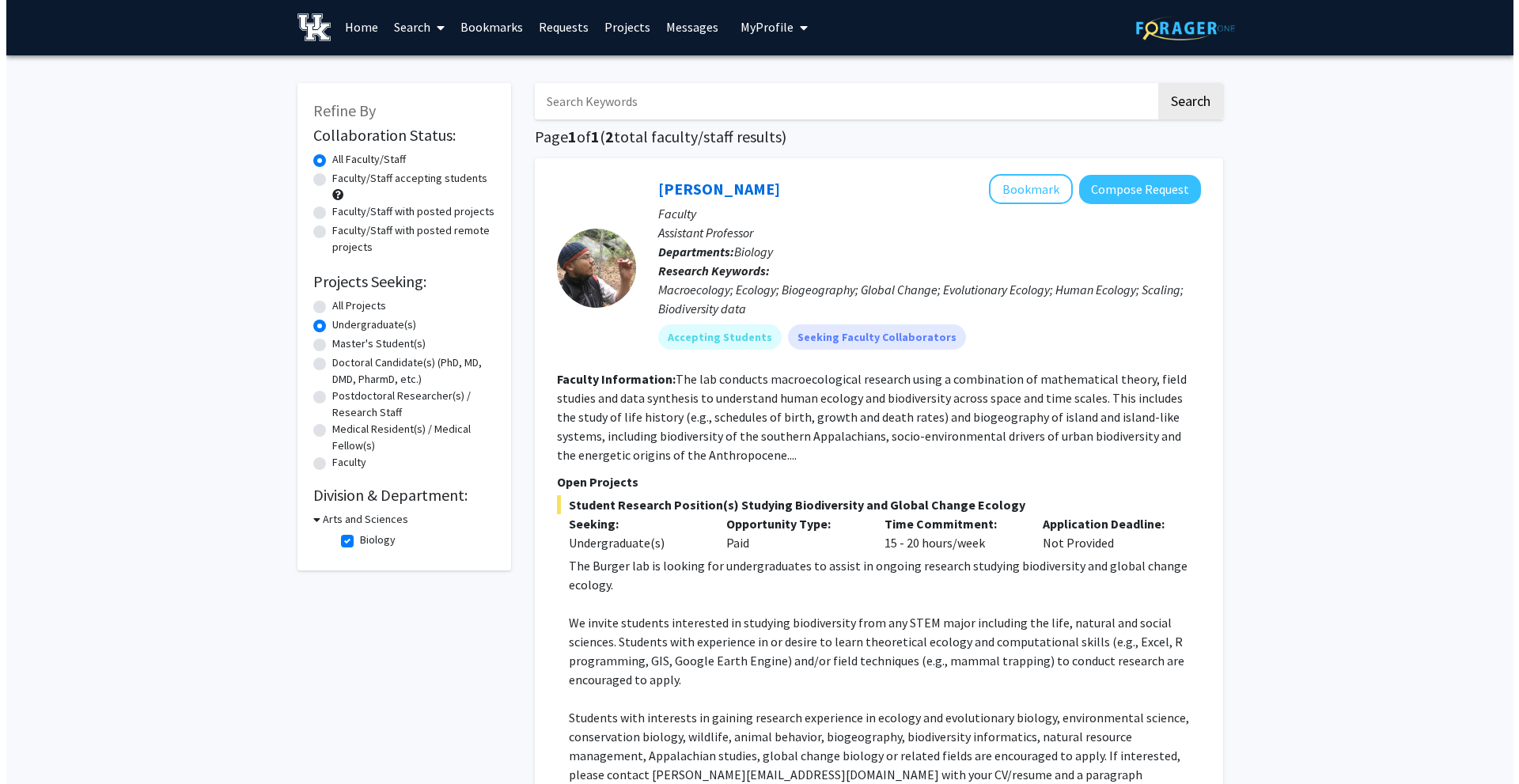
scroll to position [0, 0]
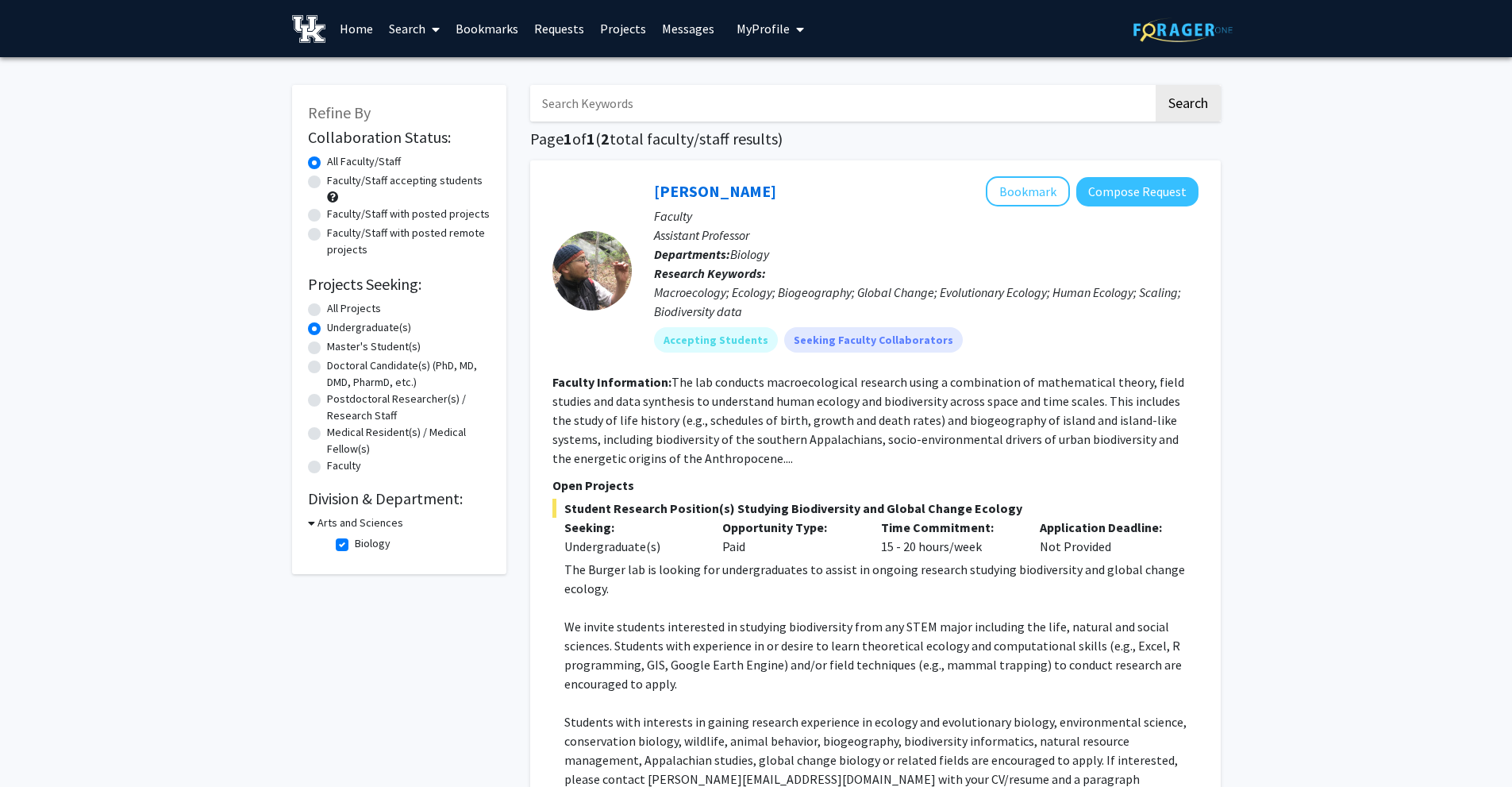
click at [682, 33] on link "Messages" at bounding box center [688, 28] width 68 height 55
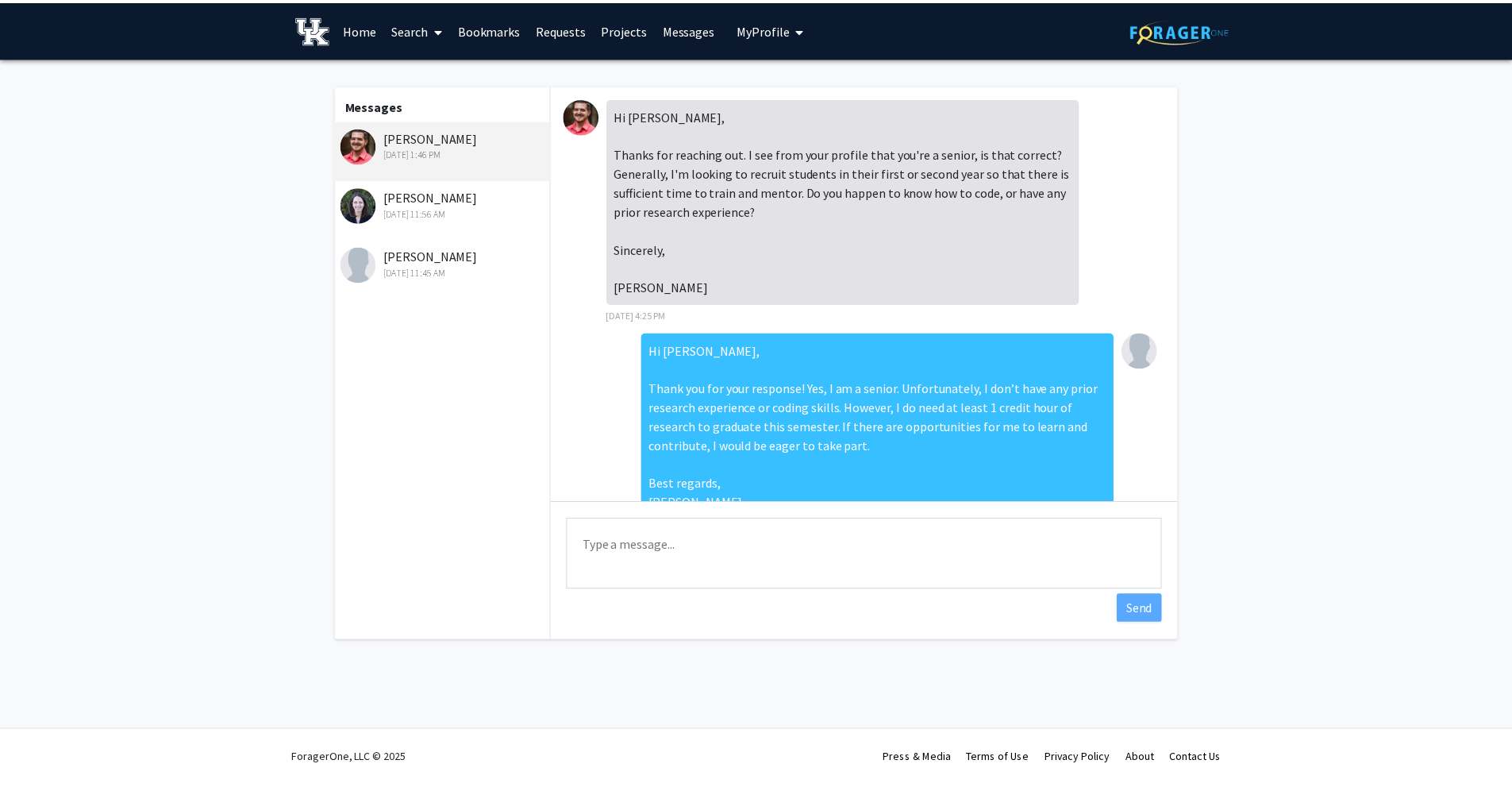
scroll to position [276, 0]
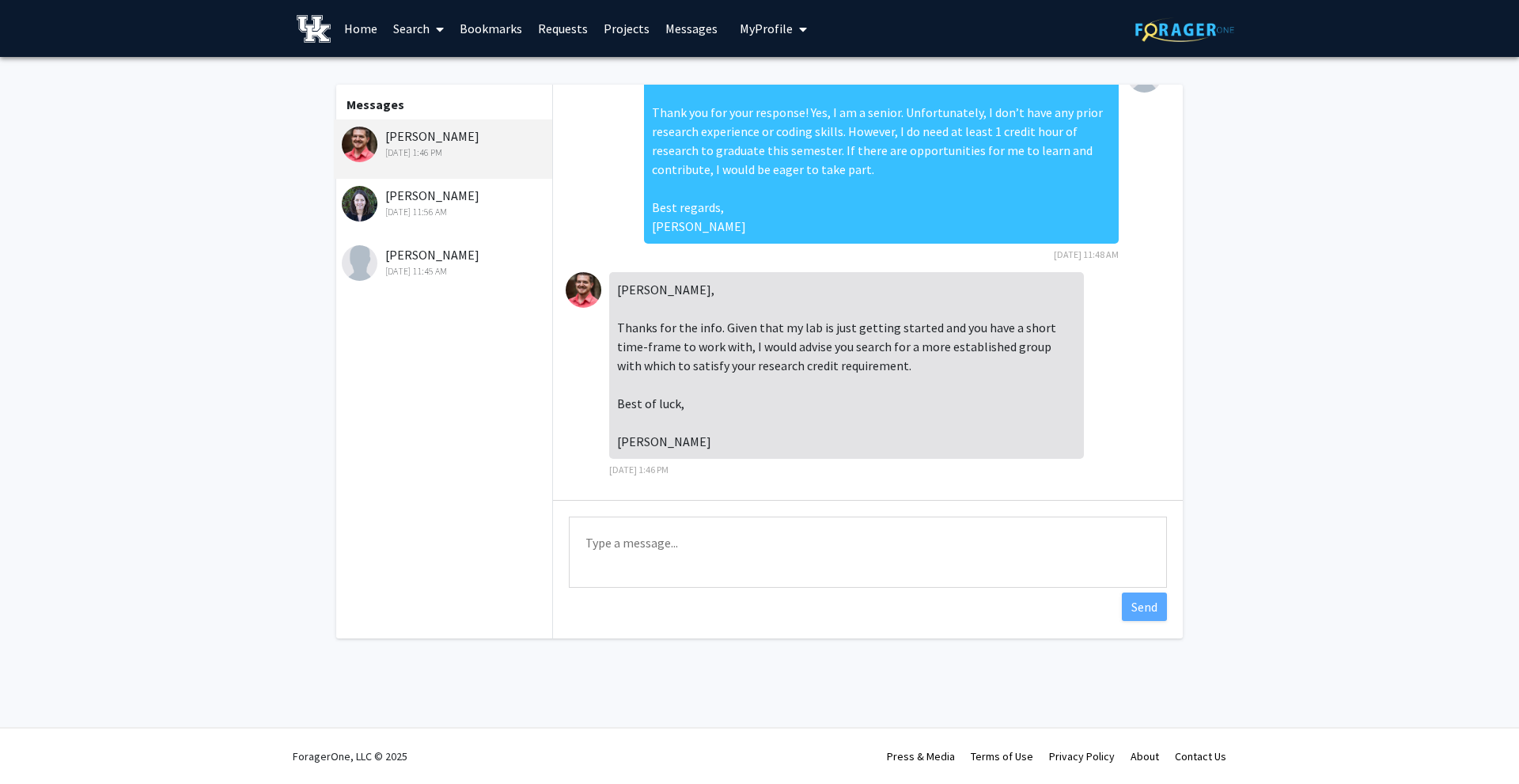
click at [629, 26] on link "Projects" at bounding box center [627, 28] width 62 height 55
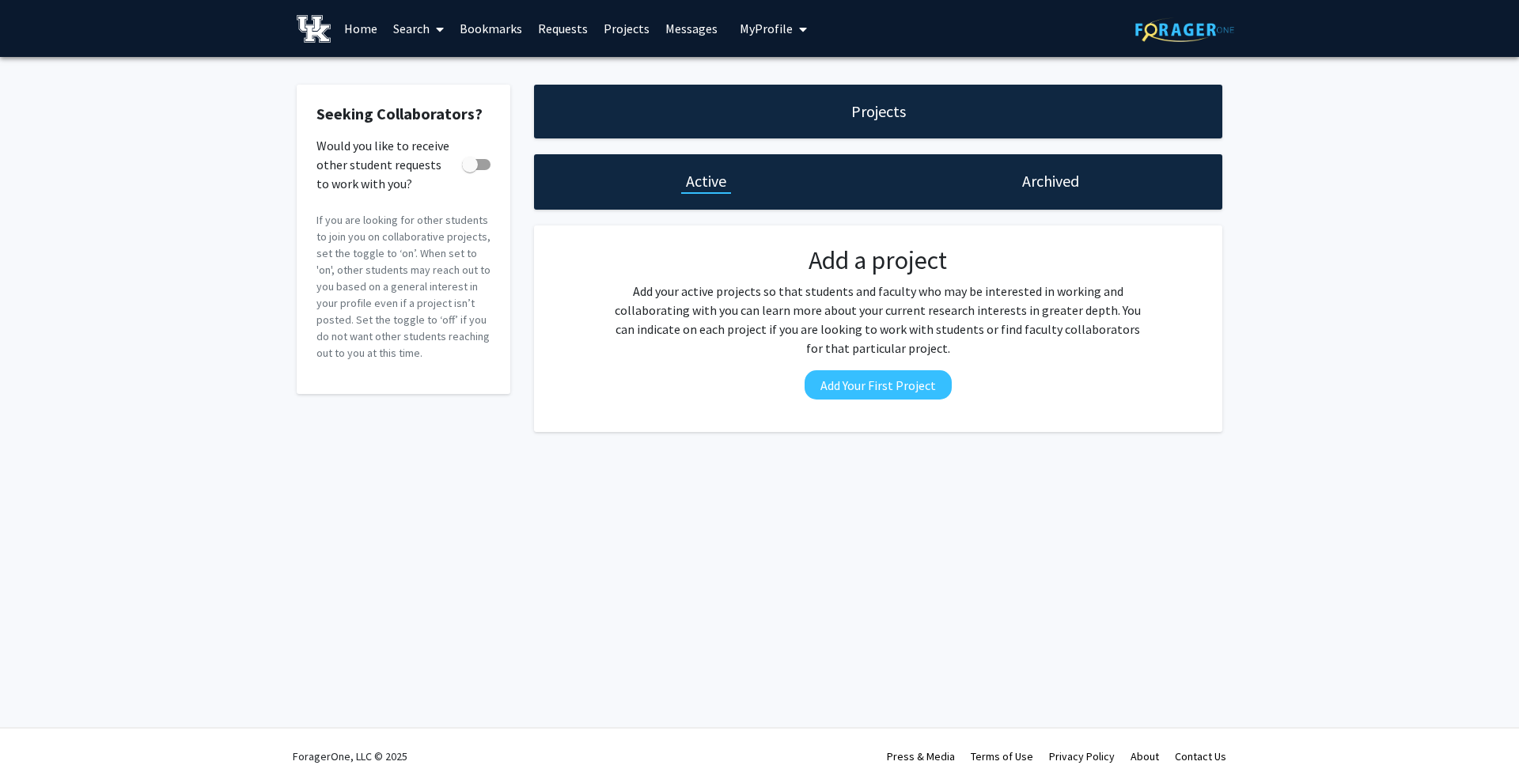
drag, startPoint x: 577, startPoint y: 28, endPoint x: 588, endPoint y: 30, distance: 11.2
click at [576, 28] on link "Requests" at bounding box center [563, 28] width 65 height 55
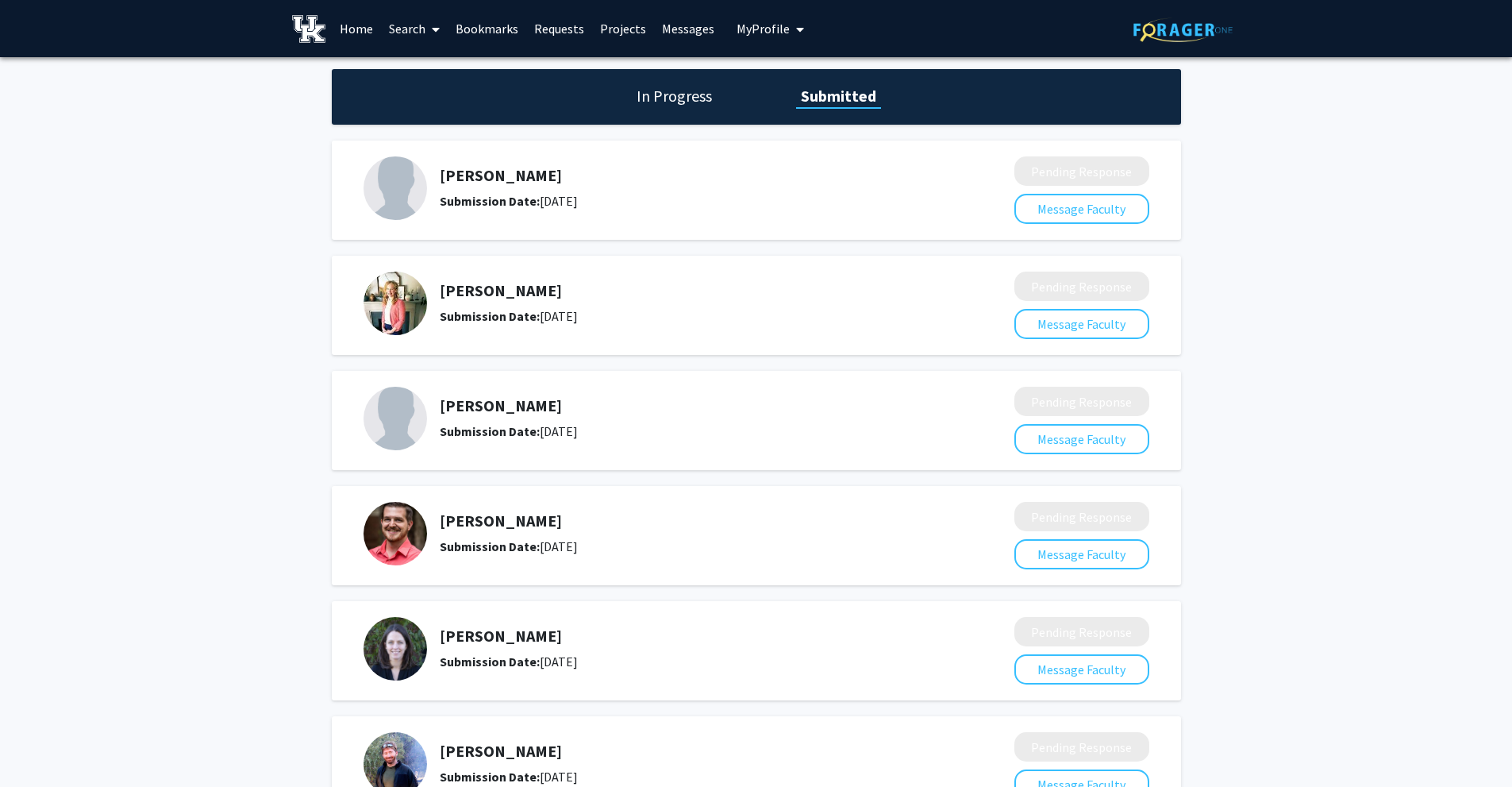
click at [554, 28] on link "Requests" at bounding box center [559, 28] width 66 height 55
drag, startPoint x: 440, startPoint y: 287, endPoint x: 599, endPoint y: 286, distance: 159.0
click at [599, 286] on h5 "[PERSON_NAME]" at bounding box center [684, 290] width 490 height 19
copy h5 "[PERSON_NAME]"
click at [298, 259] on div "In Progress Submitted [PERSON_NAME] Submission Date: [DATE] Pending Response Me…" at bounding box center [756, 458] width 1512 height 802
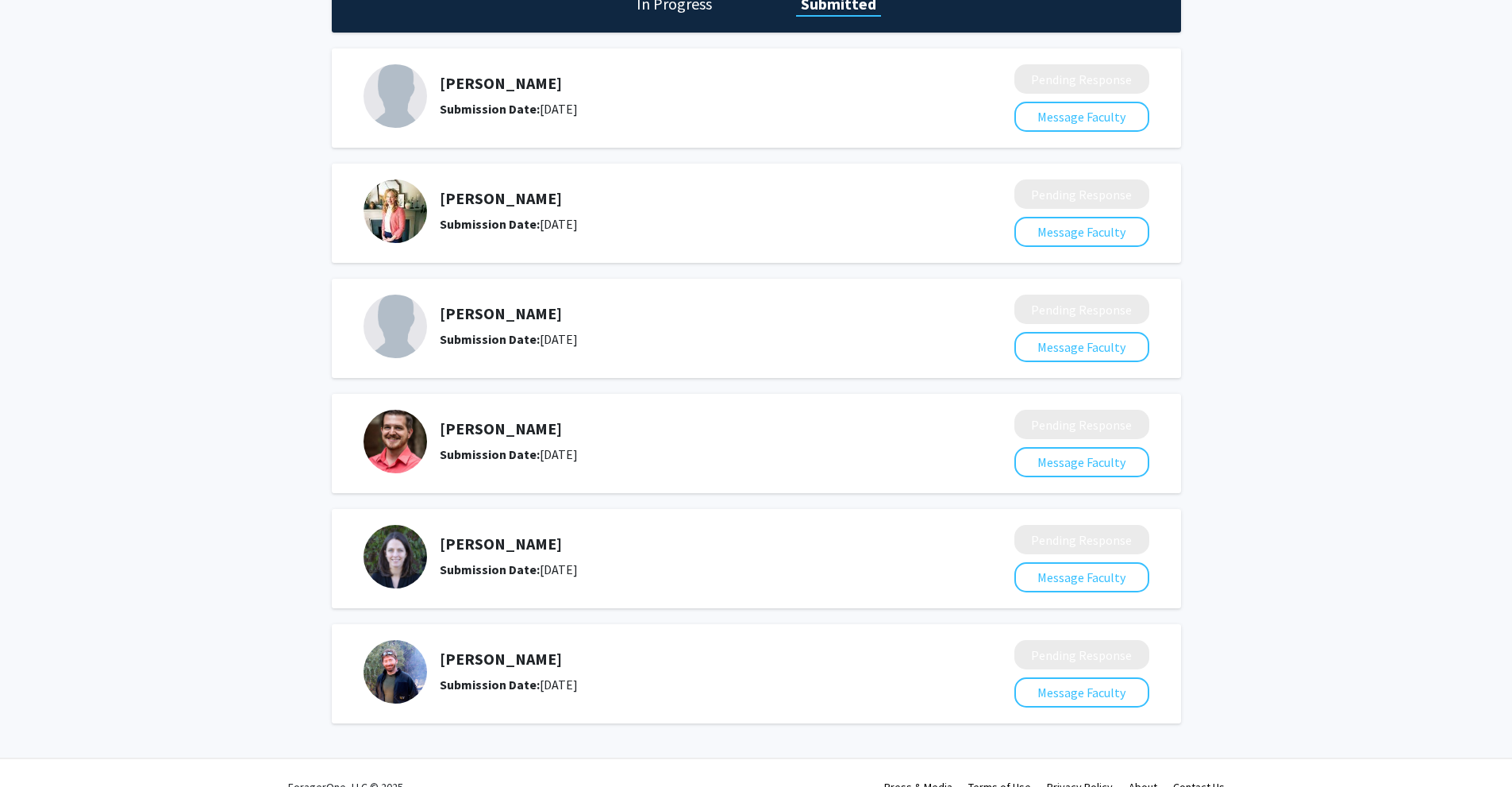
scroll to position [120, 0]
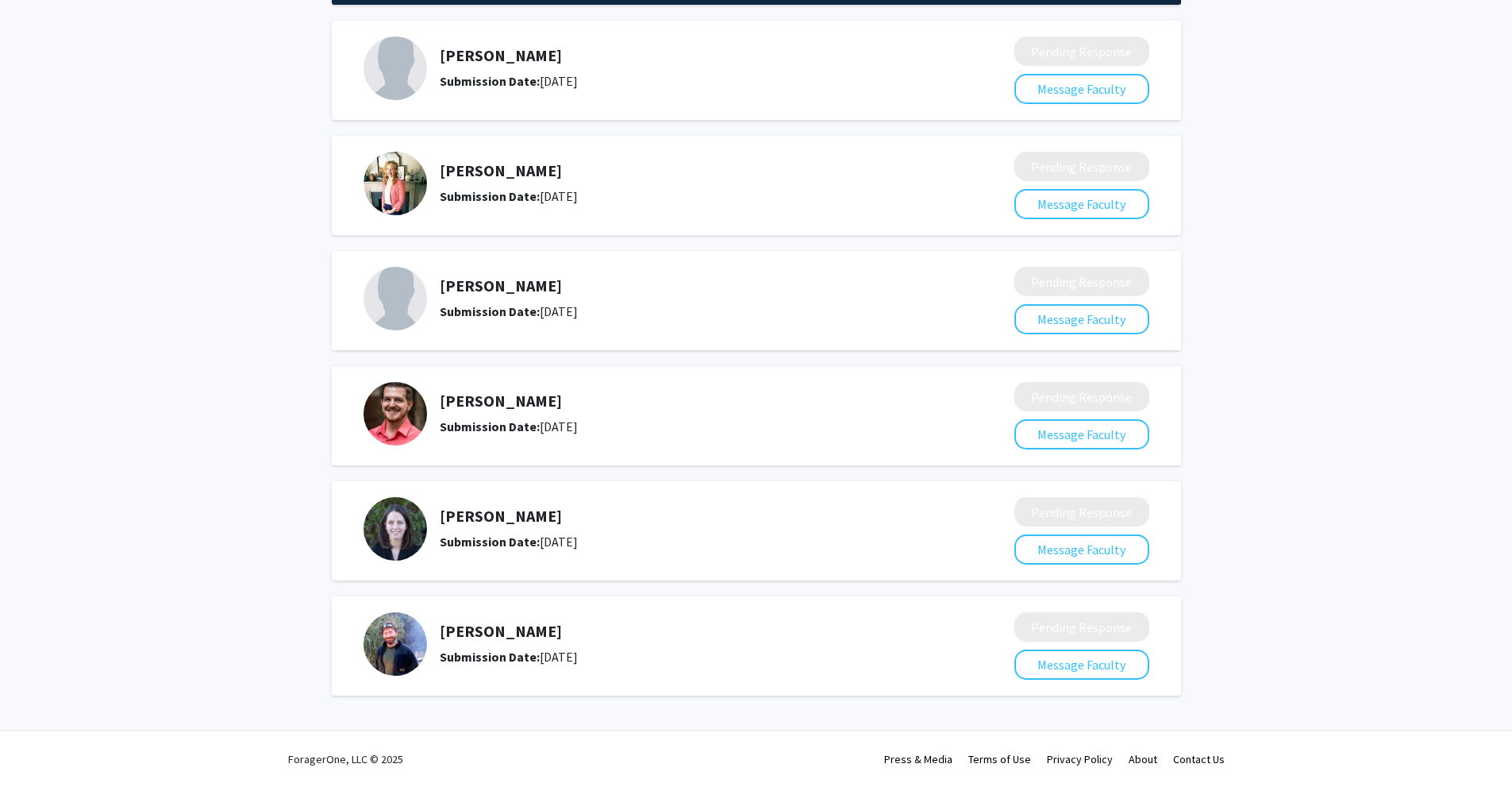
click at [475, 284] on h5 "[PERSON_NAME]" at bounding box center [684, 286] width 490 height 19
copy h5 "[PERSON_NAME]"
click at [1182, 276] on div "[PERSON_NAME] Submission Date: [DATE] Pending Response Message Faculty [PERSON_…" at bounding box center [757, 358] width 873 height 691
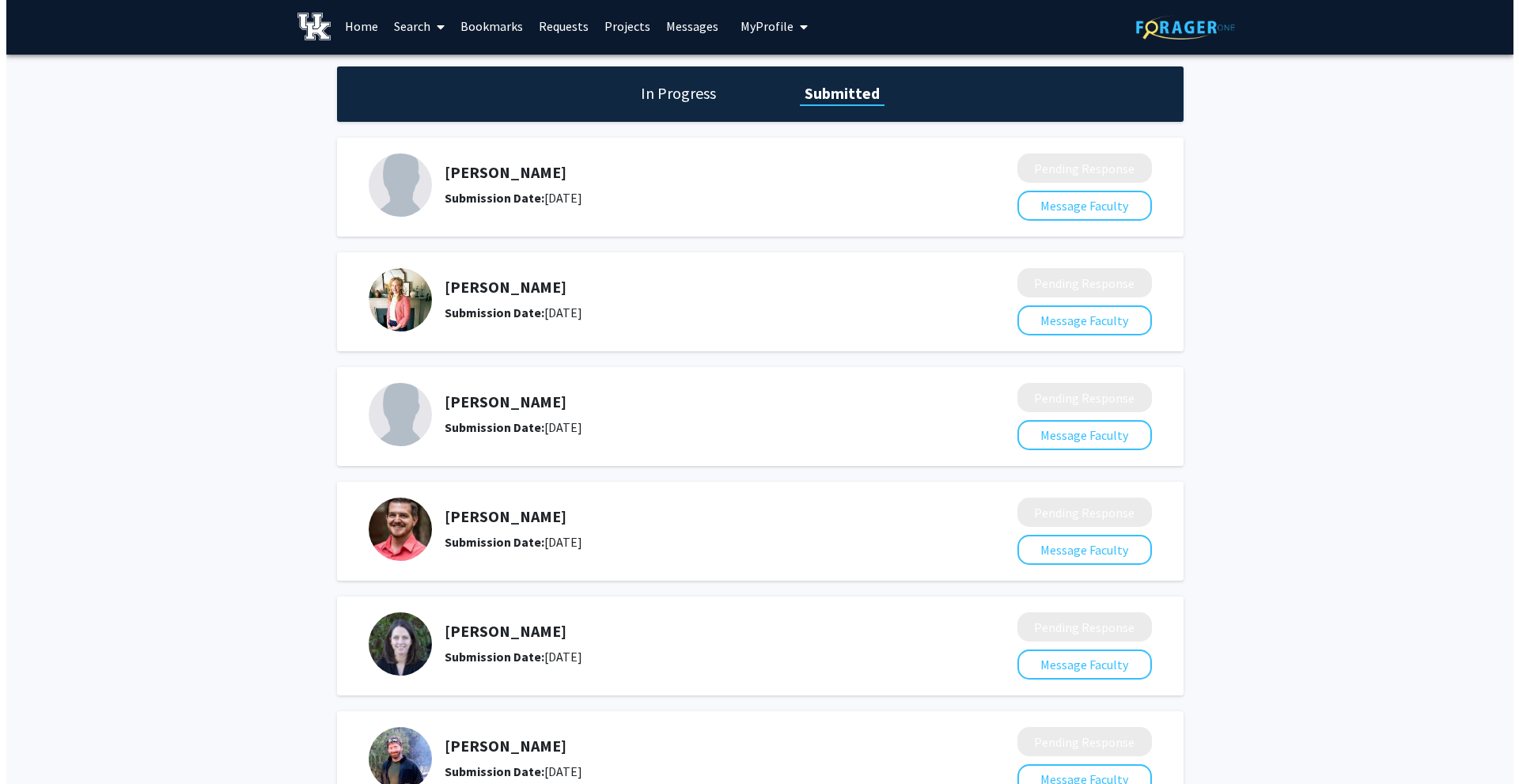
scroll to position [0, 0]
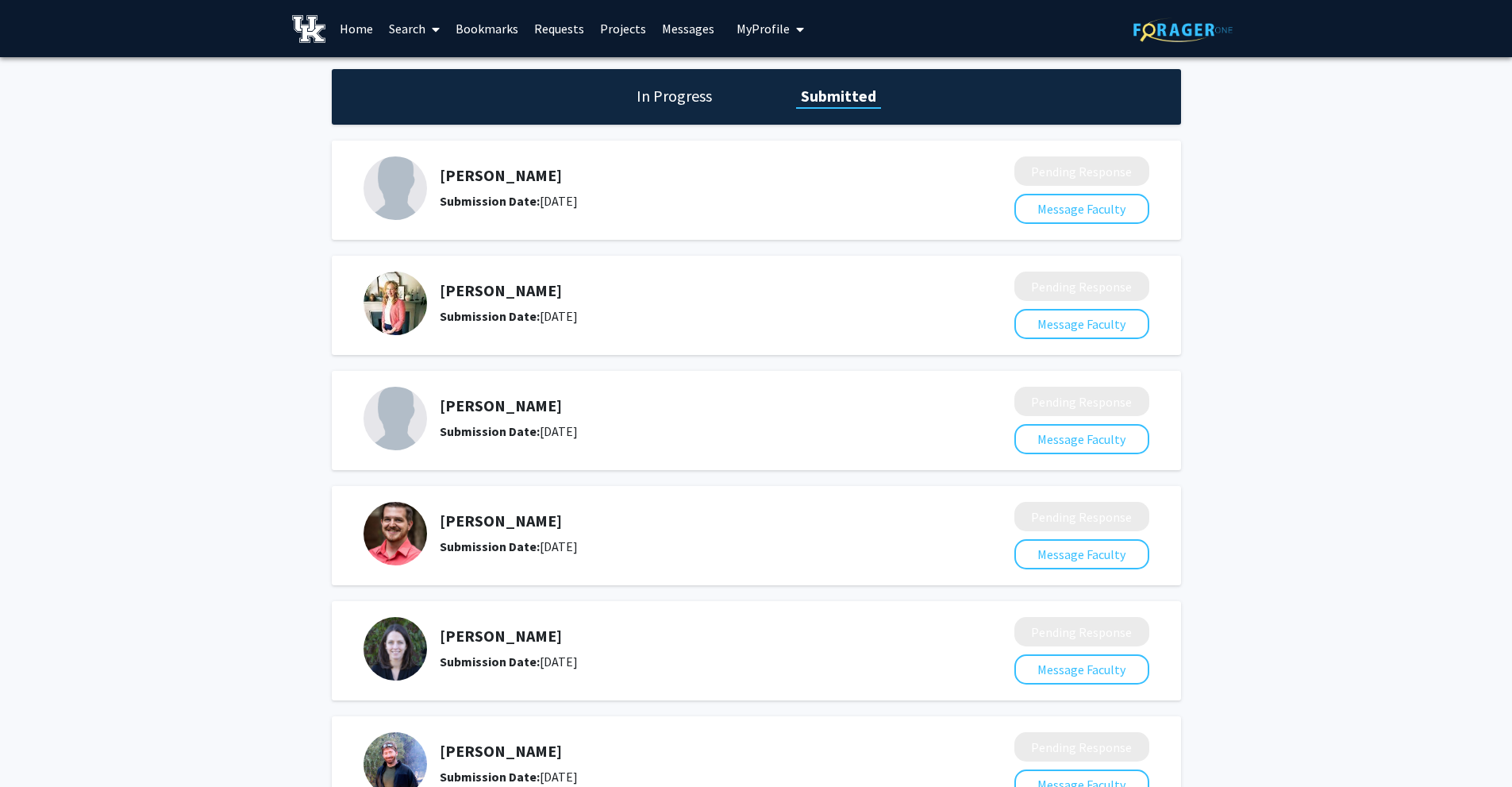
click at [407, 28] on link "Search" at bounding box center [414, 28] width 66 height 55
click at [427, 68] on span "Faculty/Staff" at bounding box center [439, 73] width 116 height 32
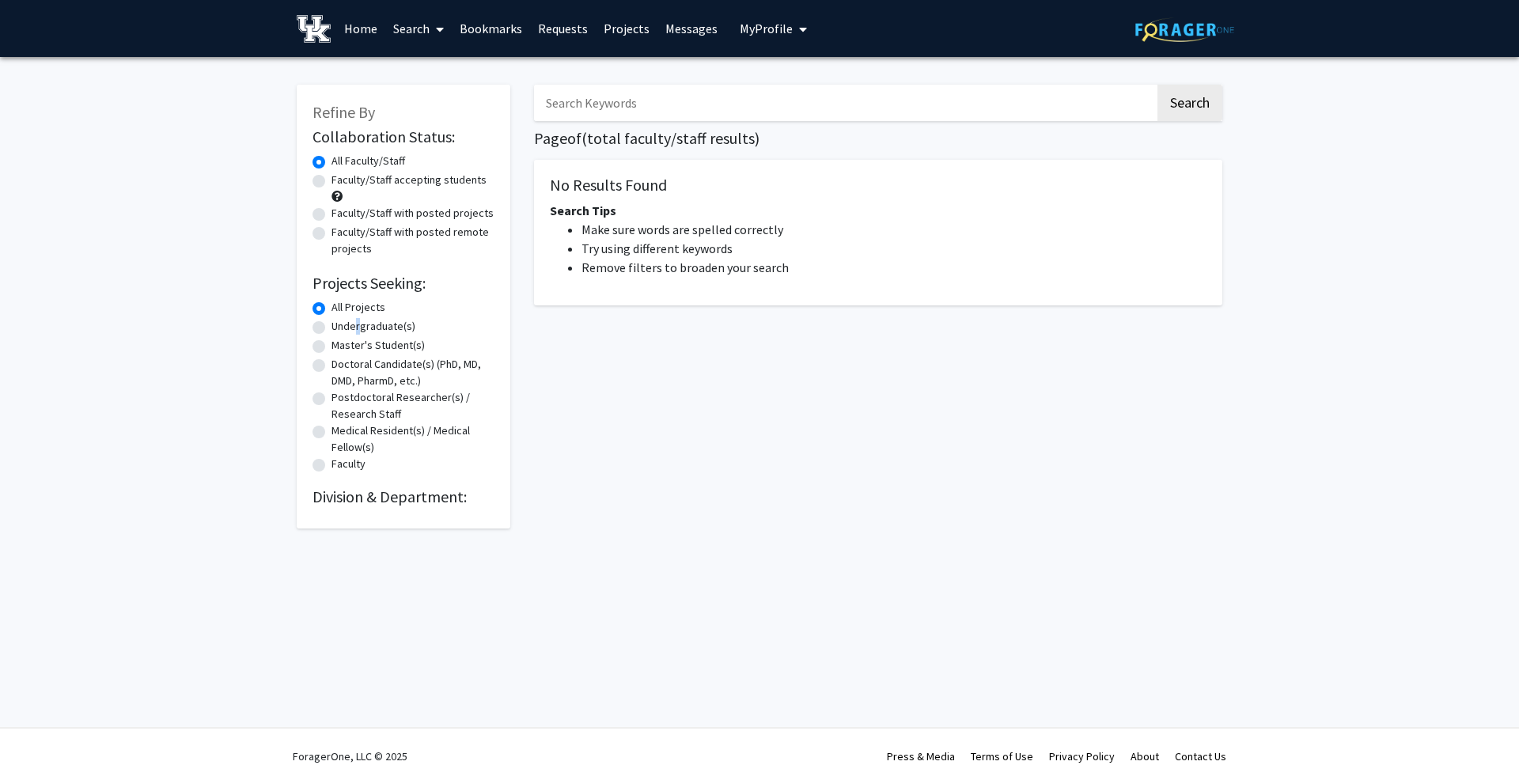
click at [355, 326] on label "Undergraduate(s)" at bounding box center [374, 326] width 84 height 16
click at [332, 329] on label "Undergraduate(s)" at bounding box center [374, 326] width 84 height 16
click at [332, 328] on input "Undergraduate(s)" at bounding box center [336, 323] width 10 height 10
radio input "true"
click at [413, 28] on link "Search" at bounding box center [418, 28] width 66 height 55
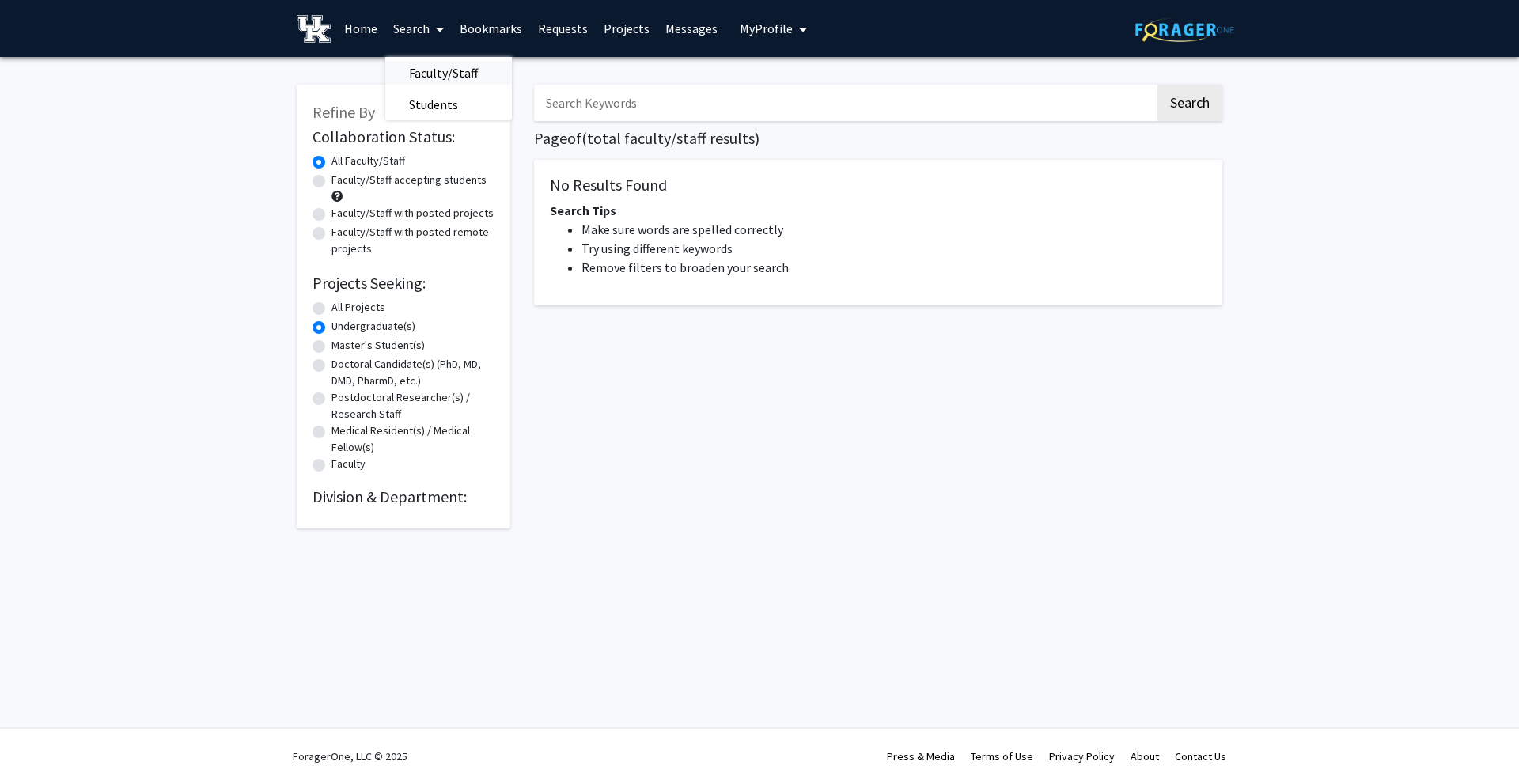
click at [433, 76] on span "Faculty/Staff" at bounding box center [443, 73] width 116 height 32
click at [706, 100] on input "Search Keywords" at bounding box center [844, 102] width 621 height 36
click at [1205, 102] on button "Search" at bounding box center [1191, 102] width 65 height 36
click at [352, 308] on label "All Projects" at bounding box center [358, 307] width 54 height 16
click at [342, 308] on input "All Projects" at bounding box center [336, 304] width 10 height 10
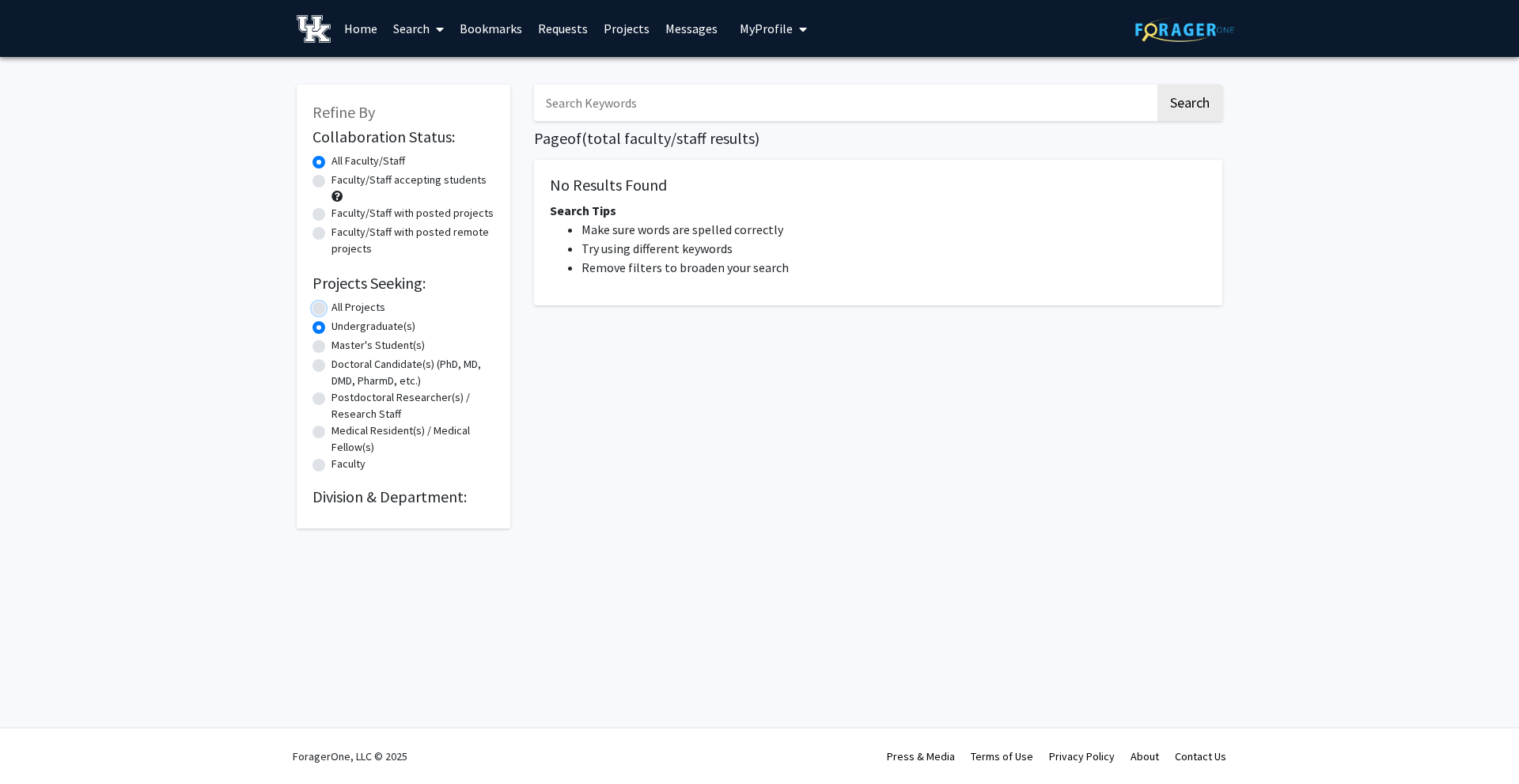
radio input "true"
click at [1196, 96] on button "Search" at bounding box center [1191, 102] width 65 height 36
click at [375, 34] on link "Home" at bounding box center [361, 28] width 49 height 55
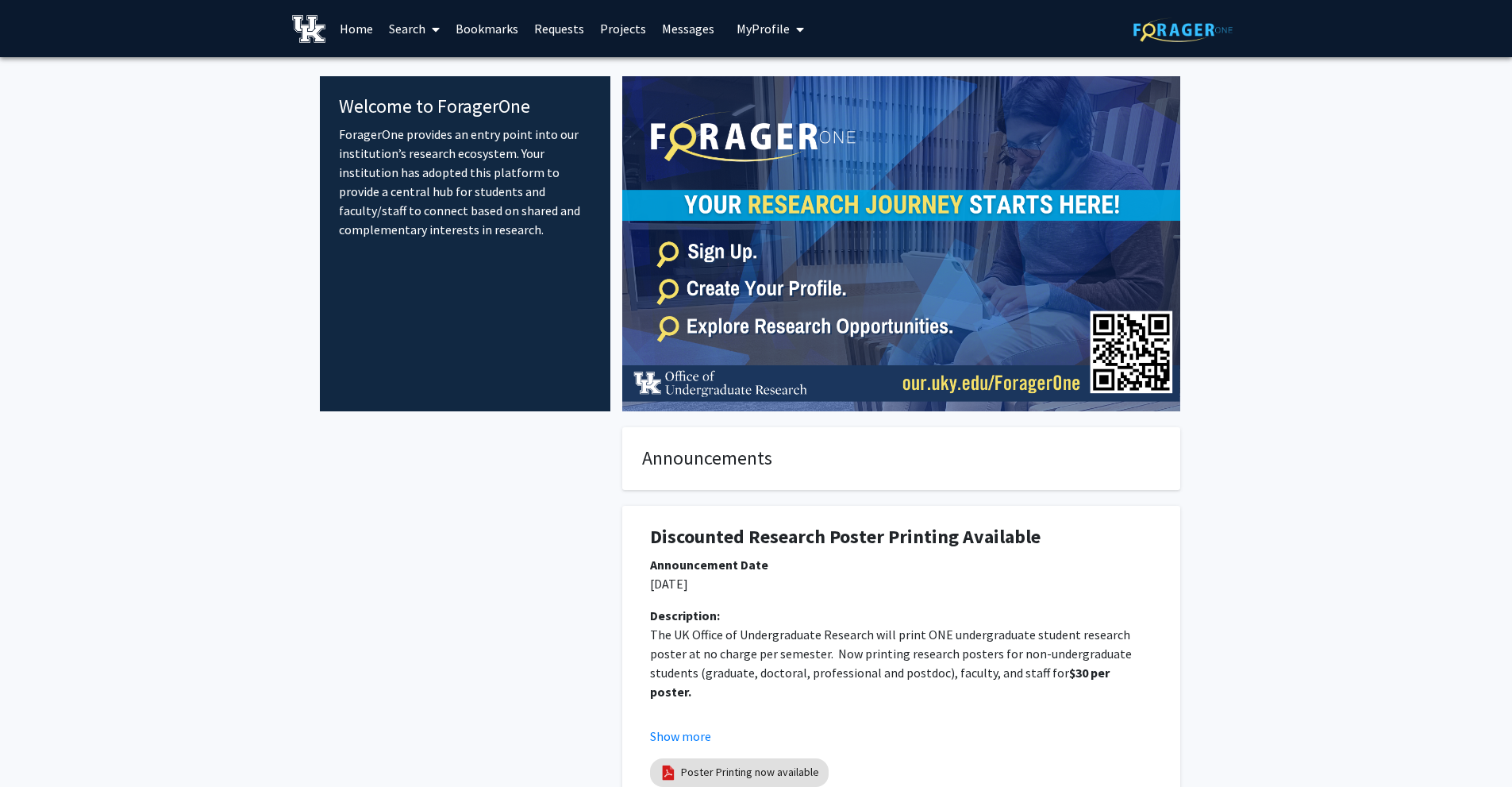
click at [418, 22] on link "Search" at bounding box center [414, 28] width 66 height 55
click at [433, 70] on span "Faculty/Staff" at bounding box center [439, 73] width 116 height 32
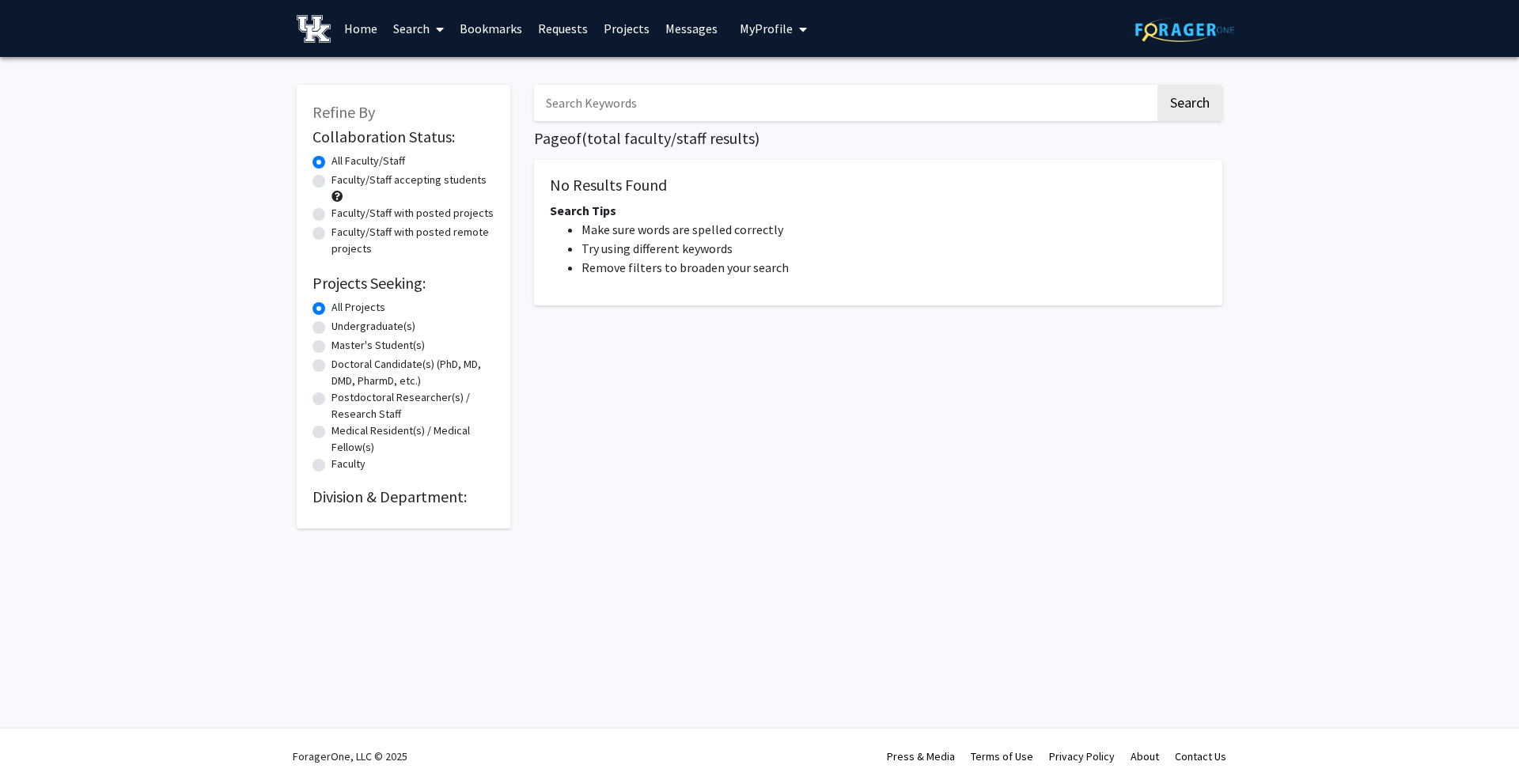
click at [353, 177] on label "Faculty/Staff accepting students" at bounding box center [409, 179] width 155 height 16
click at [342, 177] on input "Faculty/Staff accepting students" at bounding box center [336, 176] width 10 height 10
radio input "true"
click at [332, 159] on label "All Faculty/Staff" at bounding box center [368, 160] width 73 height 16
click at [332, 159] on input "All Faculty/Staff" at bounding box center [336, 157] width 10 height 10
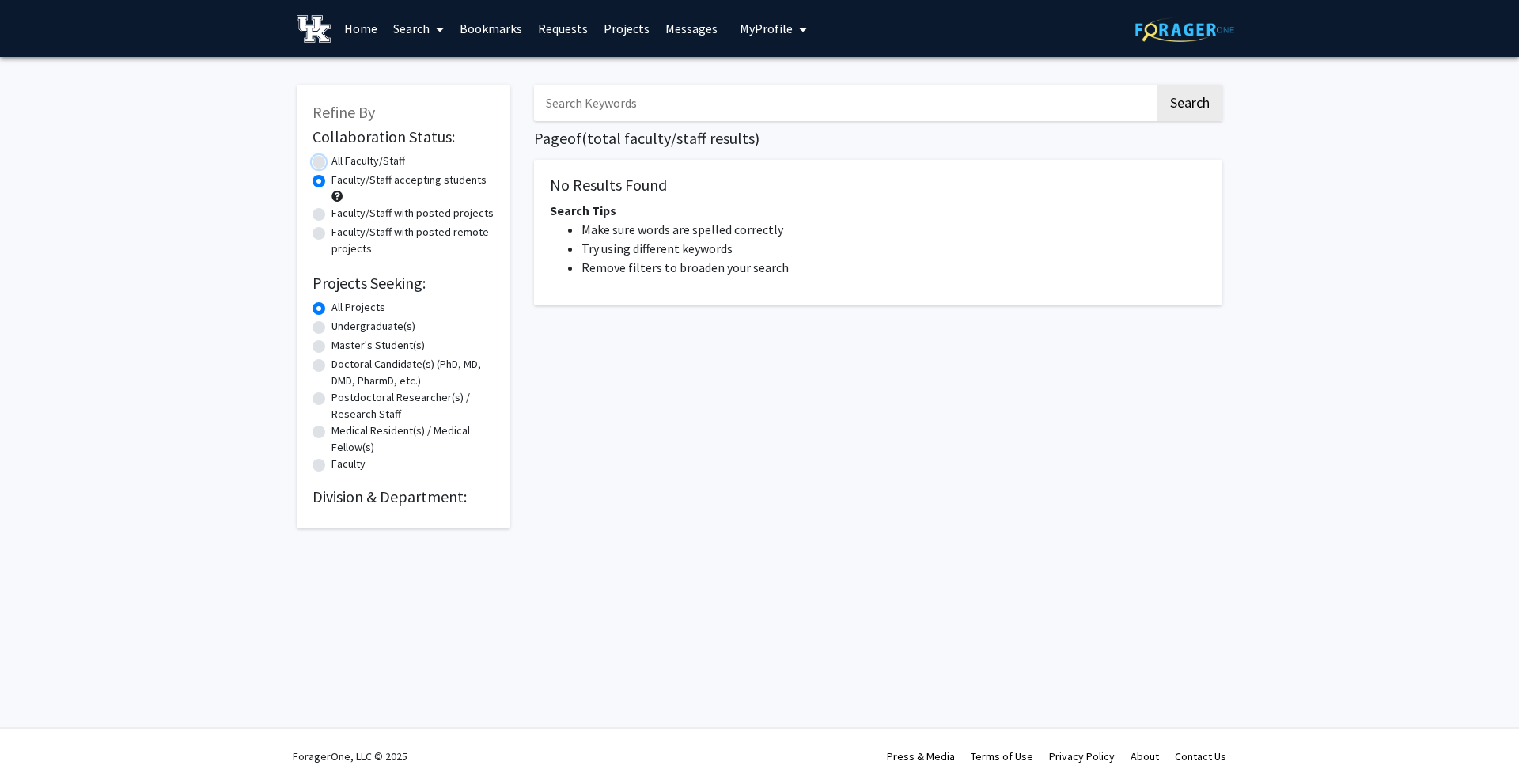
radio input "true"
click at [332, 183] on label "Faculty/Staff accepting students" at bounding box center [409, 179] width 155 height 16
click at [332, 182] on input "Faculty/Staff accepting students" at bounding box center [336, 176] width 10 height 10
radio input "true"
click at [355, 323] on label "Undergraduate(s)" at bounding box center [374, 326] width 84 height 16
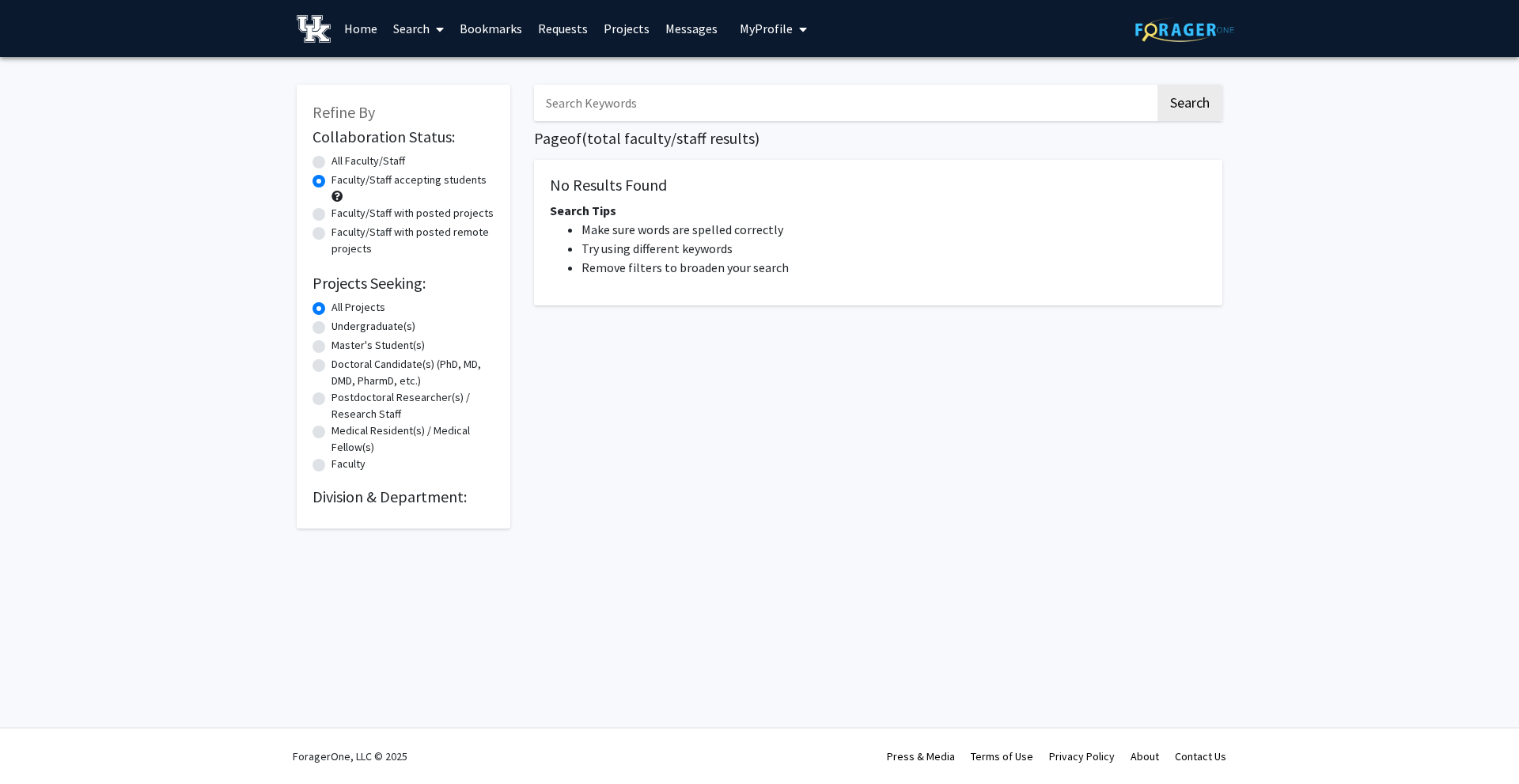
click at [342, 323] on input "Undergraduate(s)" at bounding box center [336, 323] width 10 height 10
radio input "true"
click at [549, 32] on link "Requests" at bounding box center [563, 28] width 65 height 55
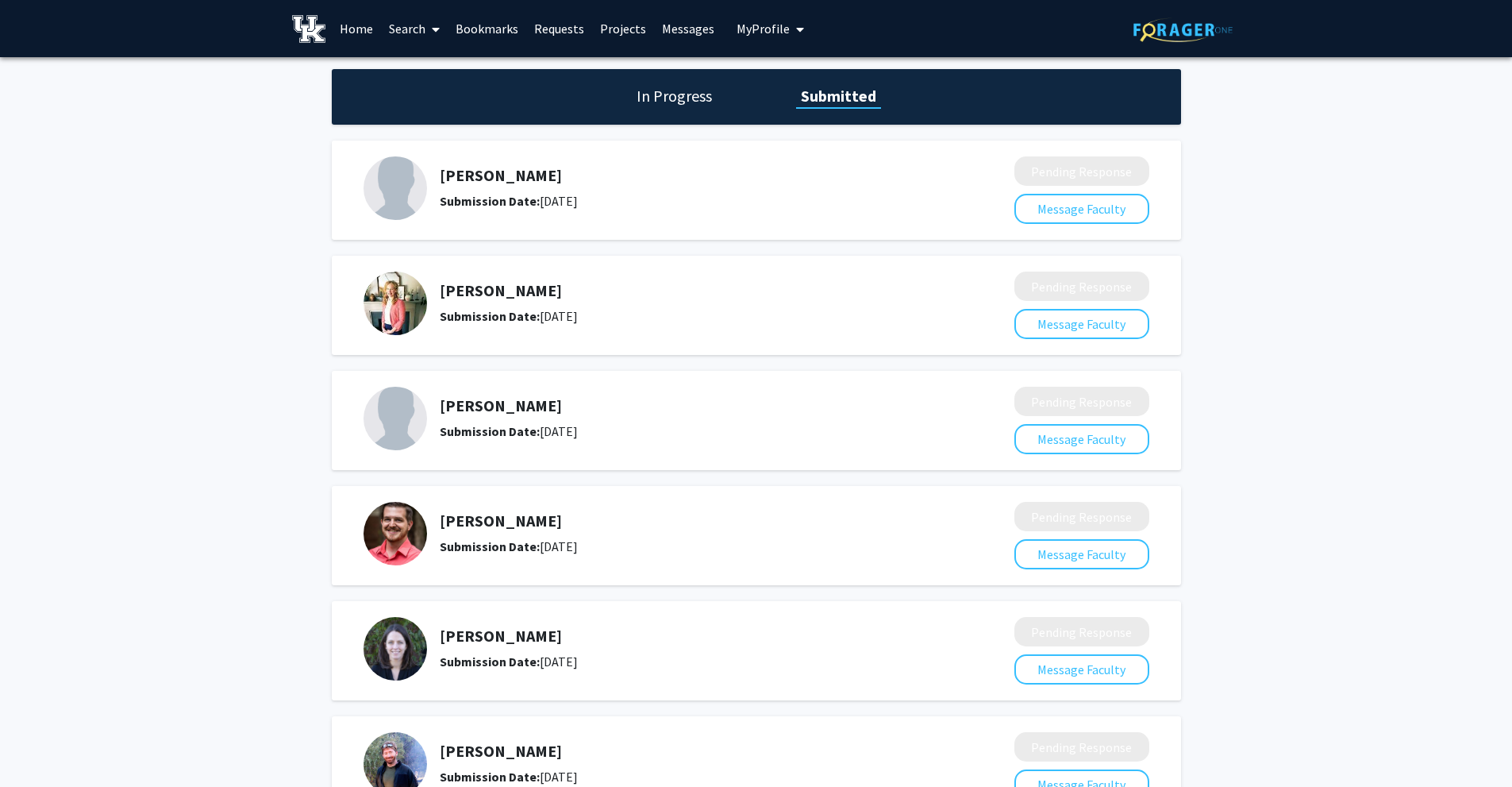
click at [410, 28] on link "Search" at bounding box center [414, 28] width 66 height 55
click at [426, 71] on span "Faculty/Staff" at bounding box center [439, 73] width 116 height 32
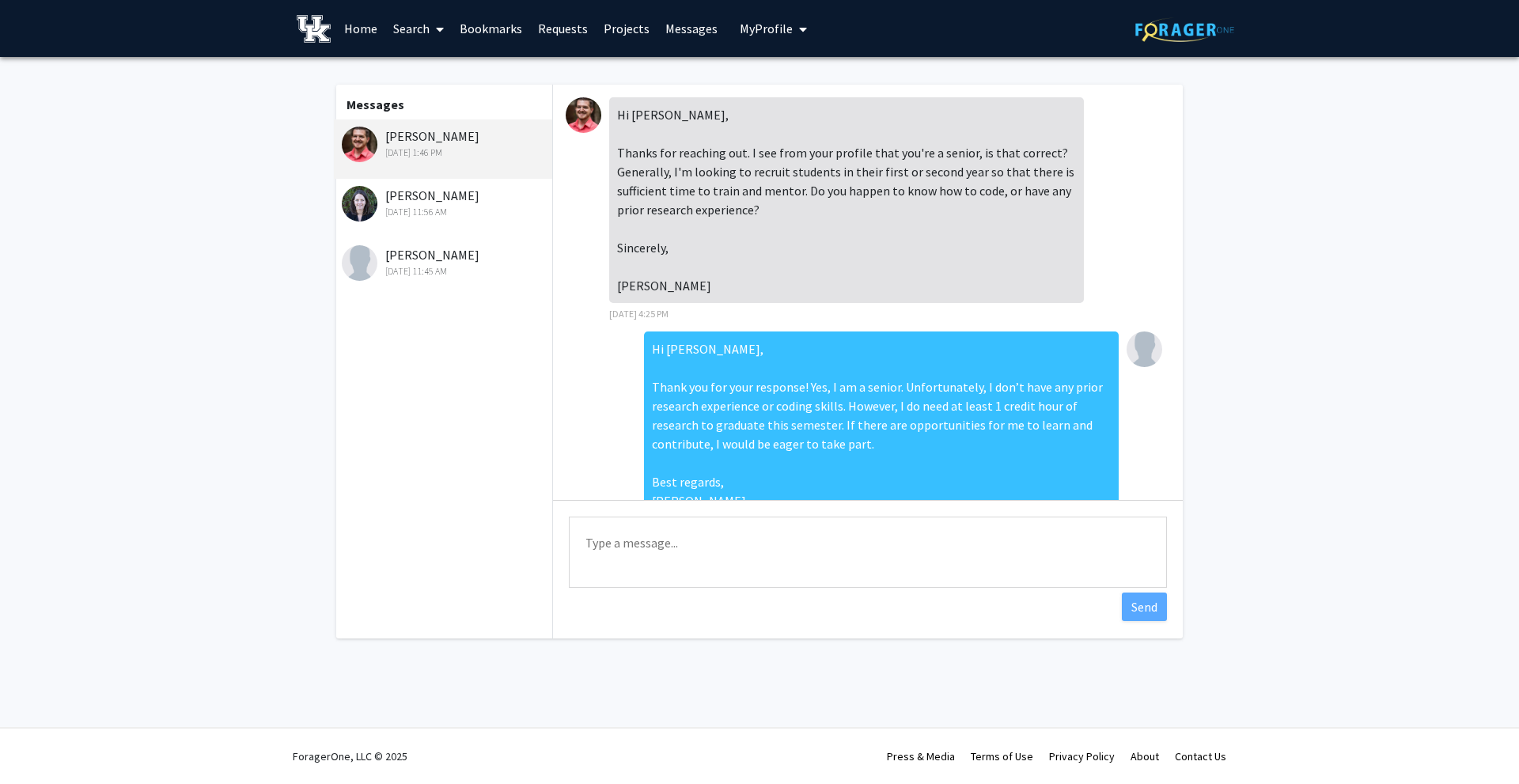
scroll to position [275, 0]
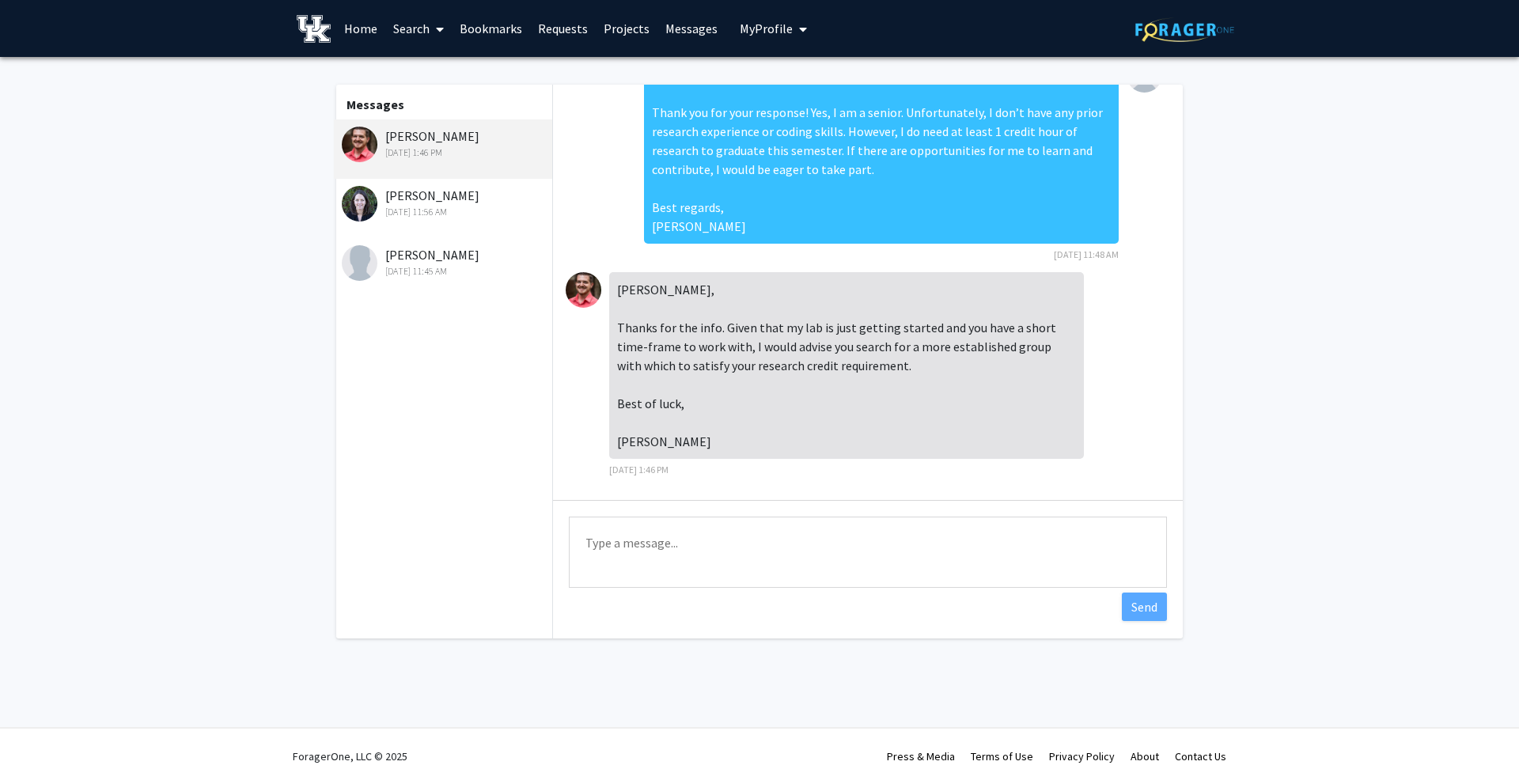
click at [465, 266] on div "[DATE] 11:45 AM" at bounding box center [445, 271] width 207 height 15
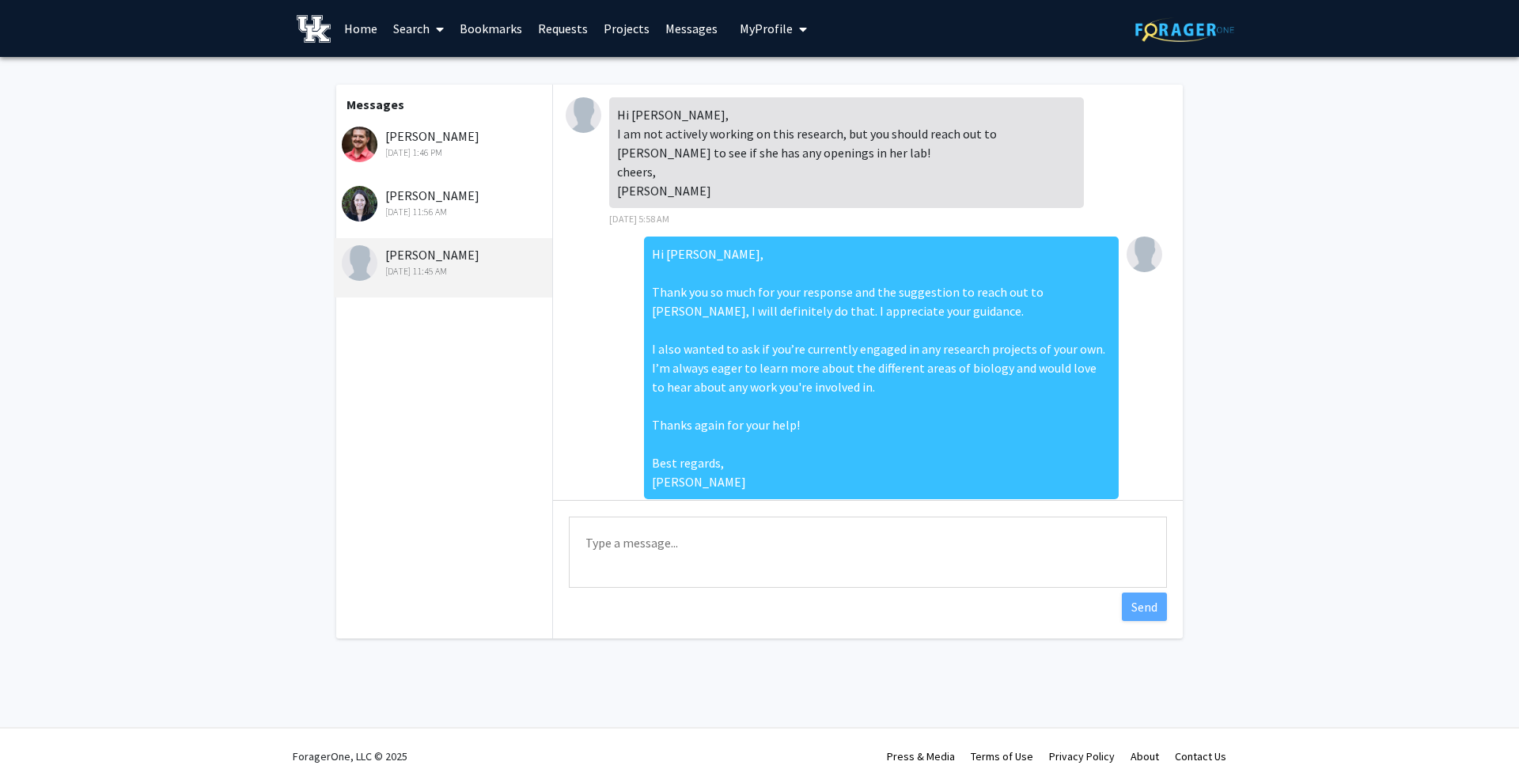
scroll to position [41, 0]
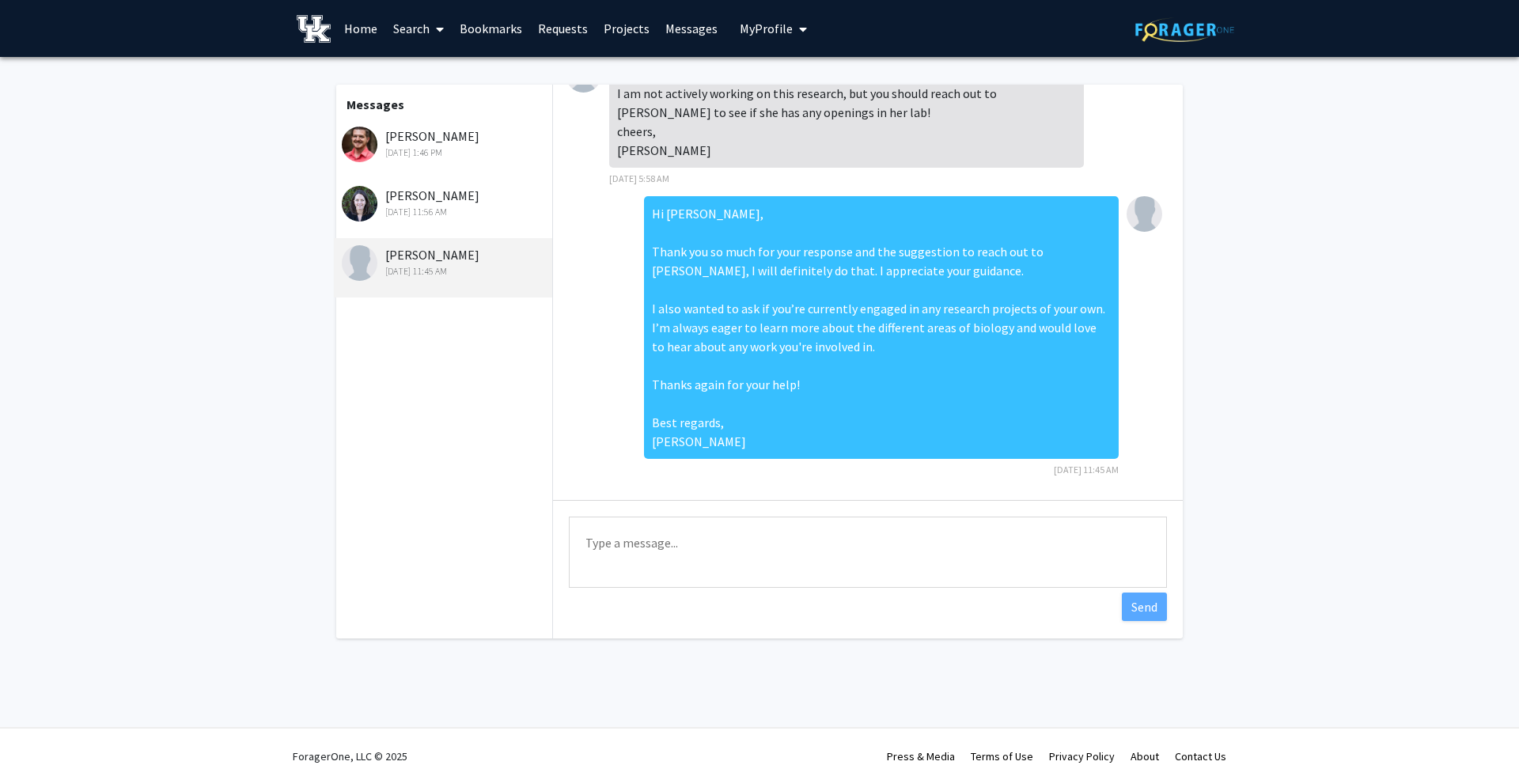
drag, startPoint x: 463, startPoint y: 218, endPoint x: 463, endPoint y: 194, distance: 24.0
click at [463, 217] on div "[DATE] 11:56 AM" at bounding box center [445, 212] width 207 height 15
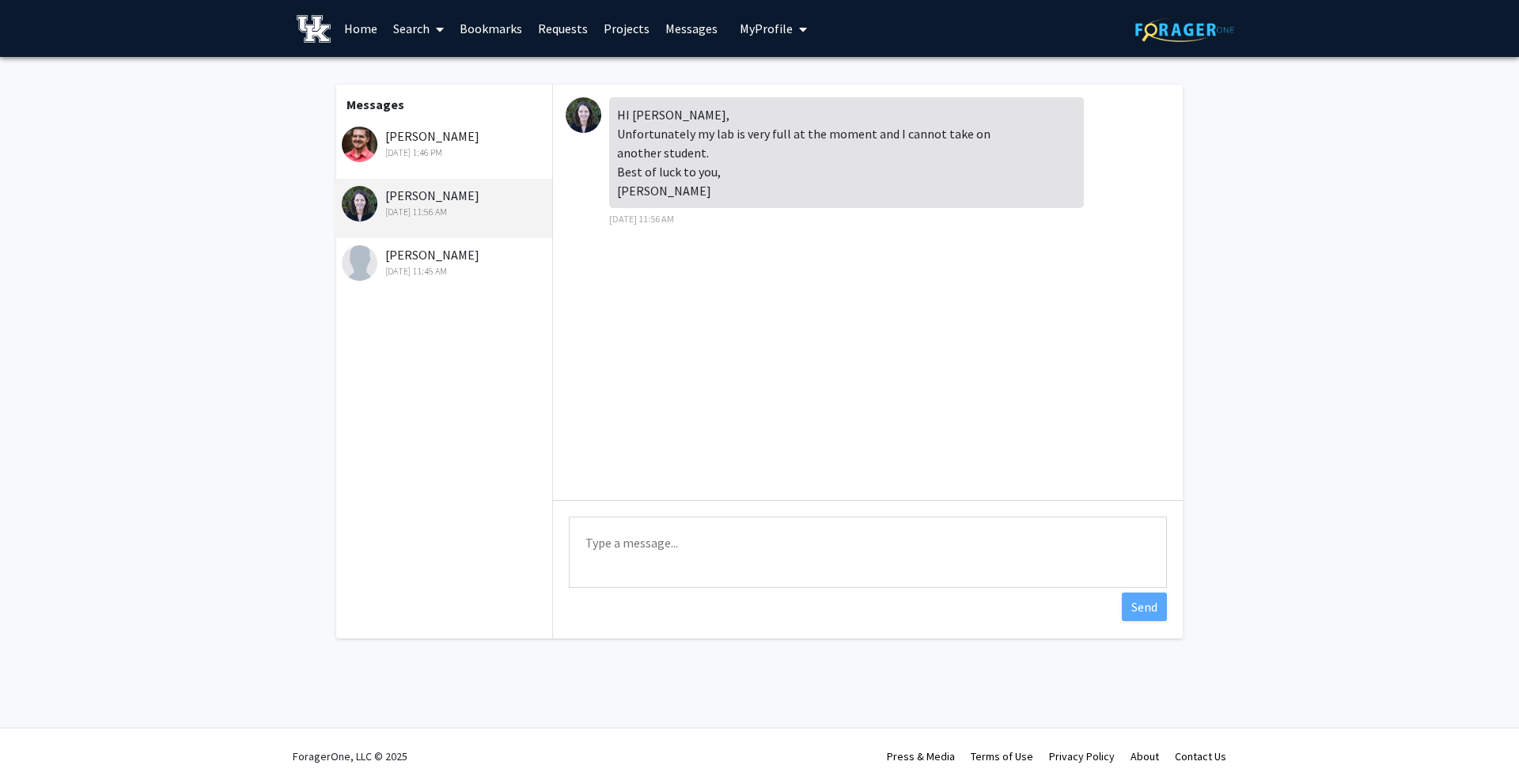
click at [459, 145] on div "[PERSON_NAME] [DATE] 1:46 PM" at bounding box center [445, 143] width 207 height 34
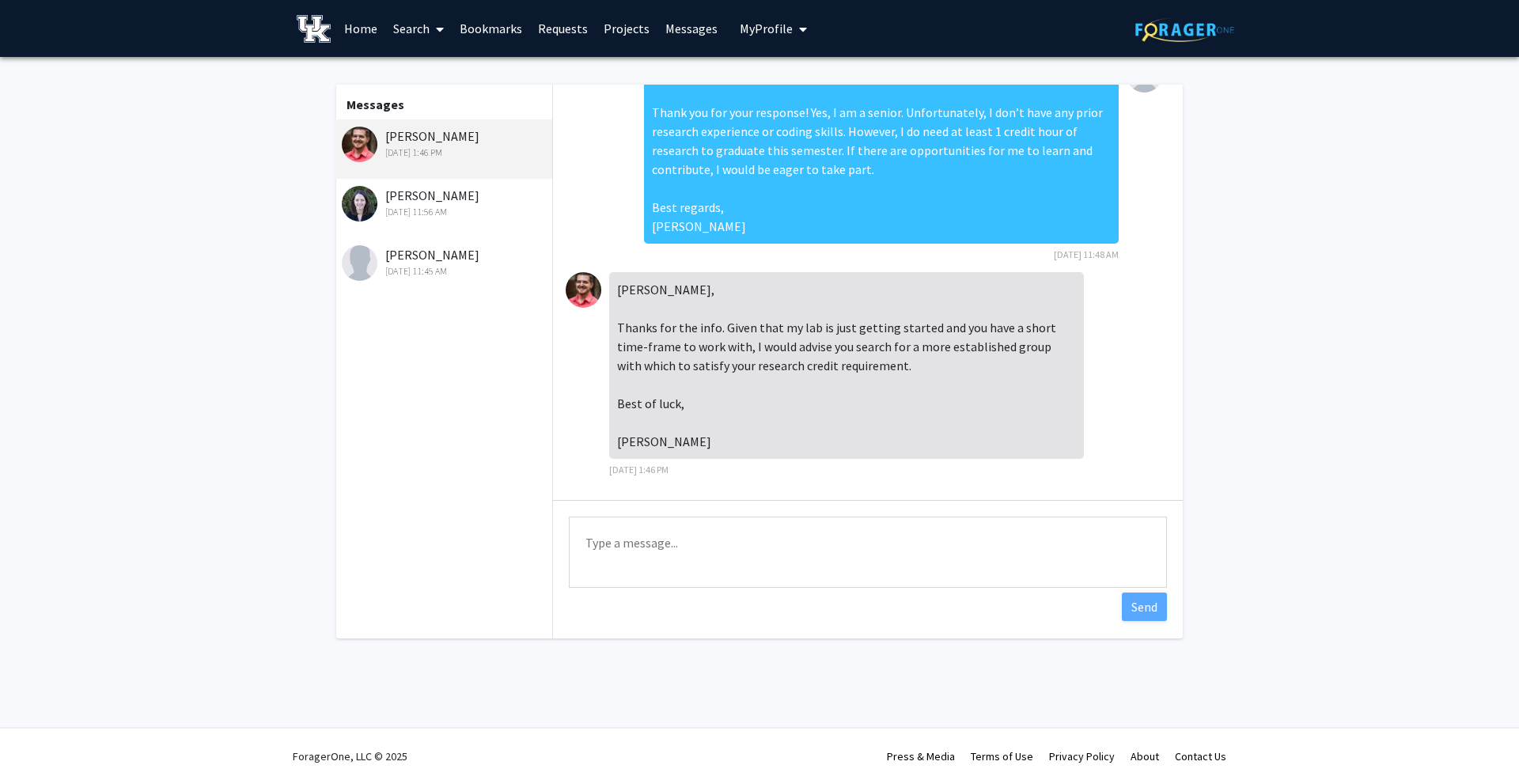
click at [444, 257] on div "[PERSON_NAME] [DATE] 11:45 AM" at bounding box center [445, 262] width 207 height 34
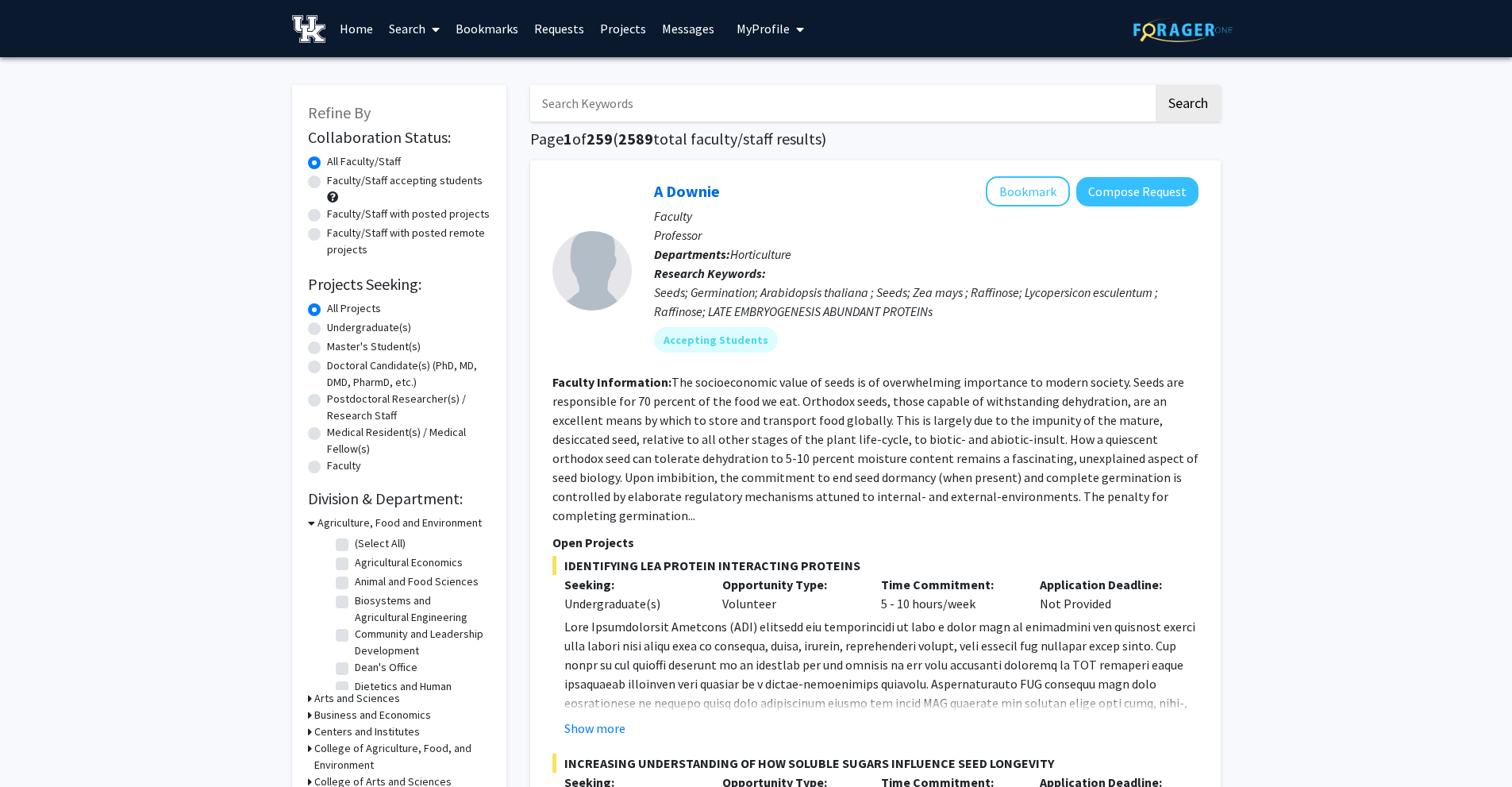
click at [339, 328] on label "Undergraduate(s)" at bounding box center [369, 328] width 85 height 16
click at [338, 328] on input "Undergraduate(s)" at bounding box center [332, 324] width 10 height 10
radio input "true"
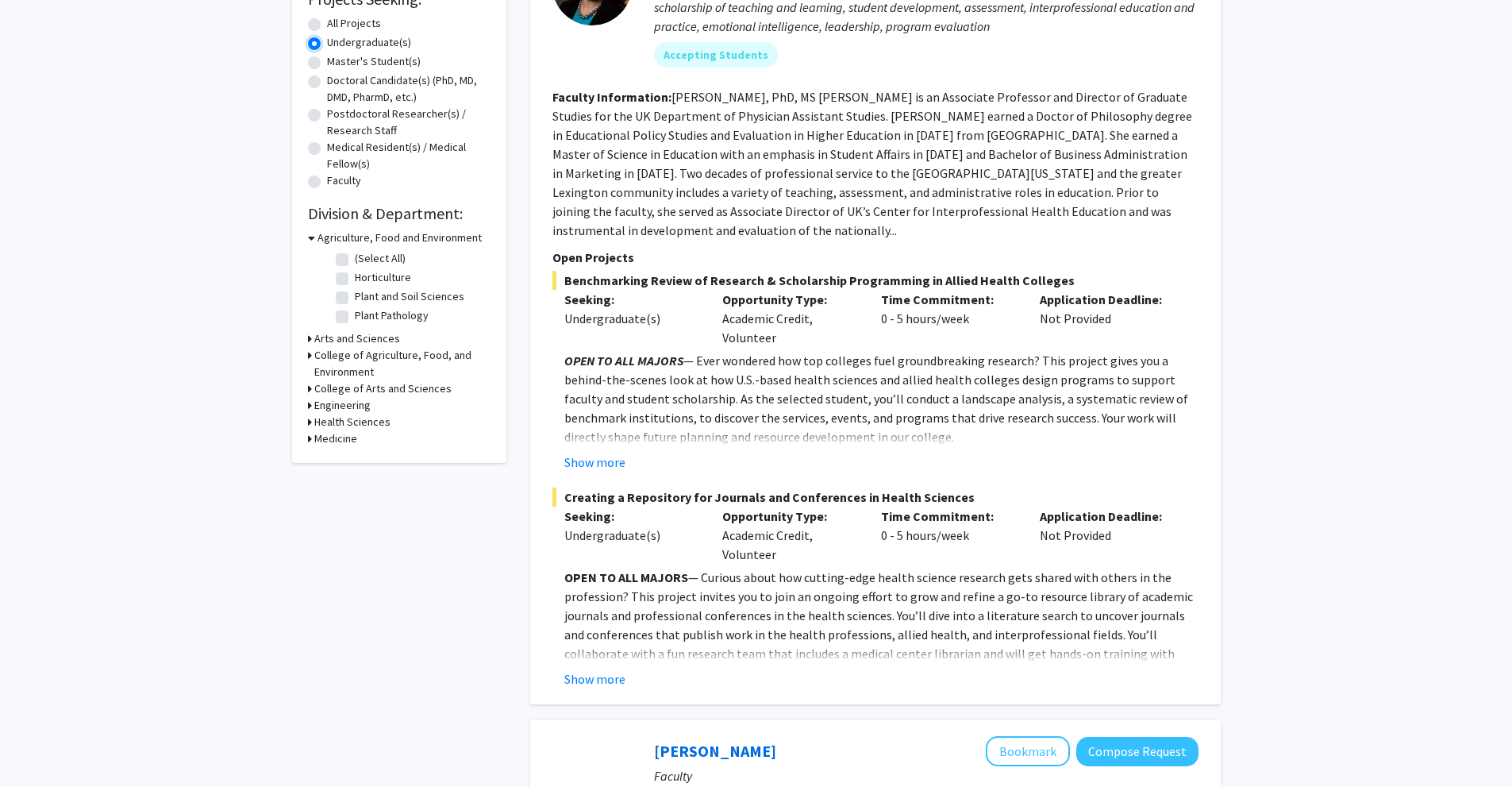
scroll to position [318, 0]
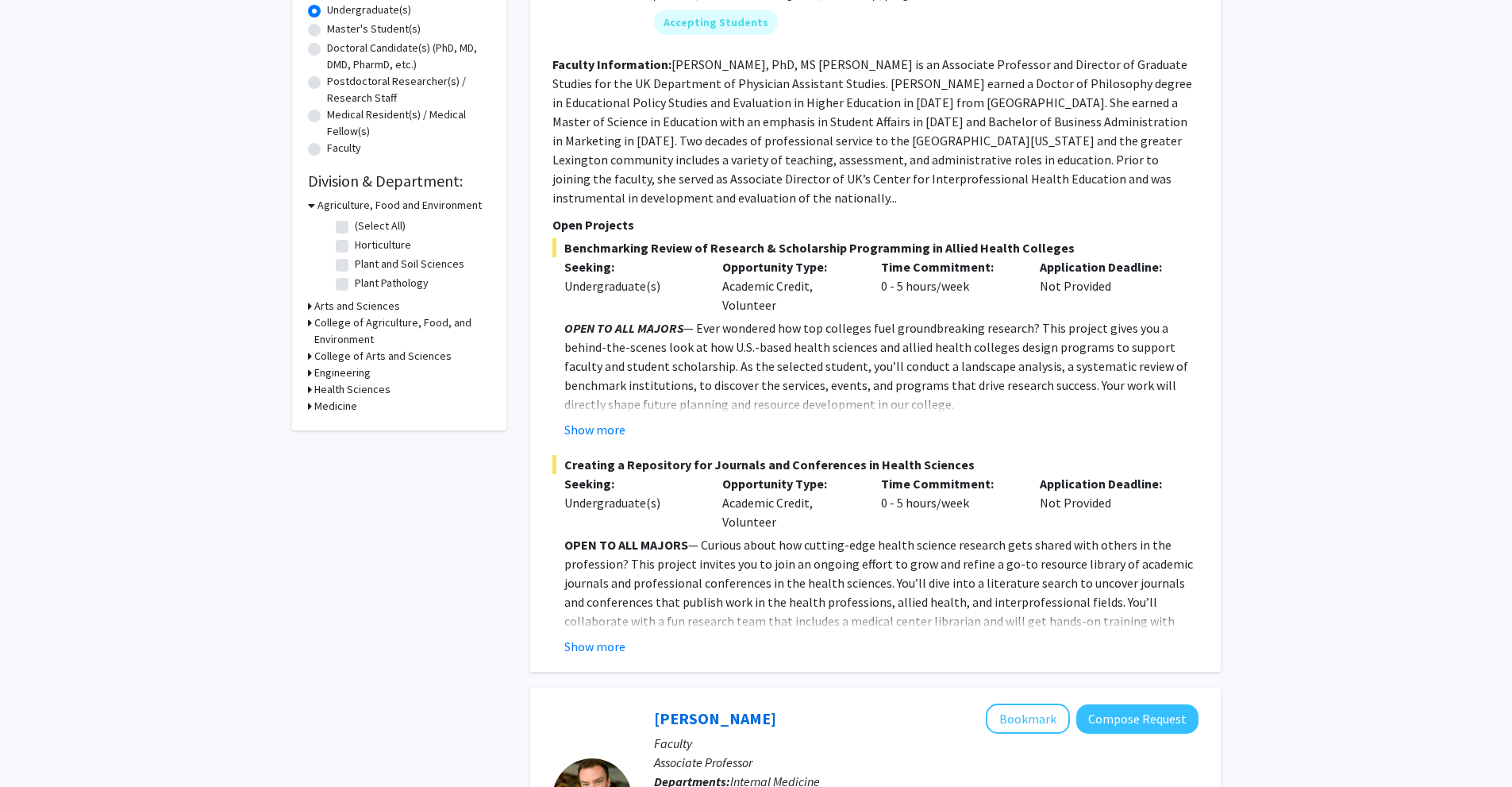
click at [331, 310] on h3 "Arts and Sciences" at bounding box center [358, 306] width 86 height 16
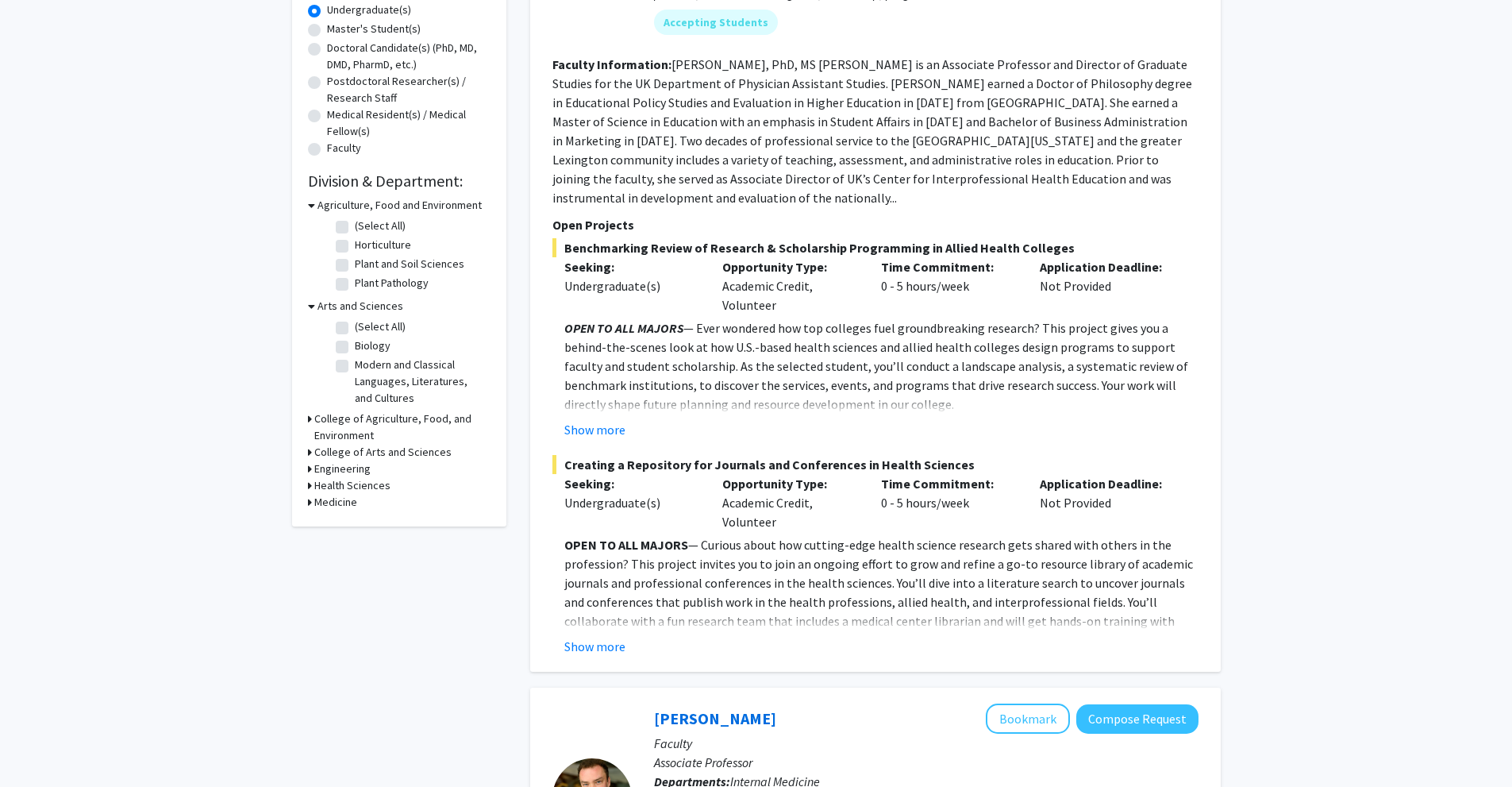
click at [355, 348] on label "Biology" at bounding box center [372, 346] width 35 height 16
click at [355, 348] on input "Biology" at bounding box center [359, 342] width 10 height 10
checkbox input "true"
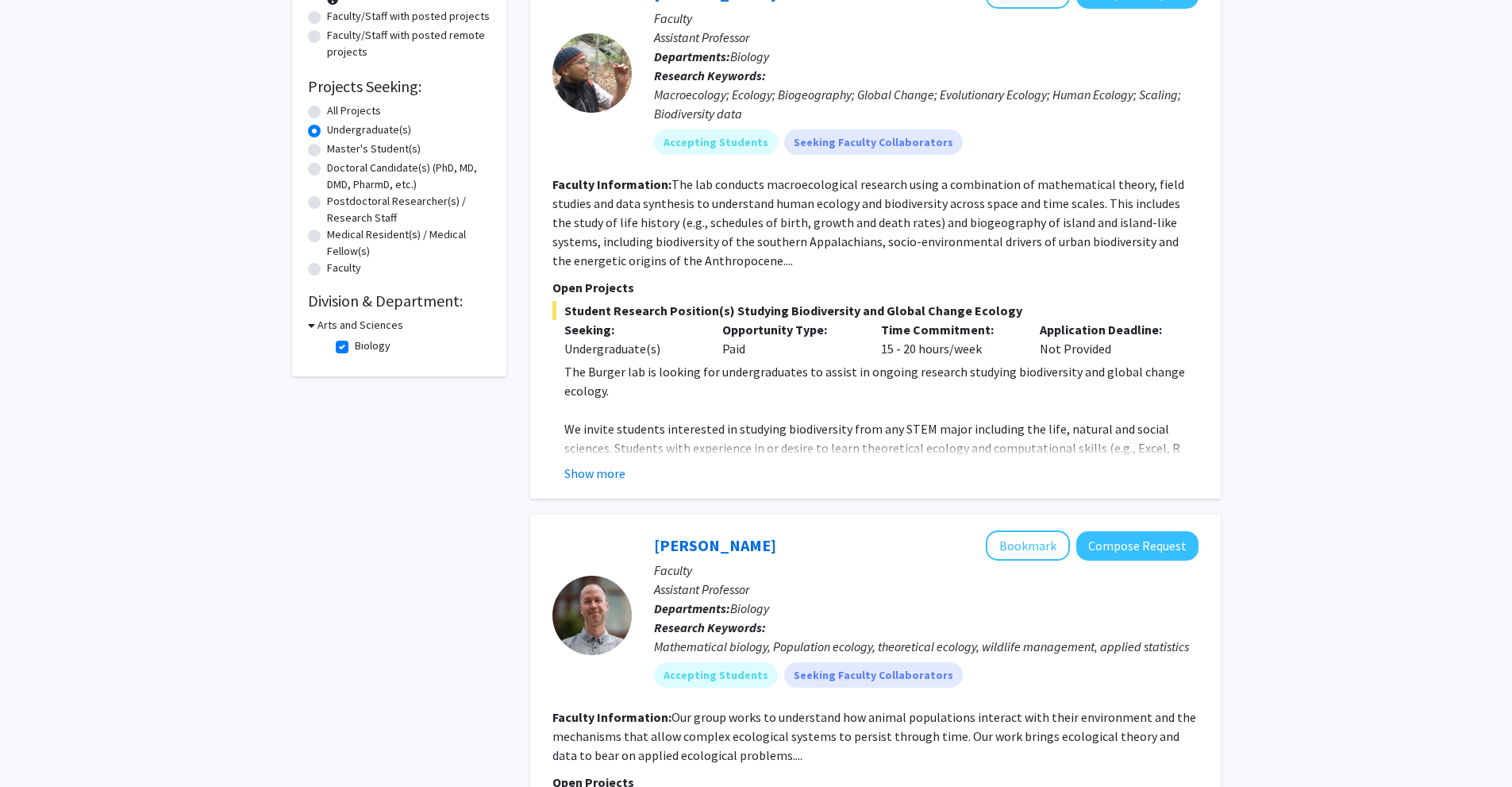
scroll to position [238, 0]
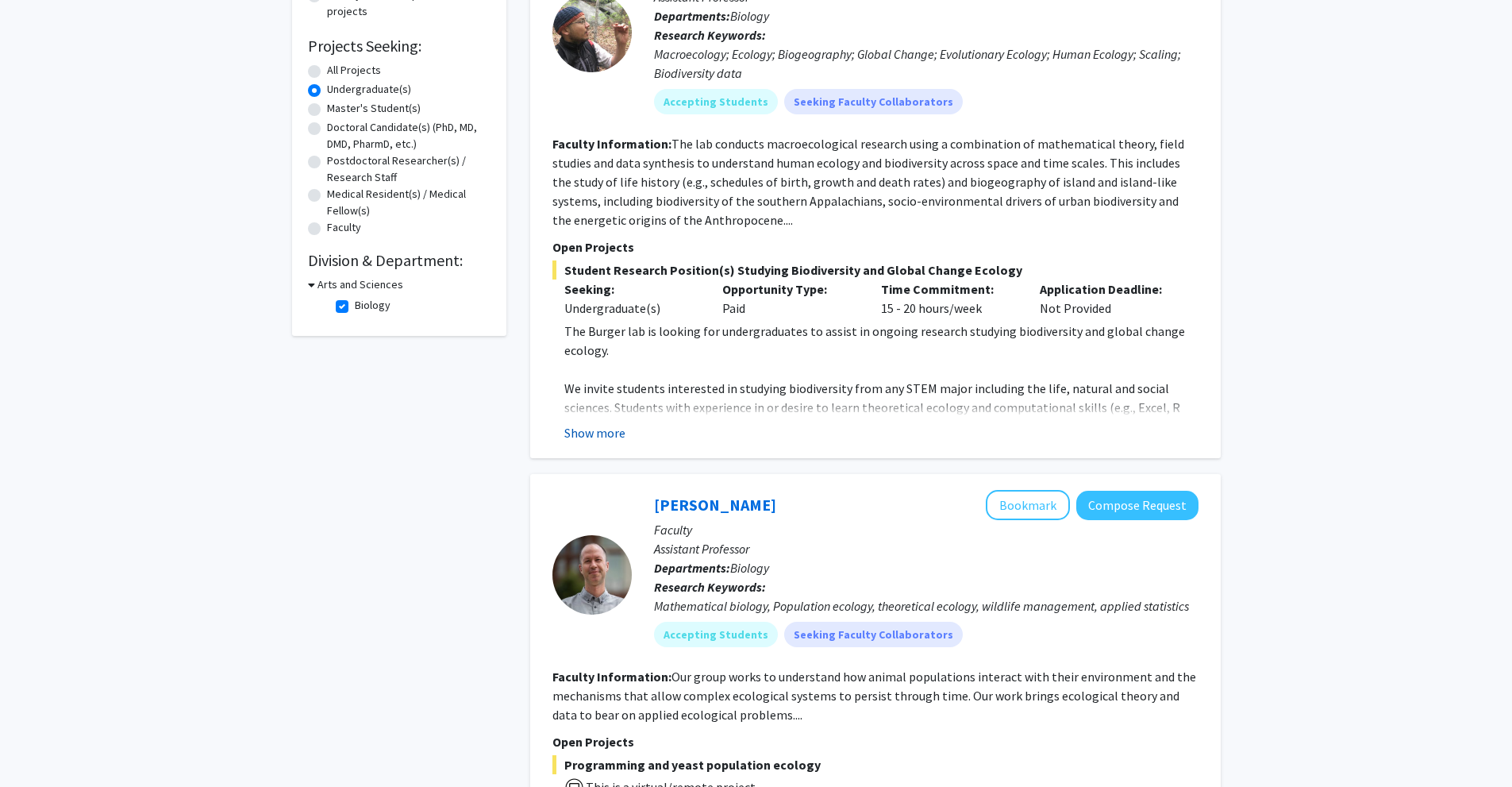
click at [619, 438] on button "Show more" at bounding box center [594, 432] width 61 height 19
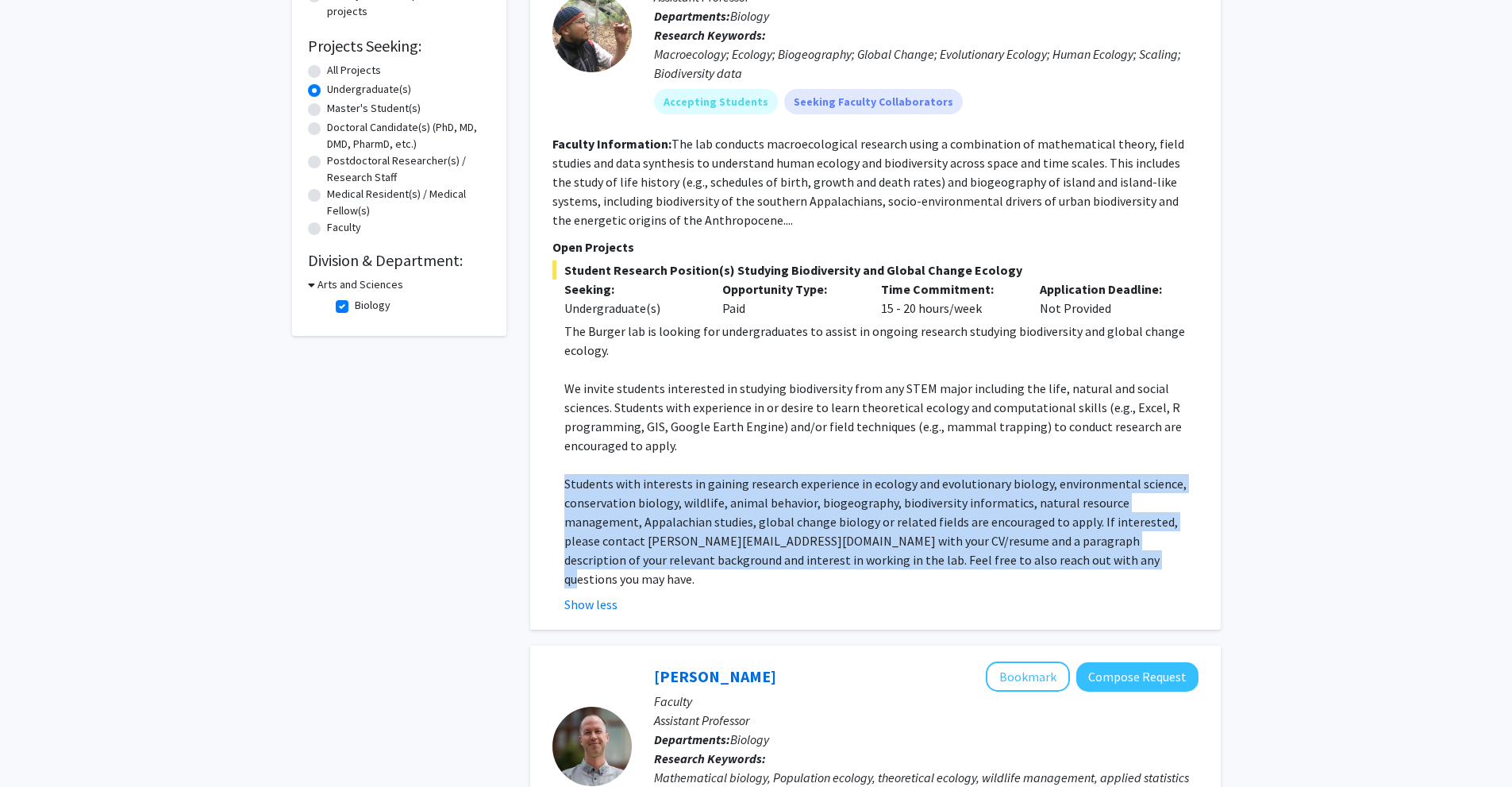
drag, startPoint x: 563, startPoint y: 483, endPoint x: 987, endPoint y: 560, distance: 430.9
click at [987, 560] on fg-read-more "The Burger lab is looking for undergraduates to assist in ongoing research stud…" at bounding box center [875, 467] width 646 height 292
copy p "Students with interests in gaining research experience in ecology and evolution…"
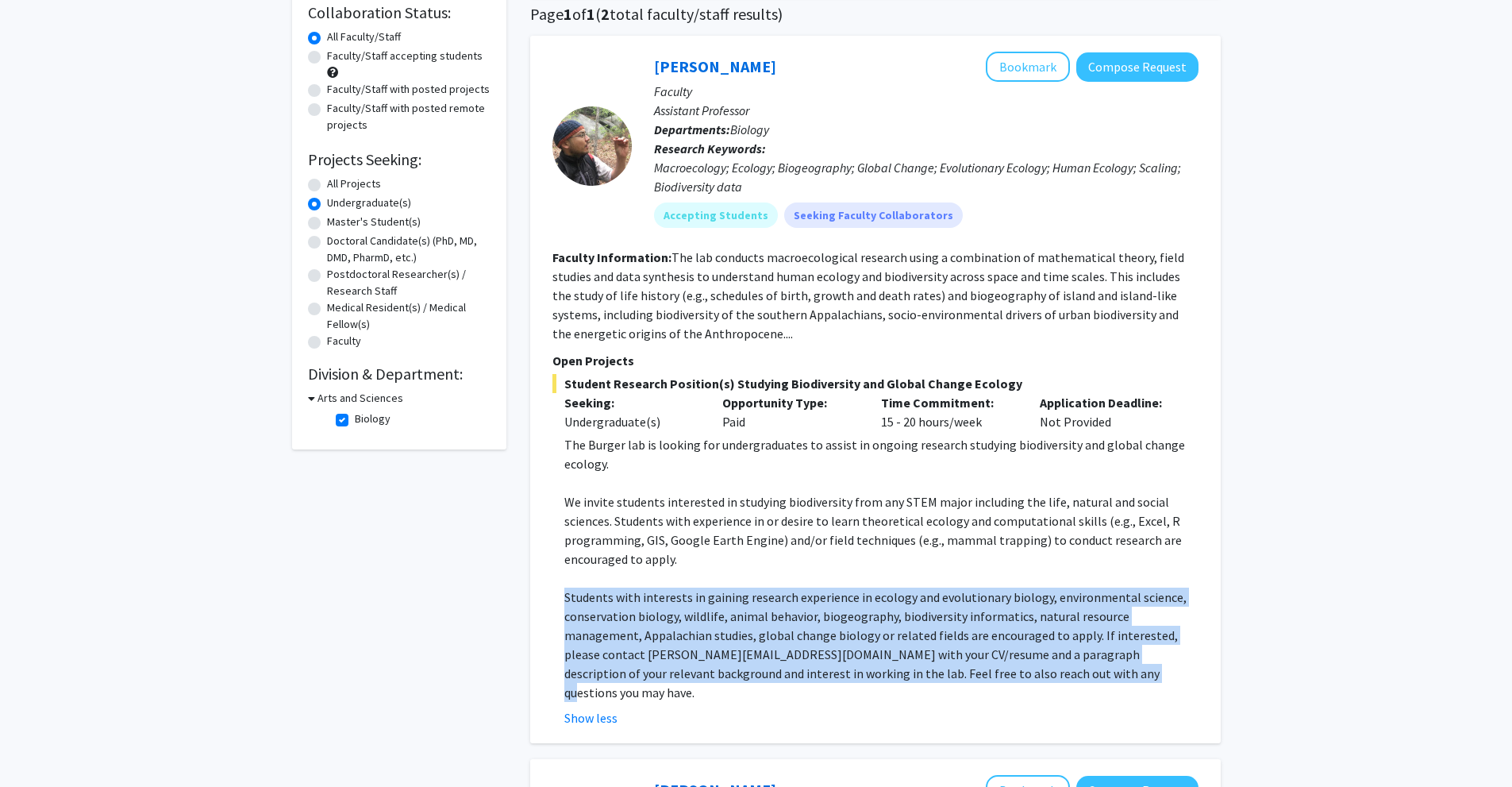
scroll to position [79, 0]
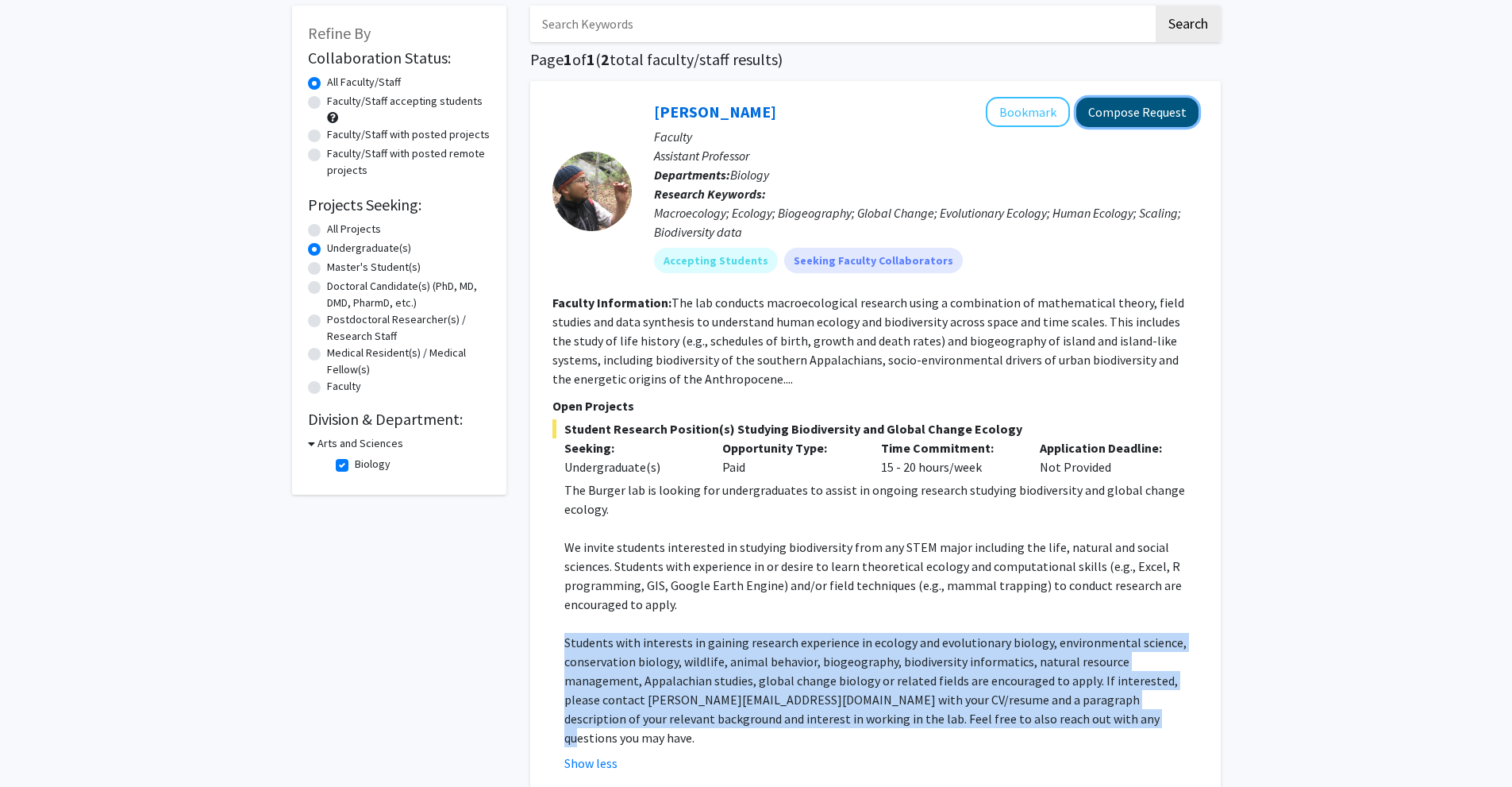
click at [1098, 115] on button "Compose Request" at bounding box center [1137, 112] width 122 height 29
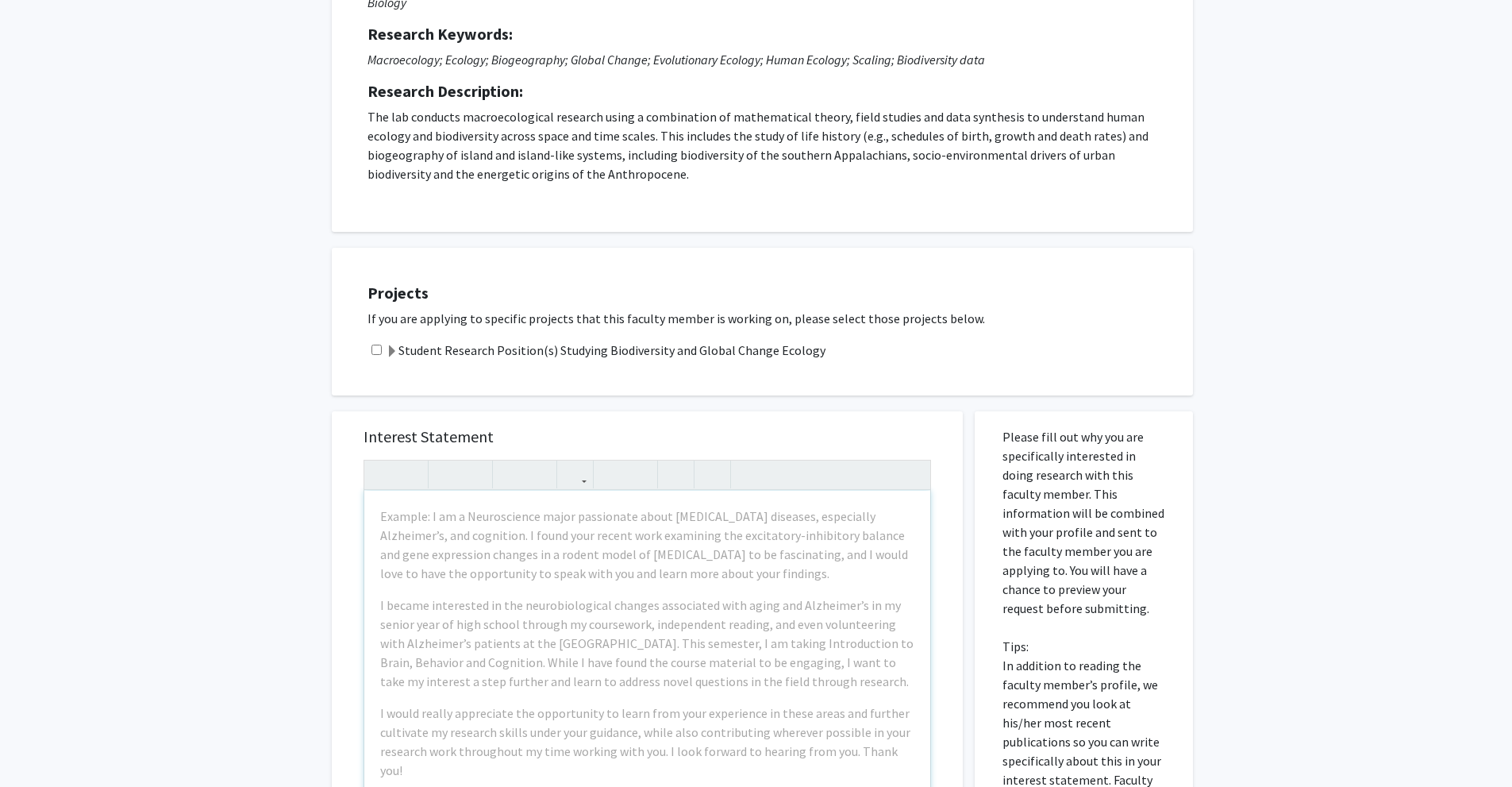
scroll to position [238, 0]
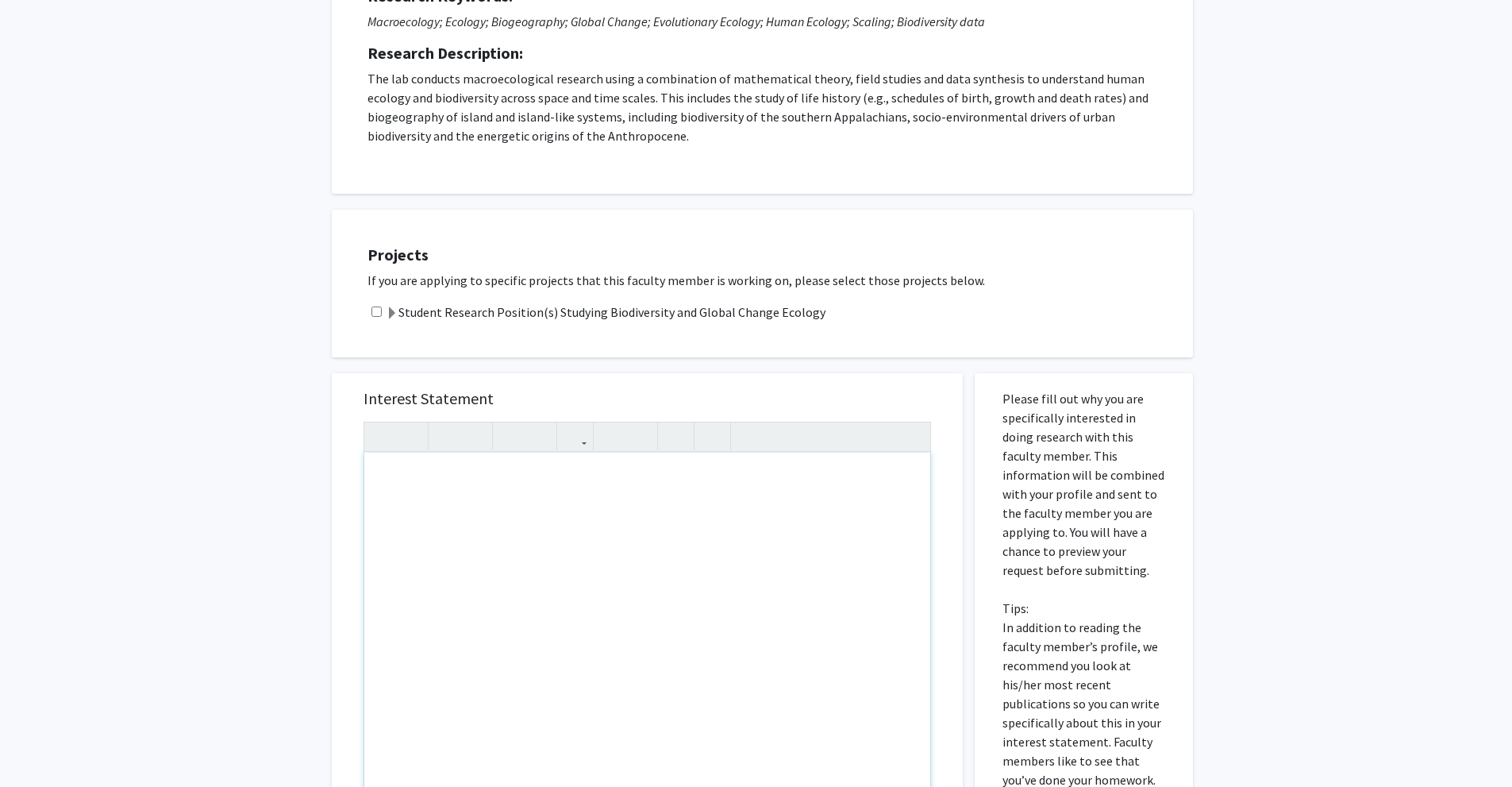
click at [452, 506] on div "Note to users with screen readers: Please press Alt+0 or Option+0 to deactivate…" at bounding box center [648, 634] width 566 height 364
paste div "Note to users with screen readers: Please press Alt+0 or Option+0 to deactivate…"
type textarea "<p>I hope this message finds you well. My name is Hasan Hadi, and I am an under…"
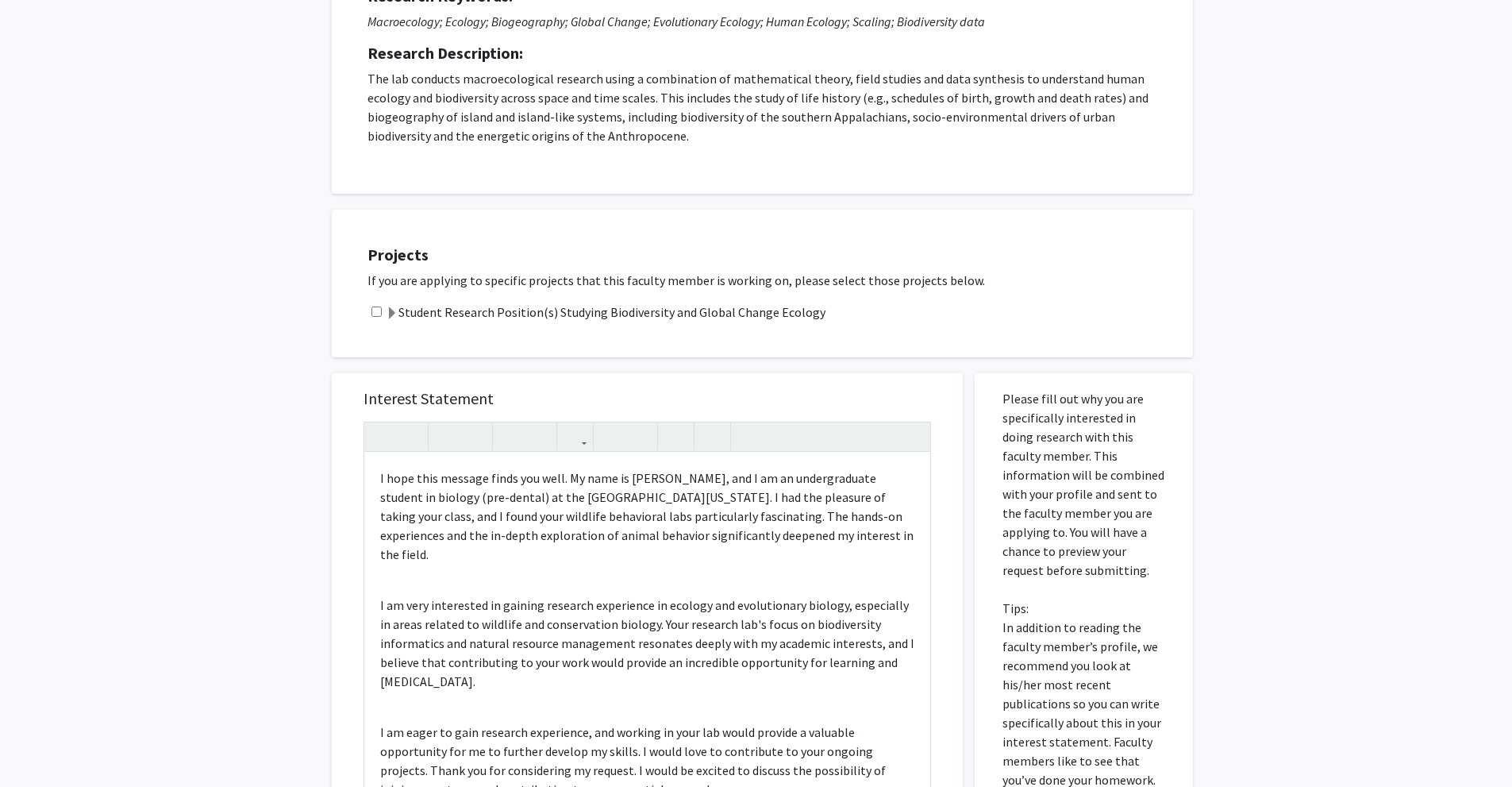
click at [379, 314] on input "checkbox" at bounding box center [376, 311] width 10 height 10
checkbox input "true"
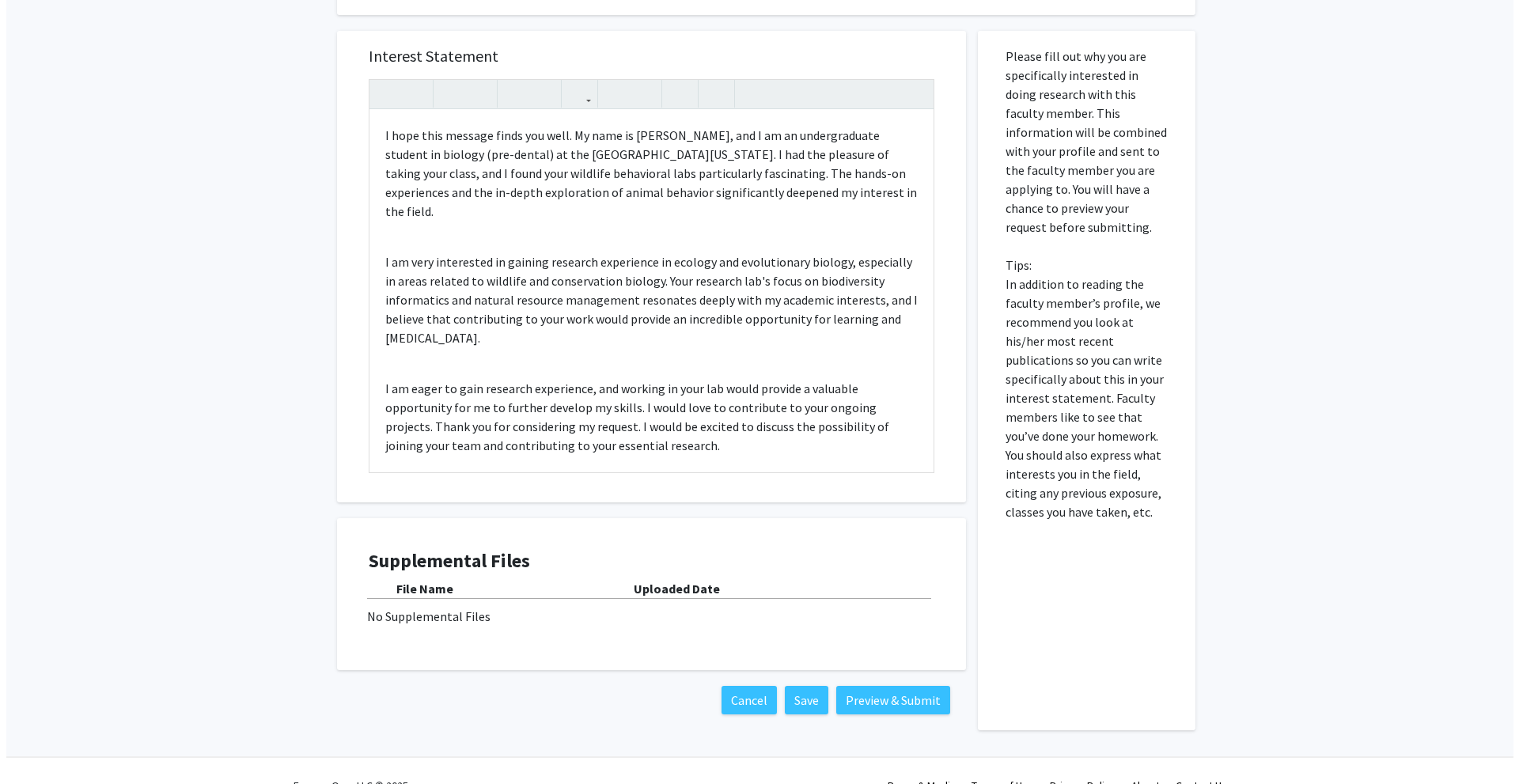
scroll to position [607, 0]
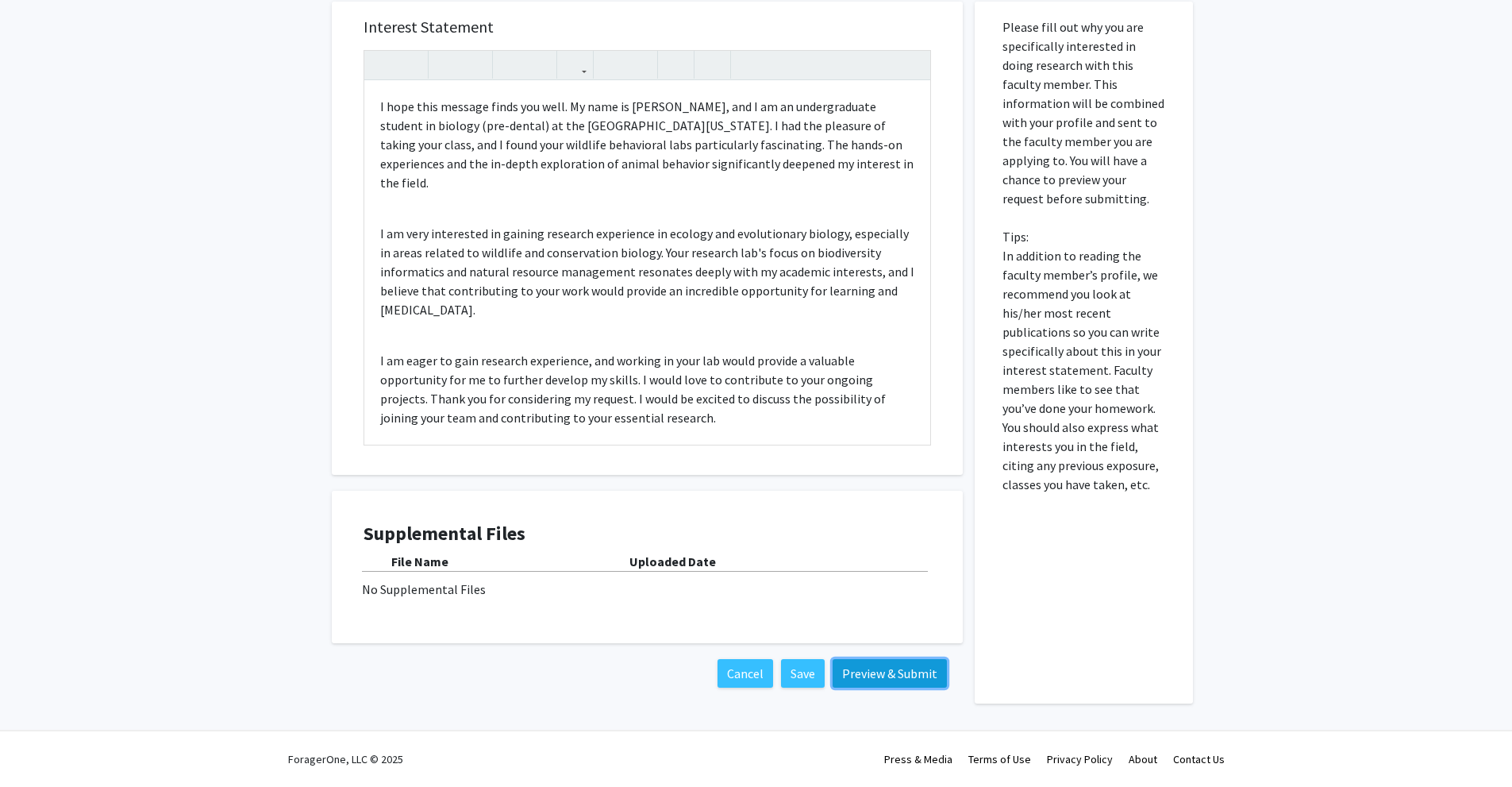
click at [897, 677] on button "Preview & Submit" at bounding box center [890, 672] width 115 height 28
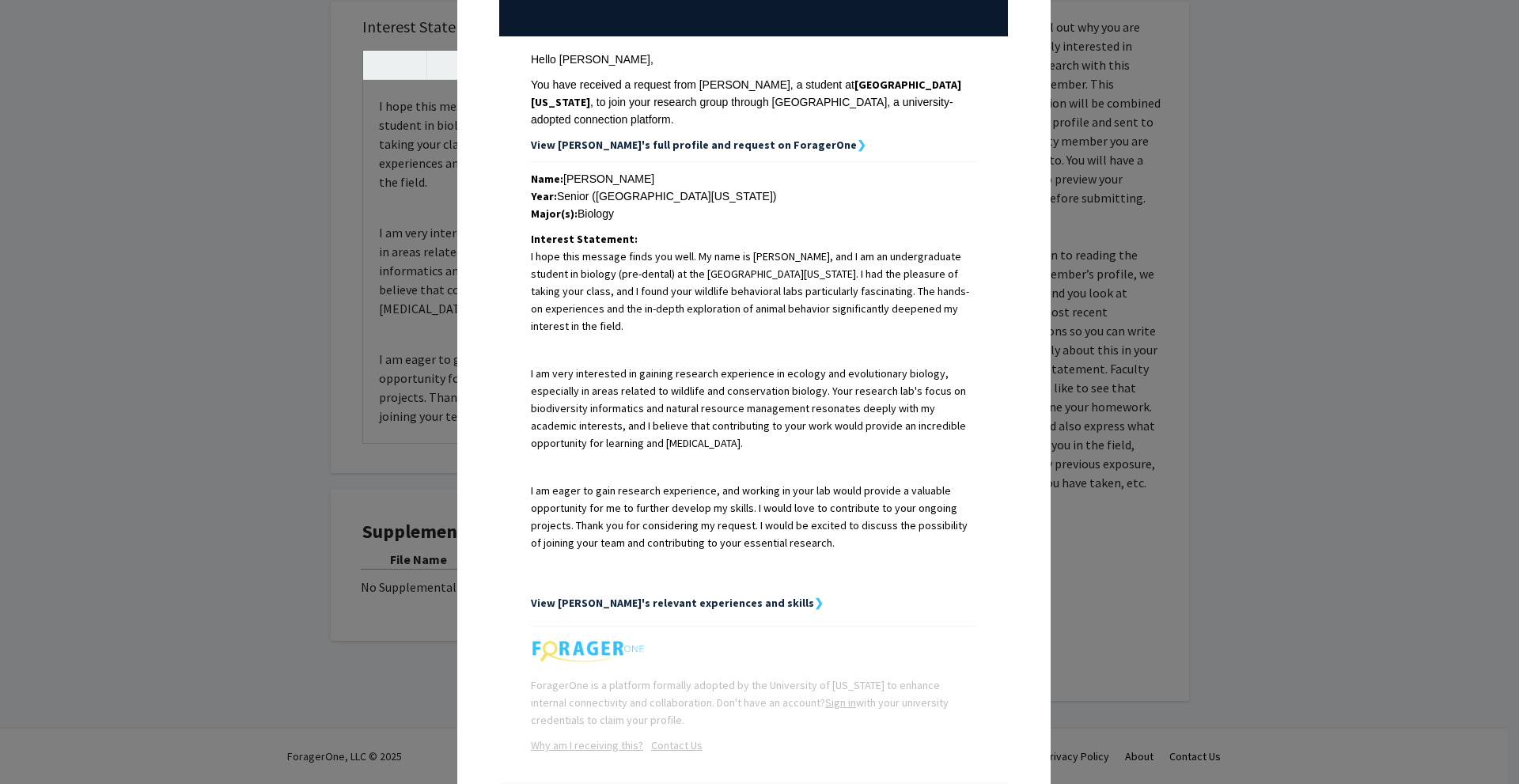
scroll to position [250, 0]
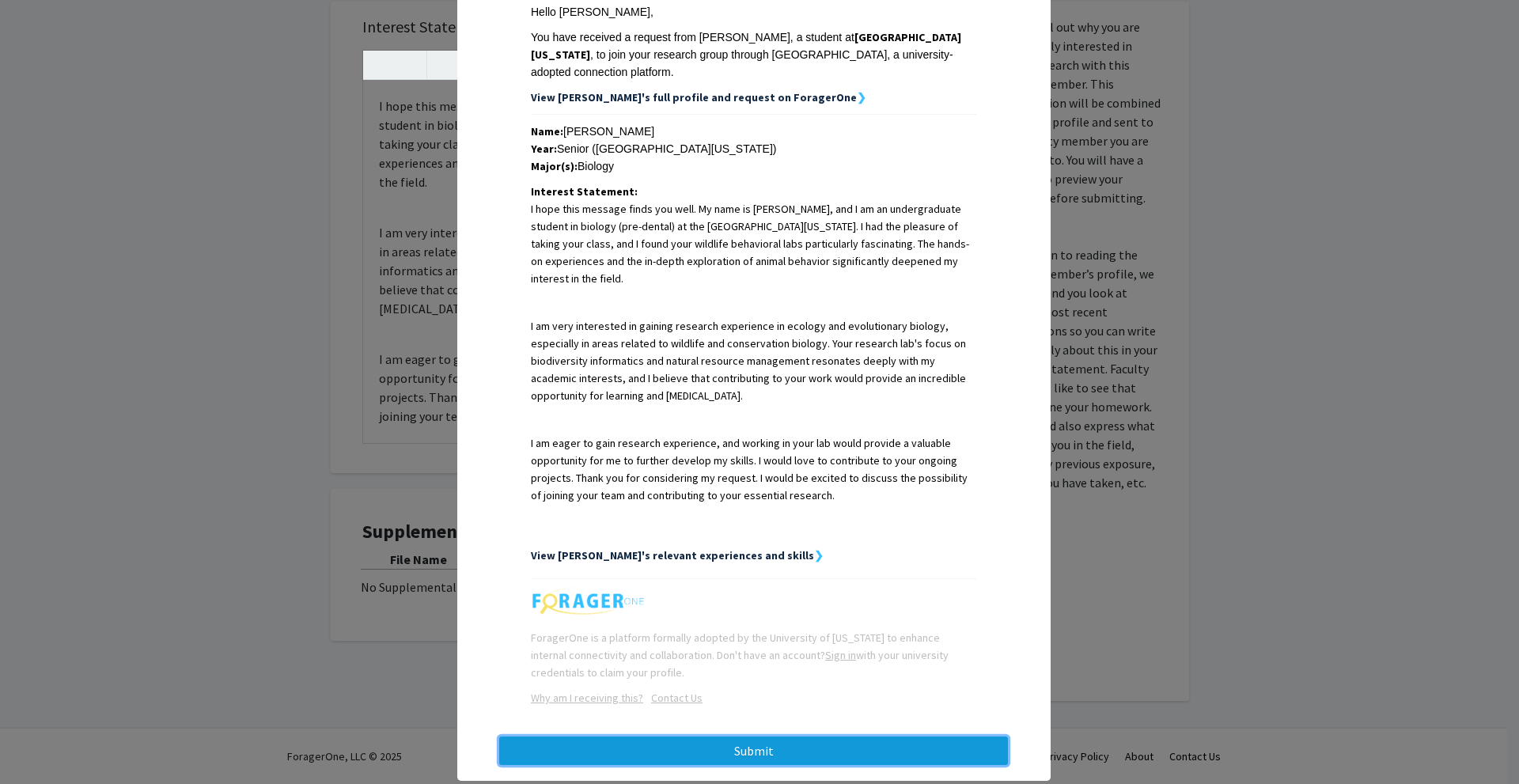
click at [777, 736] on button "Submit" at bounding box center [754, 750] width 509 height 28
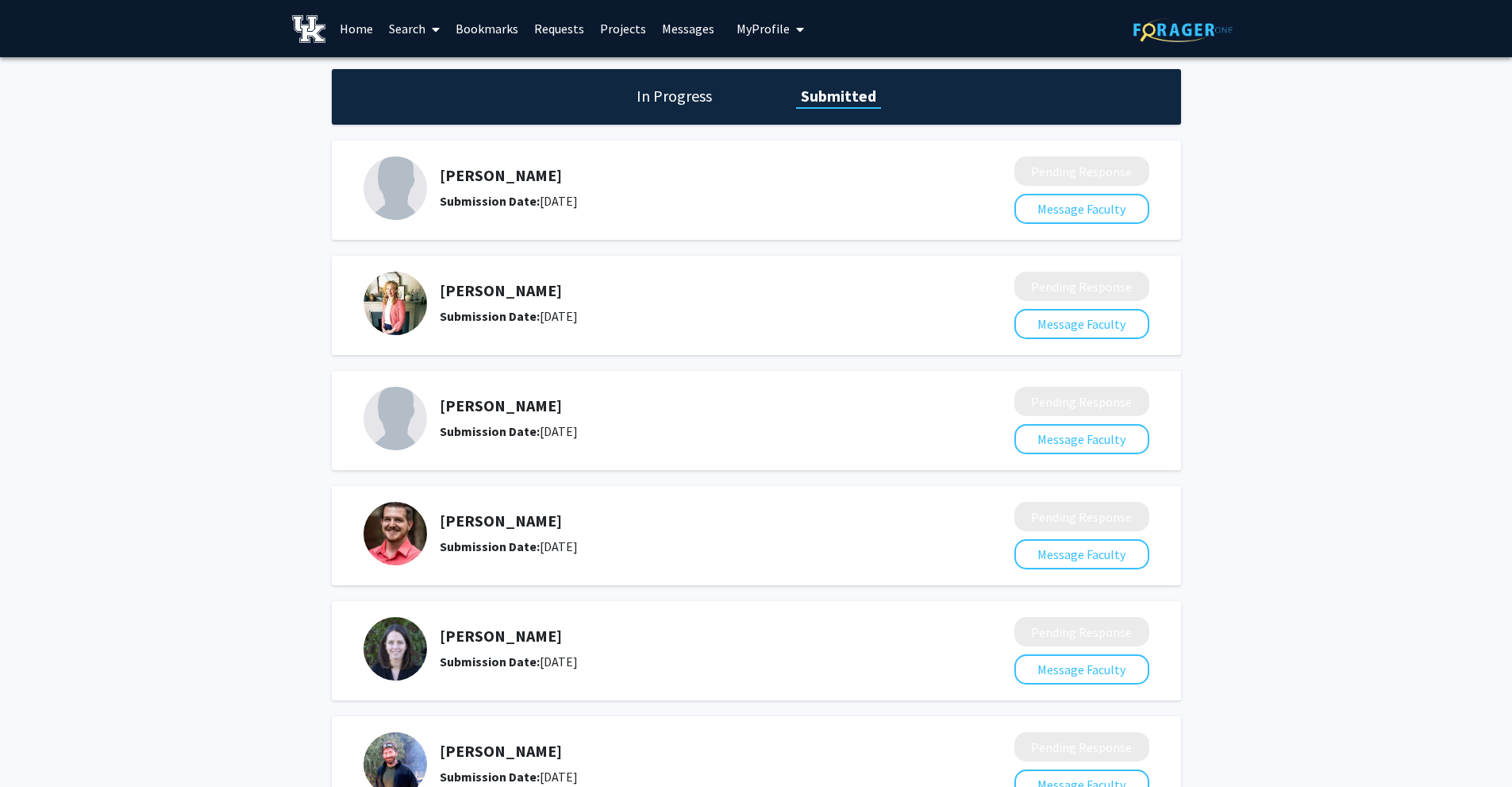
click at [415, 25] on link "Search" at bounding box center [414, 28] width 66 height 55
click at [435, 74] on span "Faculty/Staff" at bounding box center [439, 73] width 116 height 32
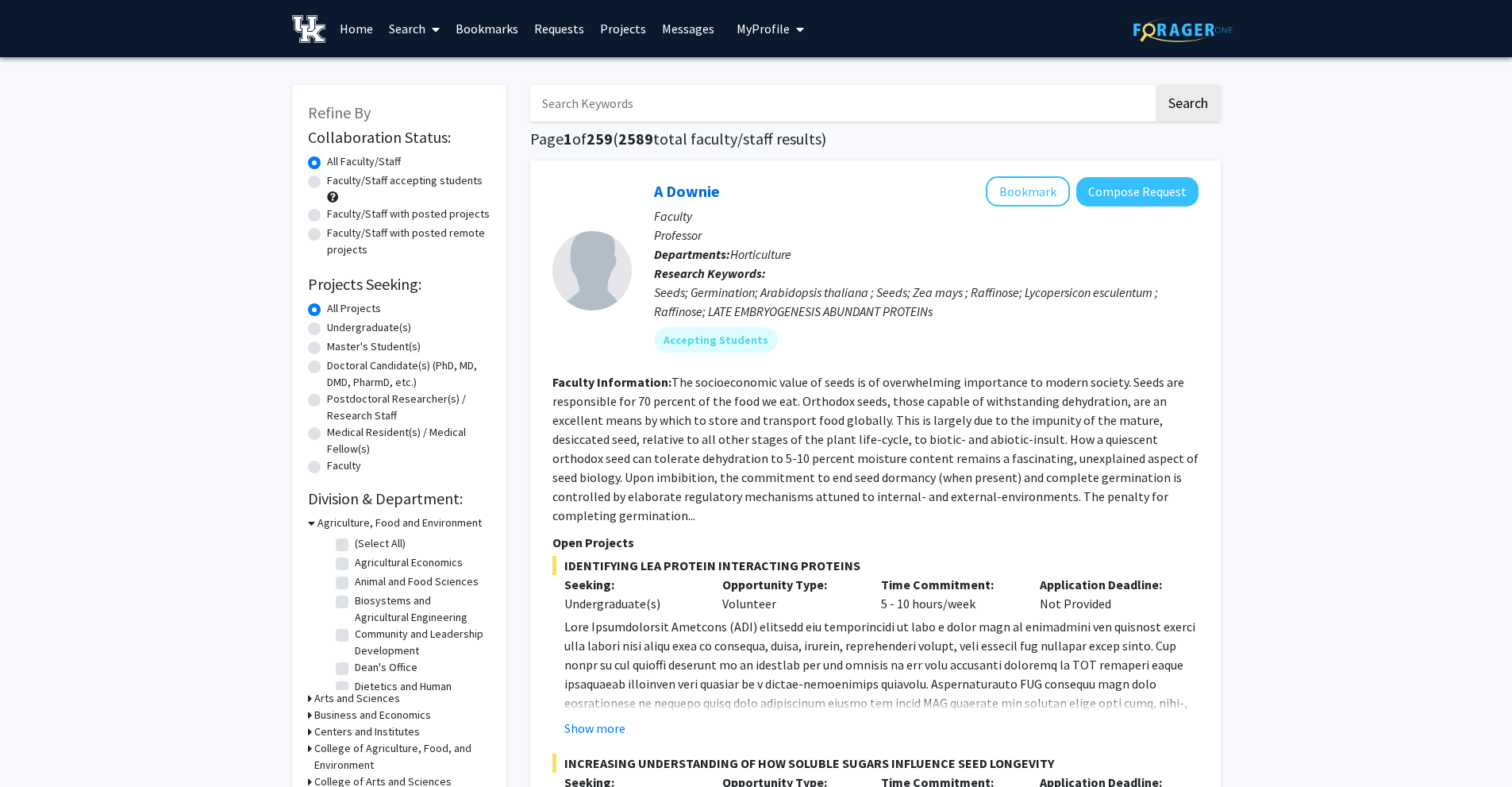
click at [357, 322] on label "Undergraduate(s)" at bounding box center [369, 328] width 85 height 16
click at [338, 322] on input "Undergraduate(s)" at bounding box center [332, 324] width 10 height 10
radio input "true"
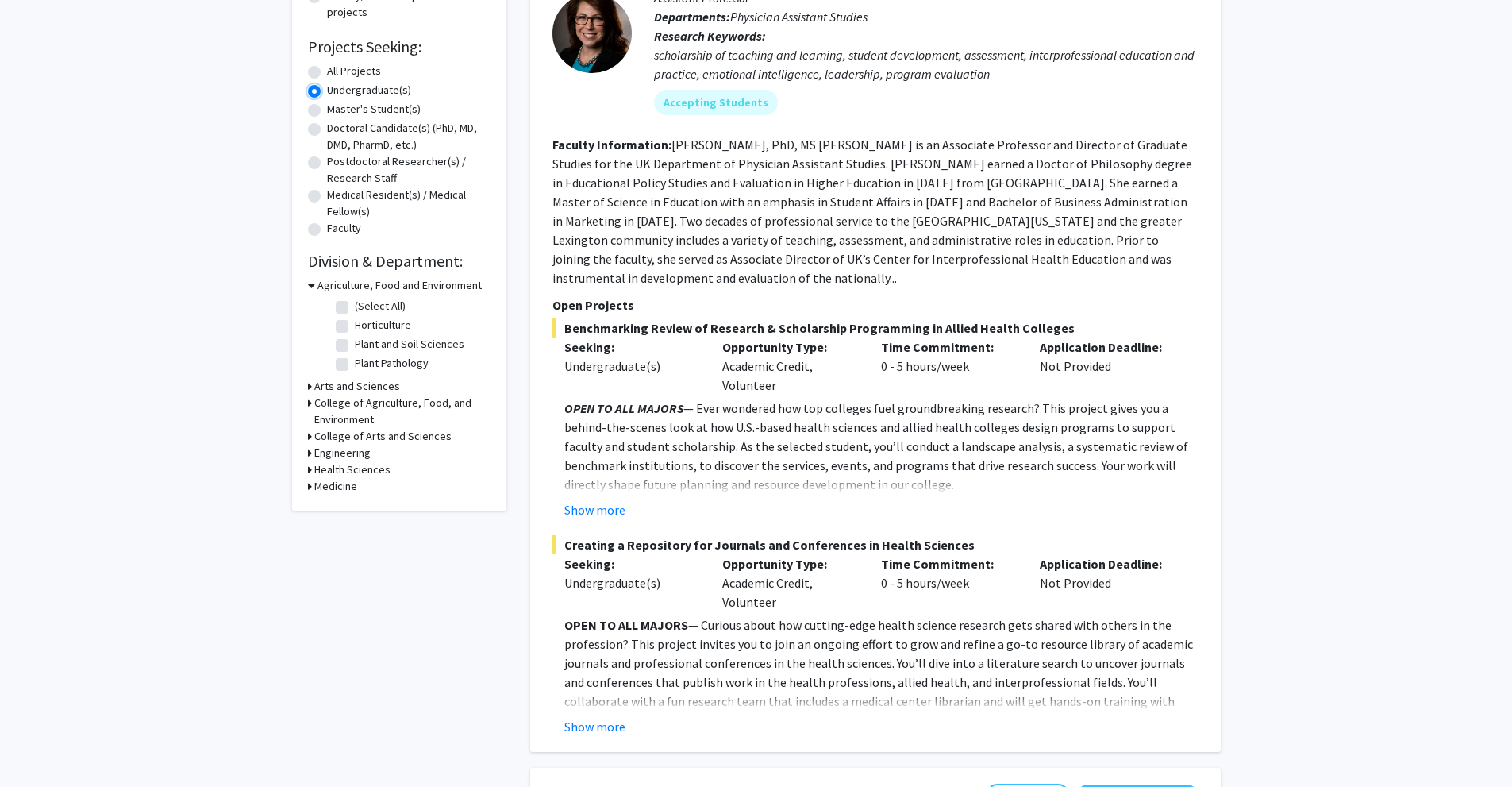
scroll to position [238, 0]
click at [351, 383] on h3 "Arts and Sciences" at bounding box center [358, 386] width 86 height 16
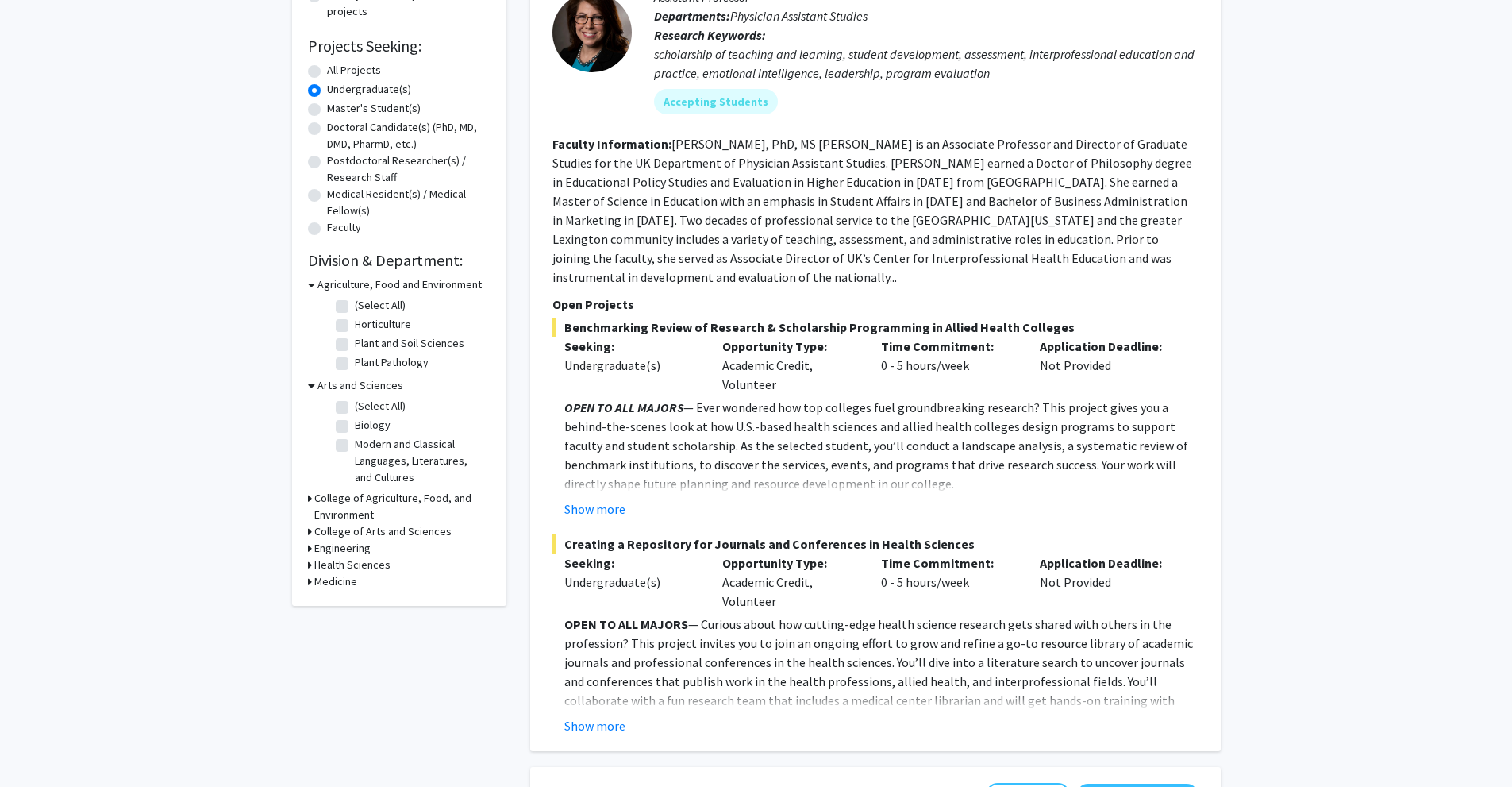
click at [355, 422] on label "Biology" at bounding box center [372, 425] width 35 height 16
click at [355, 422] on input "Biology" at bounding box center [359, 421] width 10 height 10
checkbox input "true"
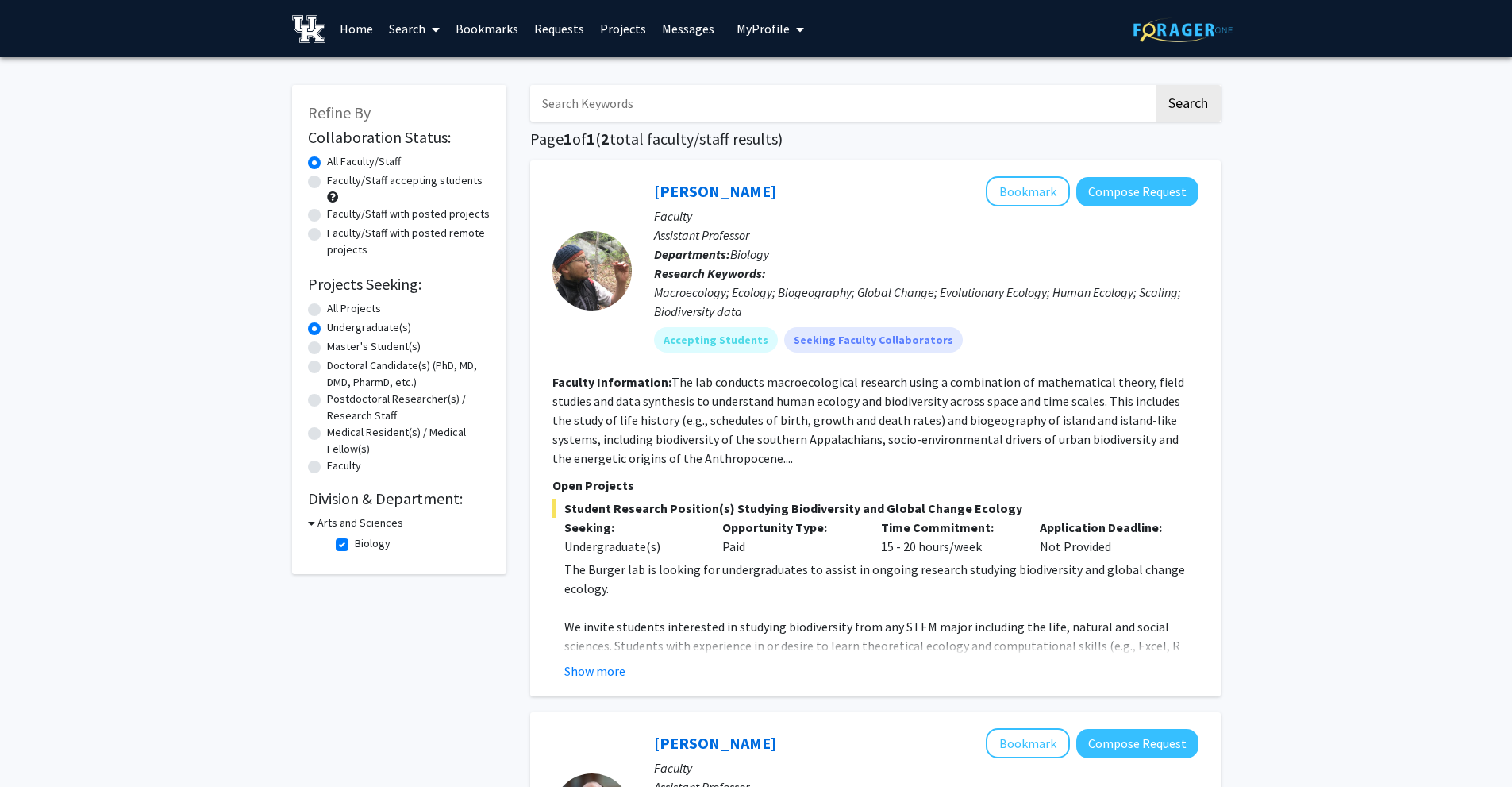
click at [328, 325] on label "Undergraduate(s)" at bounding box center [369, 328] width 85 height 16
click at [328, 325] on input "Undergraduate(s)" at bounding box center [332, 324] width 10 height 10
click at [328, 311] on label "All Projects" at bounding box center [354, 308] width 54 height 16
click at [328, 310] on input "All Projects" at bounding box center [332, 305] width 10 height 10
radio input "true"
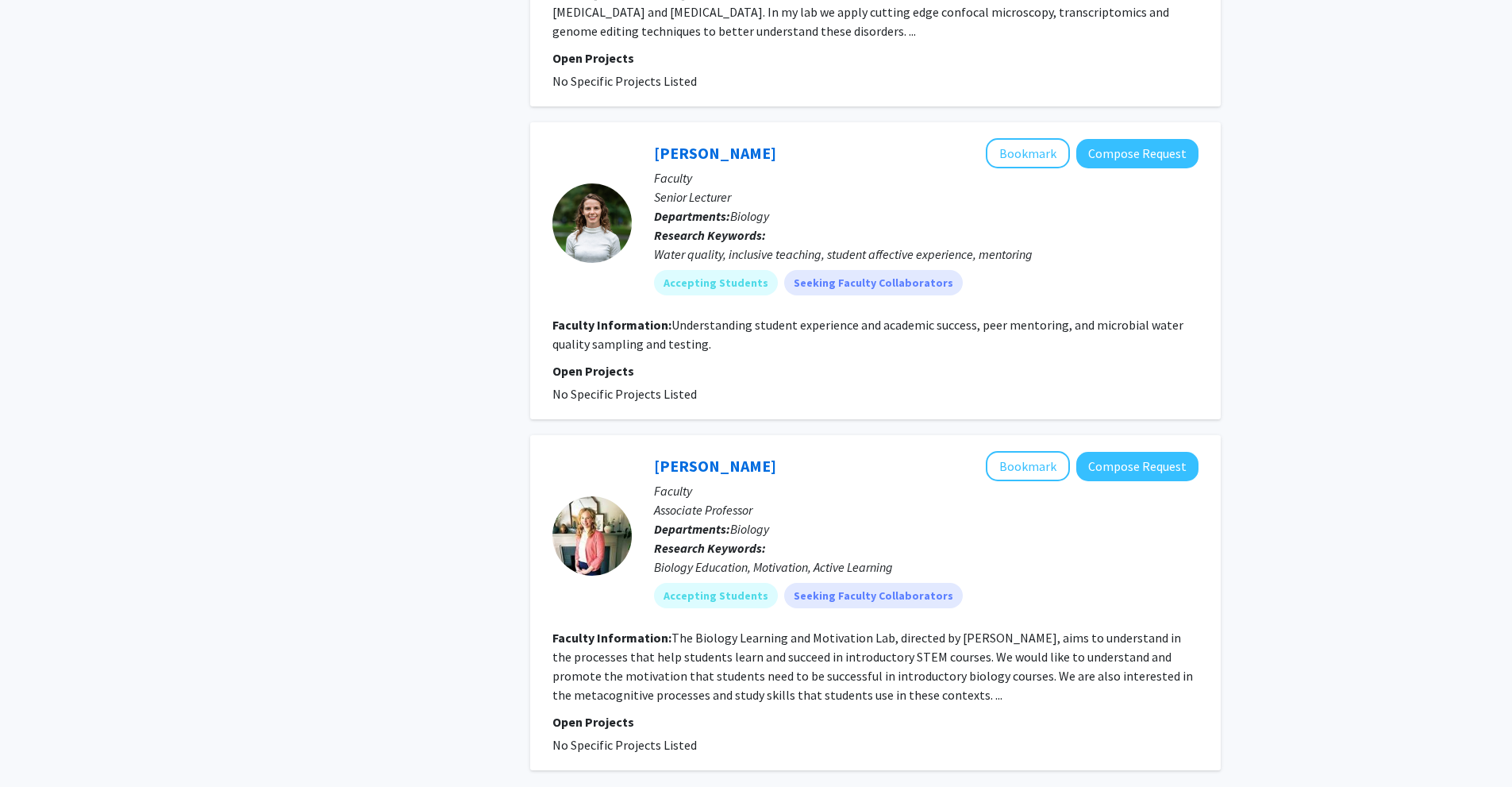
scroll to position [4491, 0]
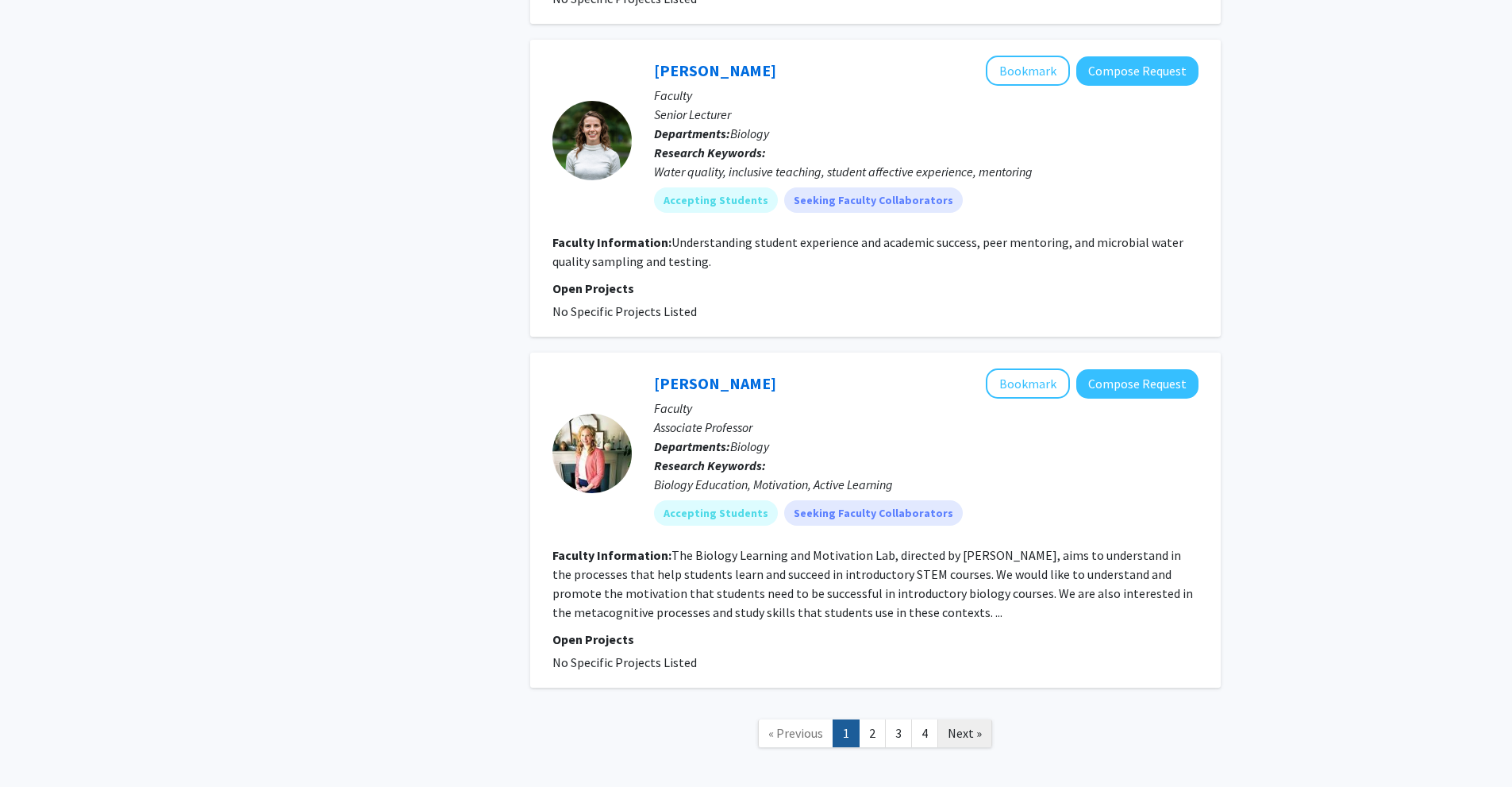
click at [973, 720] on link "Next »" at bounding box center [965, 733] width 55 height 28
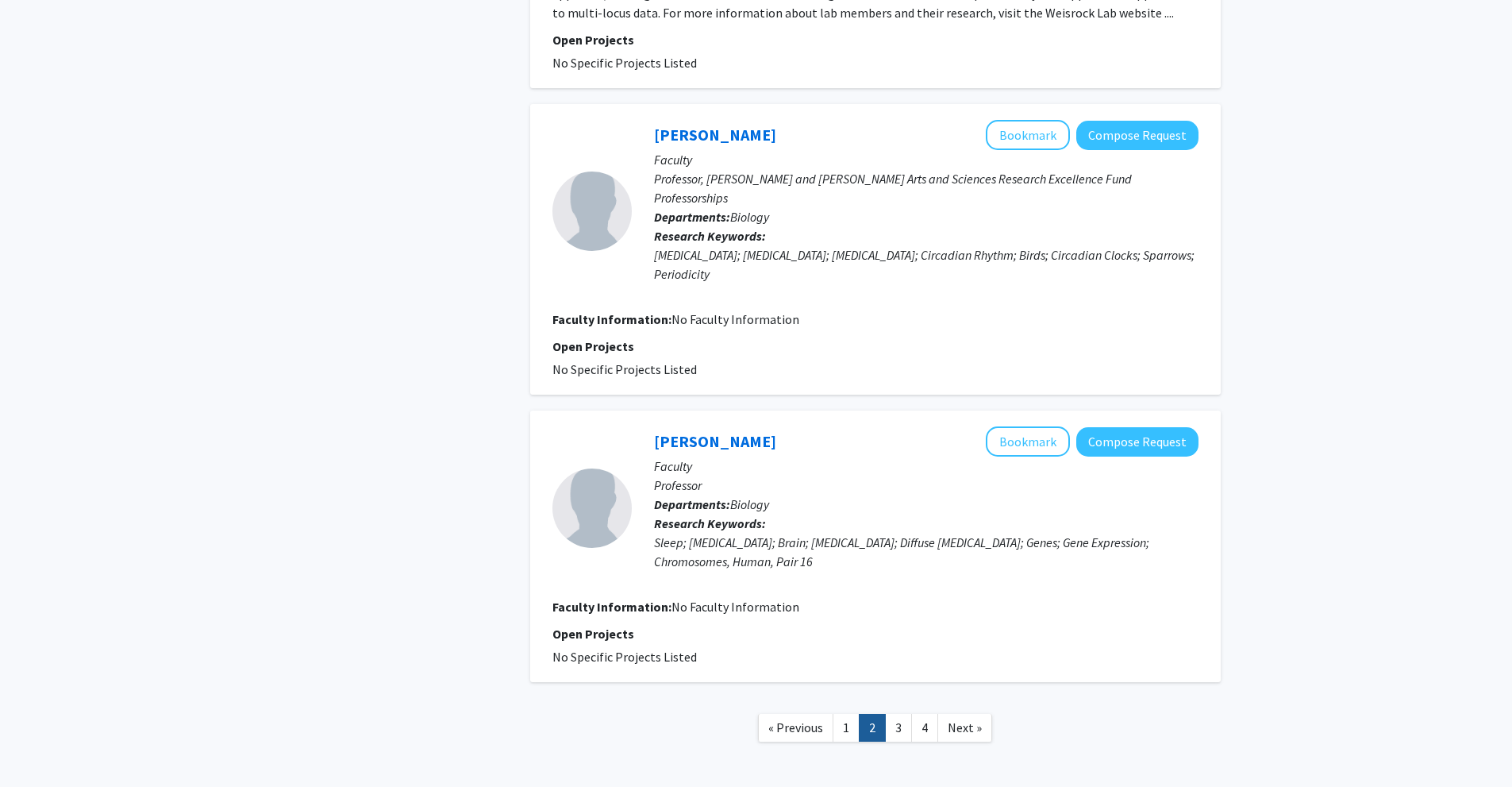
scroll to position [2706, 0]
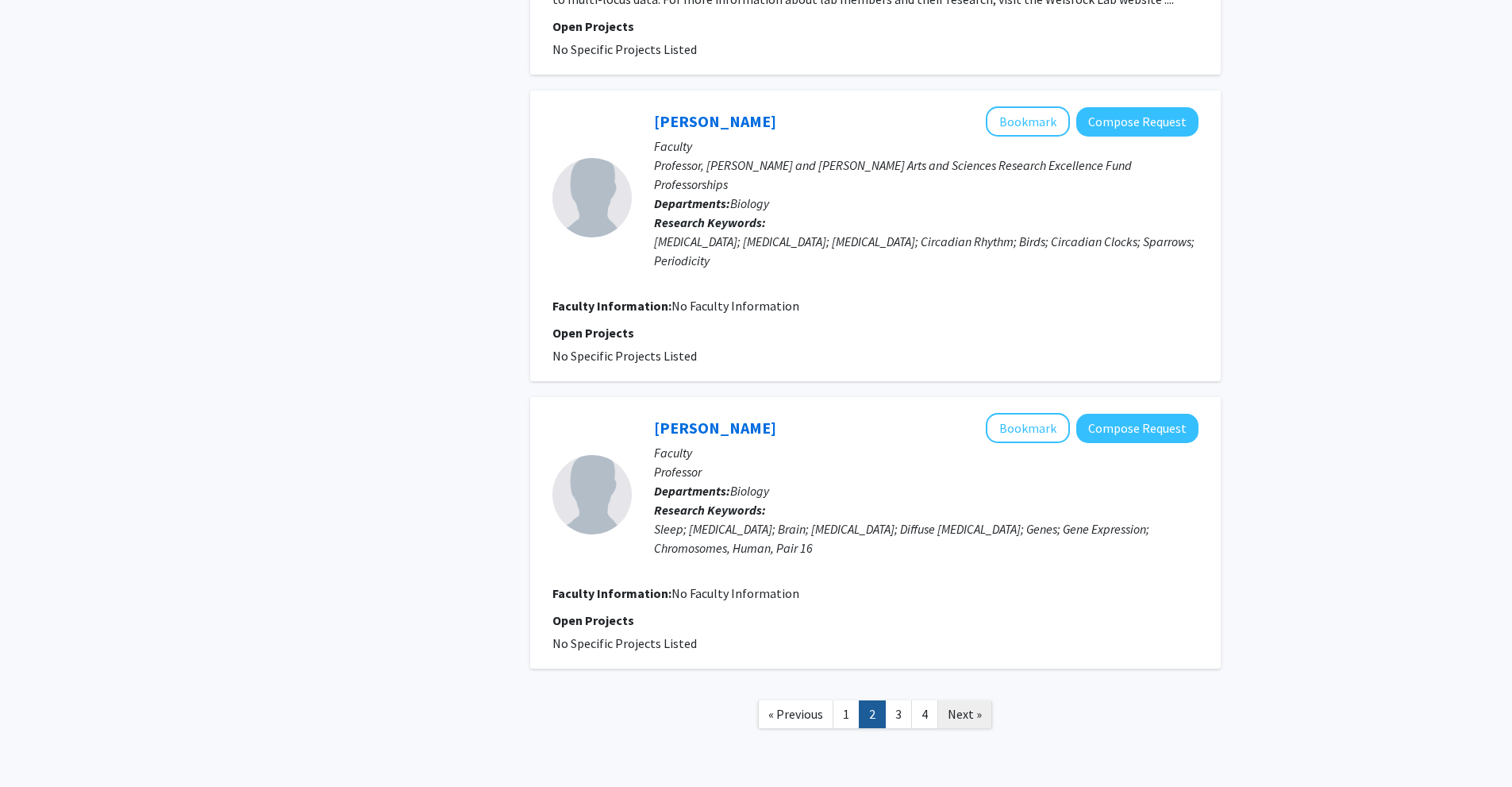
click at [951, 706] on span "Next »" at bounding box center [965, 713] width 35 height 15
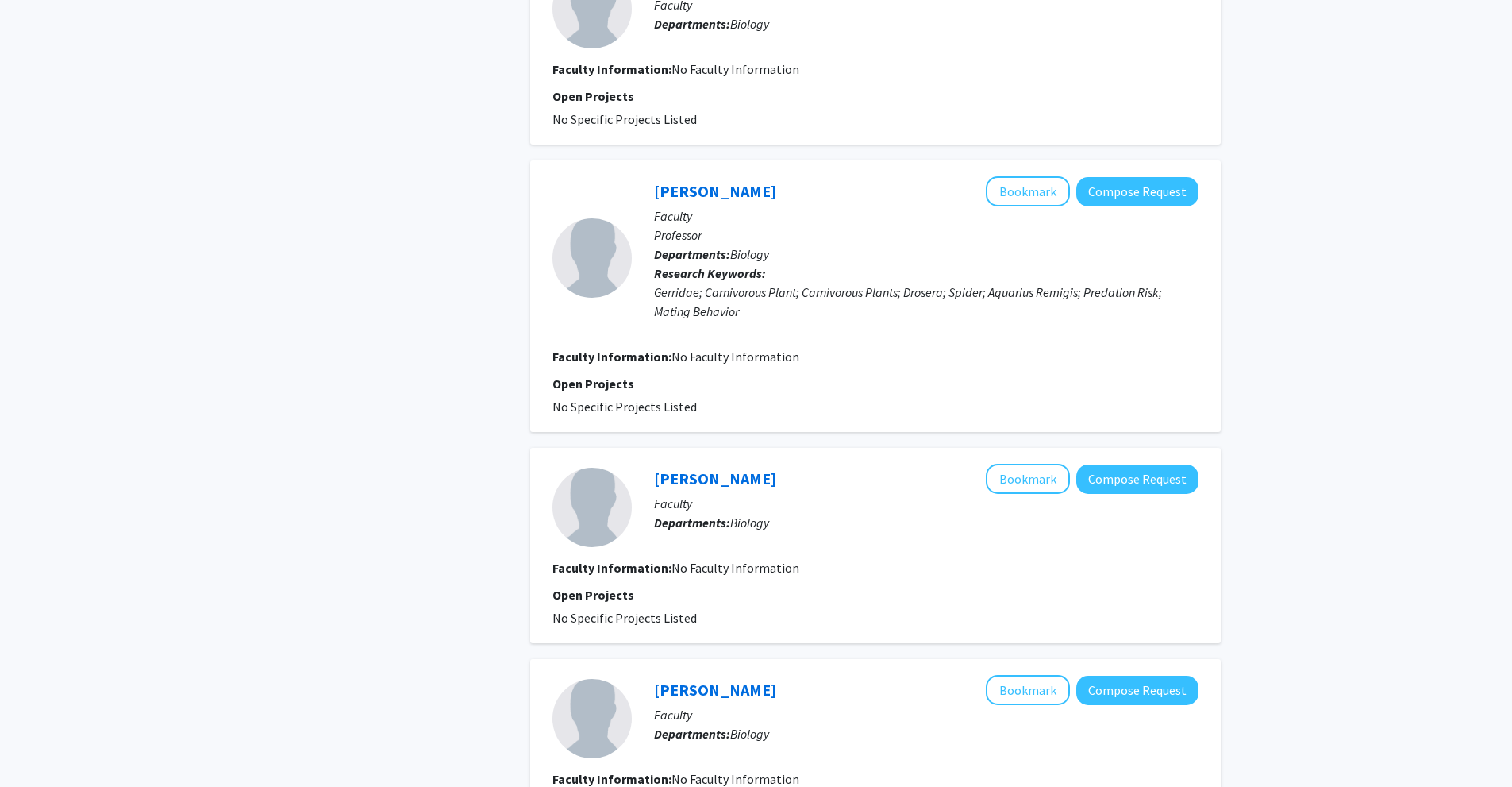
scroll to position [2123, 0]
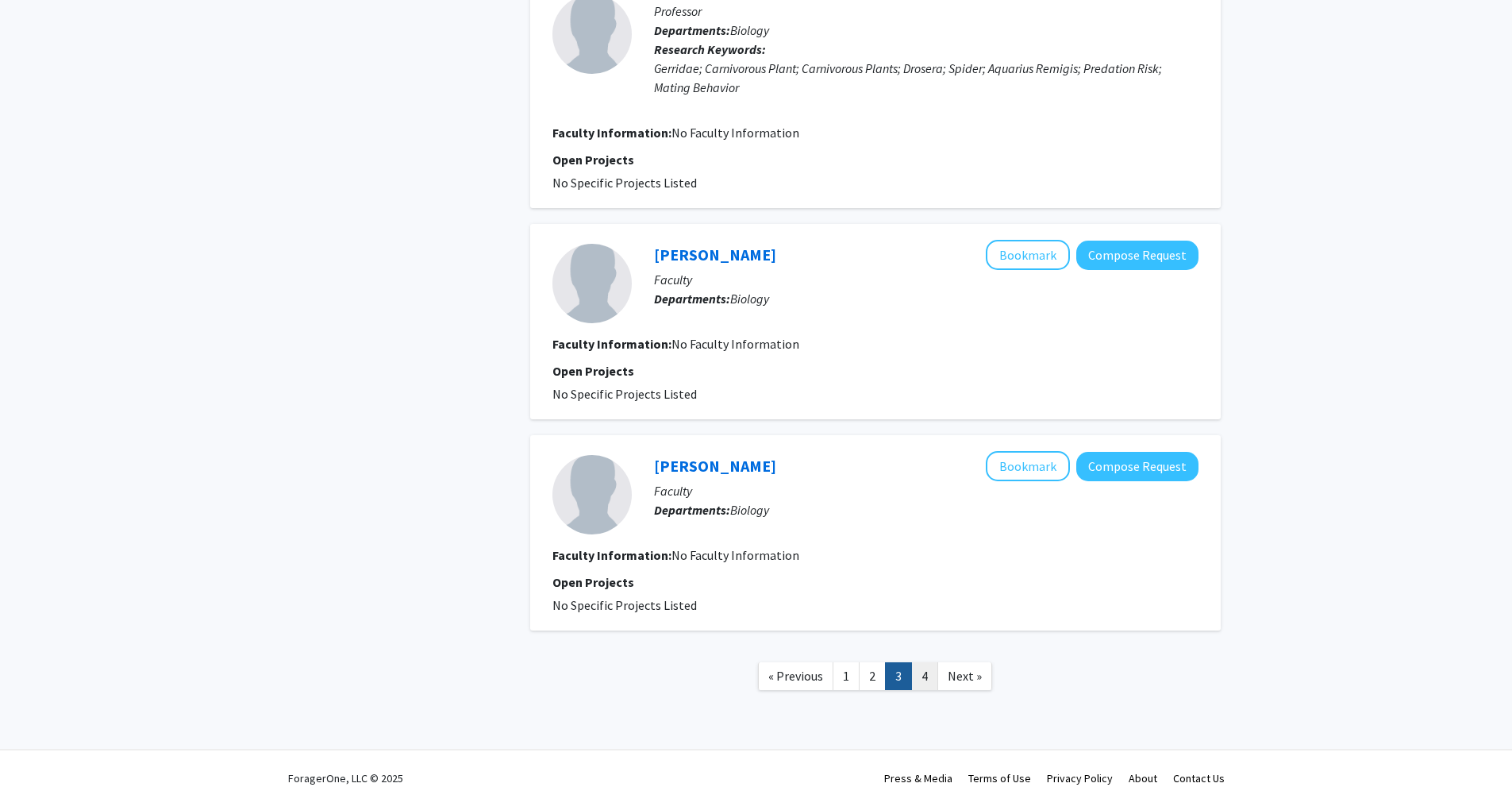
click at [932, 662] on link "4" at bounding box center [925, 676] width 27 height 28
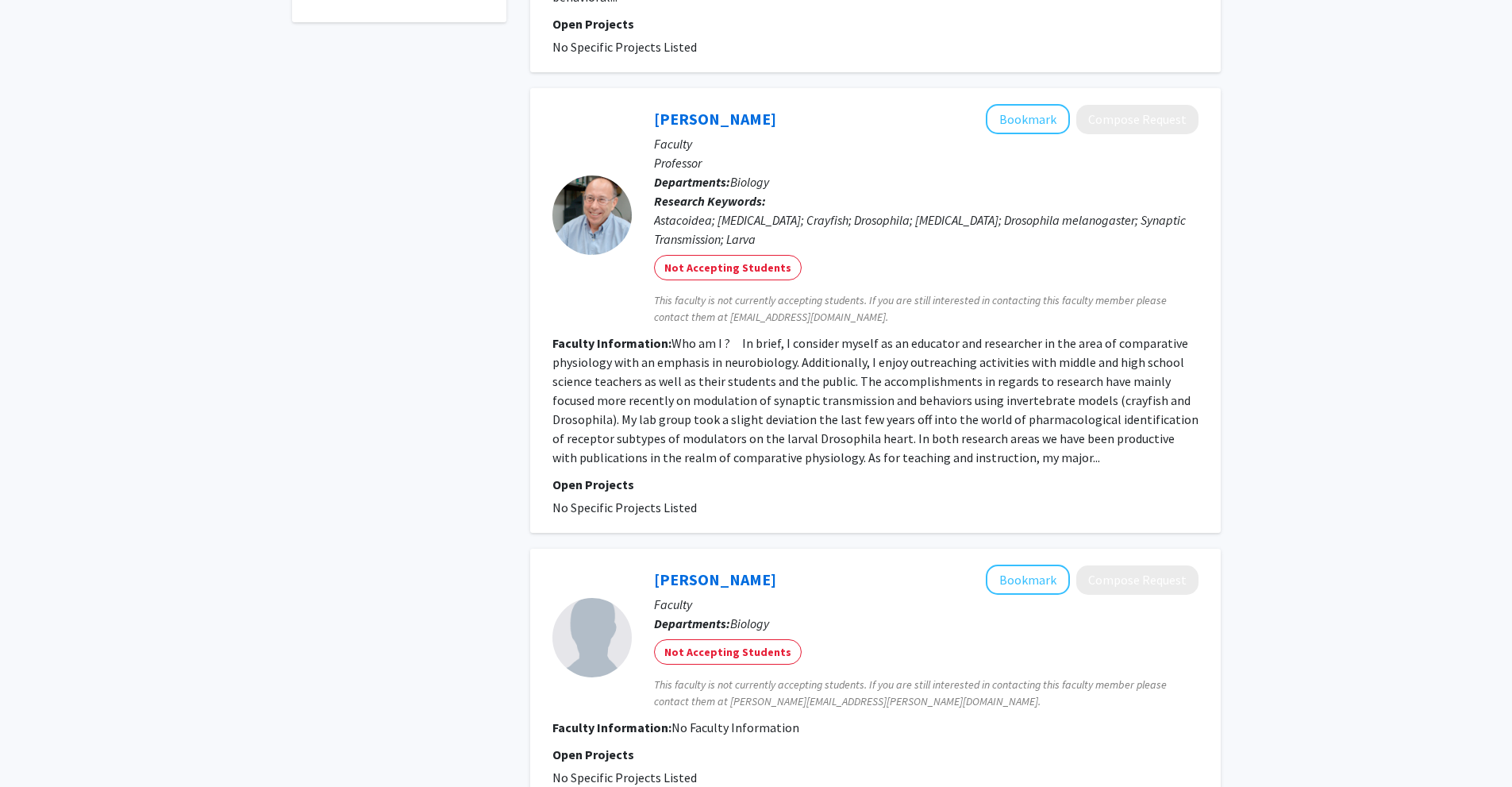
scroll to position [514, 0]
